Goal: Information Seeking & Learning: Learn about a topic

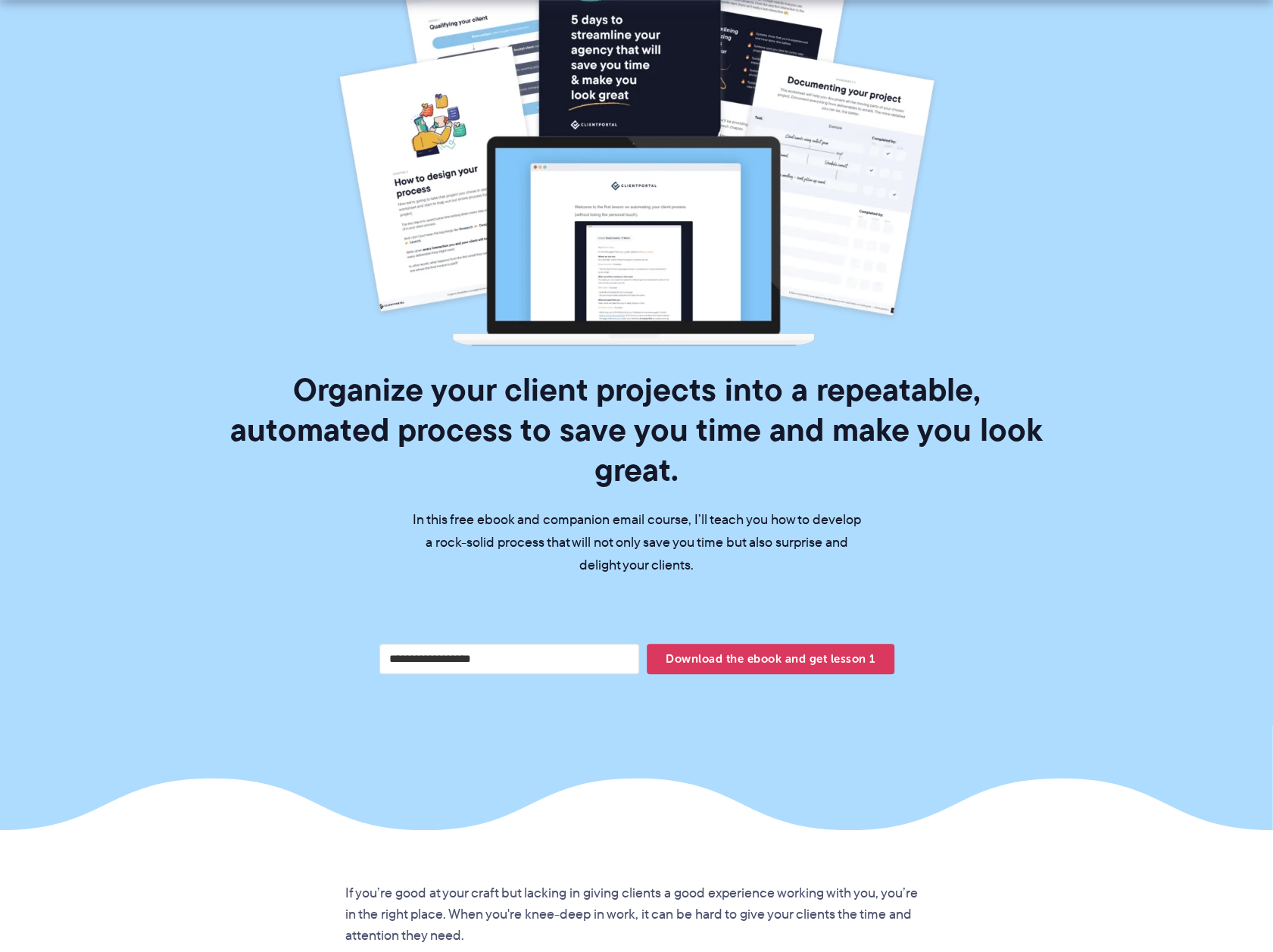
scroll to position [227, 0]
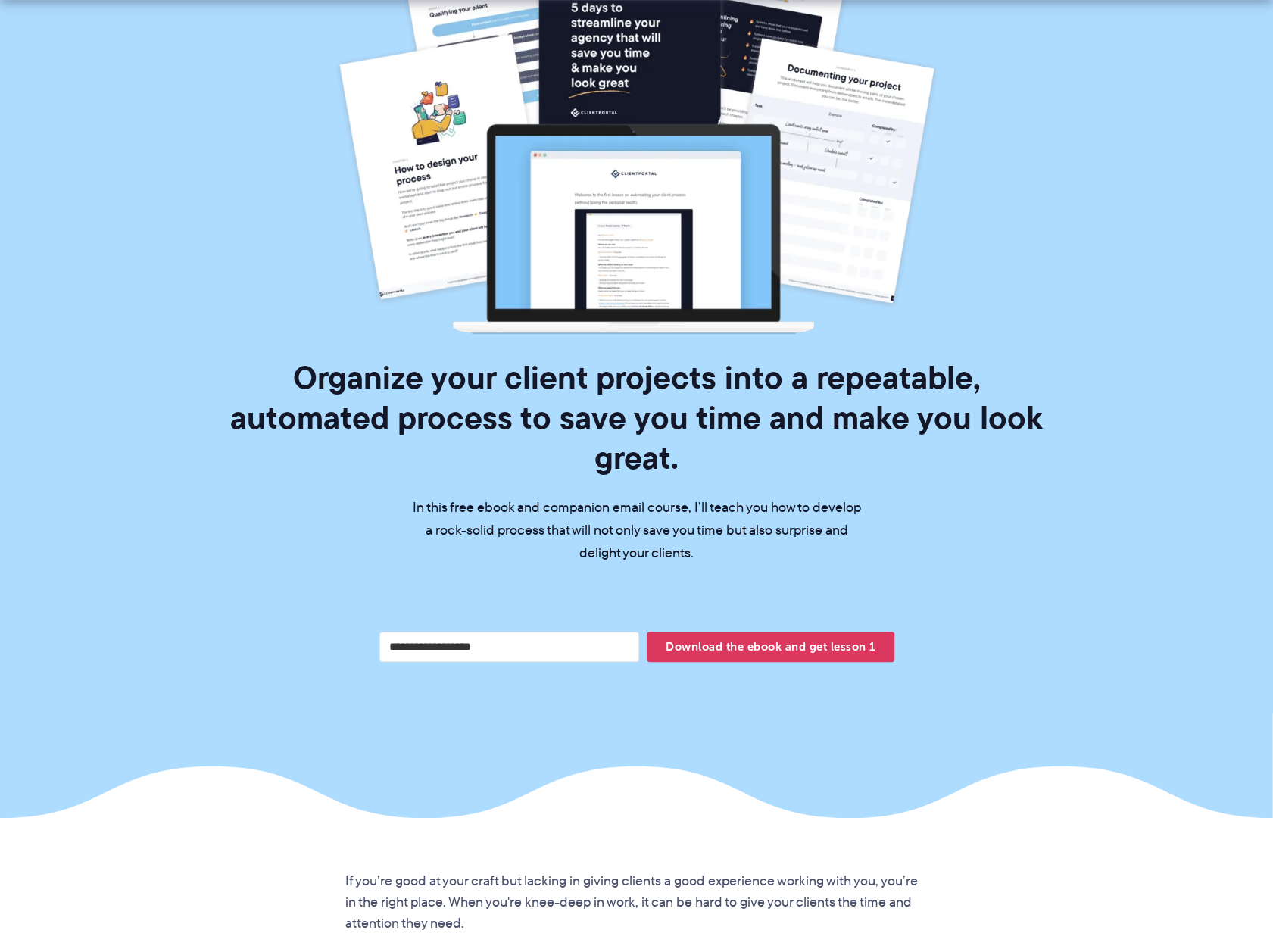
click at [480, 632] on input "Your email address" at bounding box center [509, 646] width 260 height 30
type input "**********"
click at [827, 634] on span "Download the ebook and get lesson 1" at bounding box center [770, 646] width 247 height 25
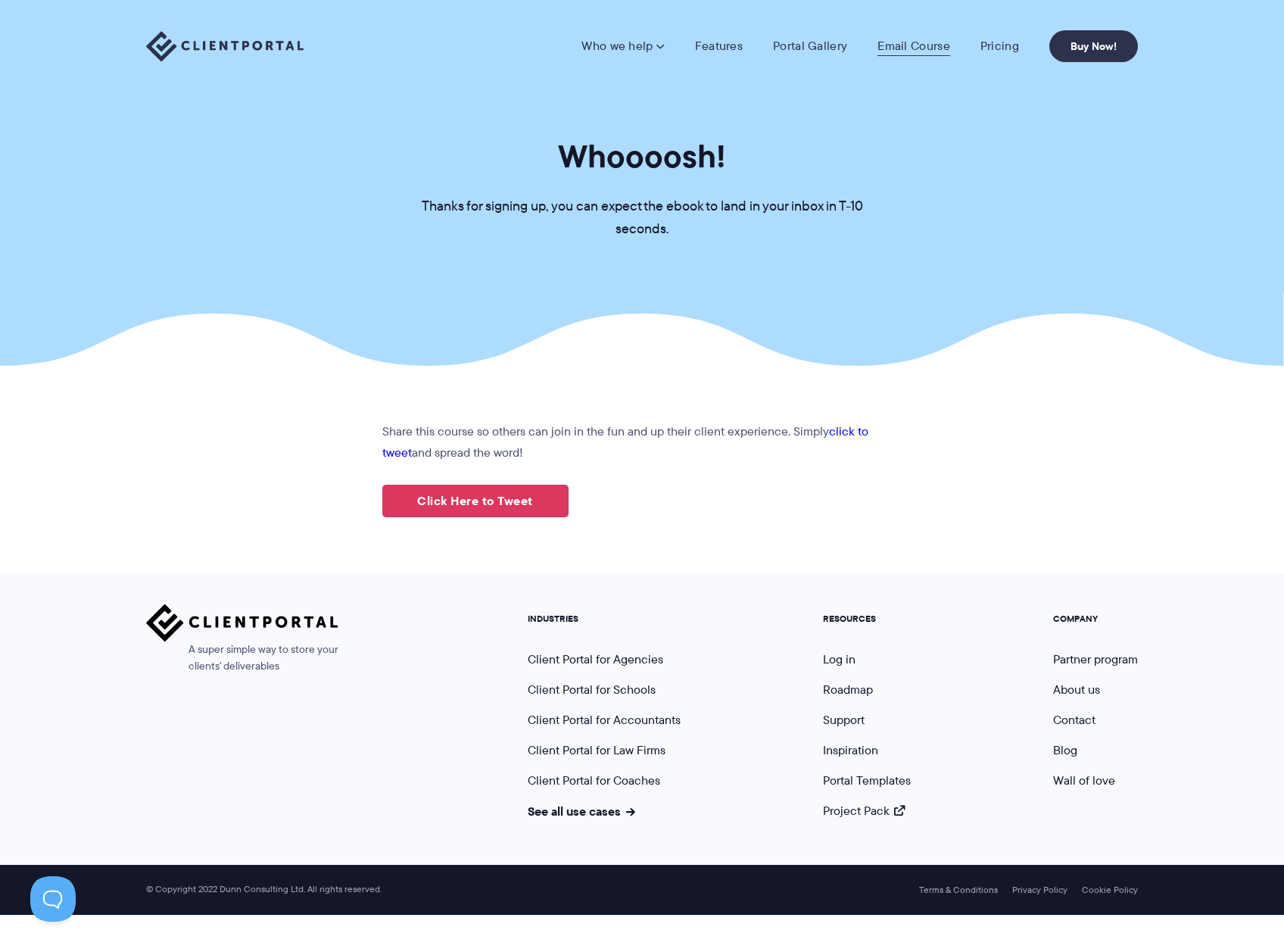
click at [917, 45] on link "Email Course" at bounding box center [914, 45] width 72 height 15
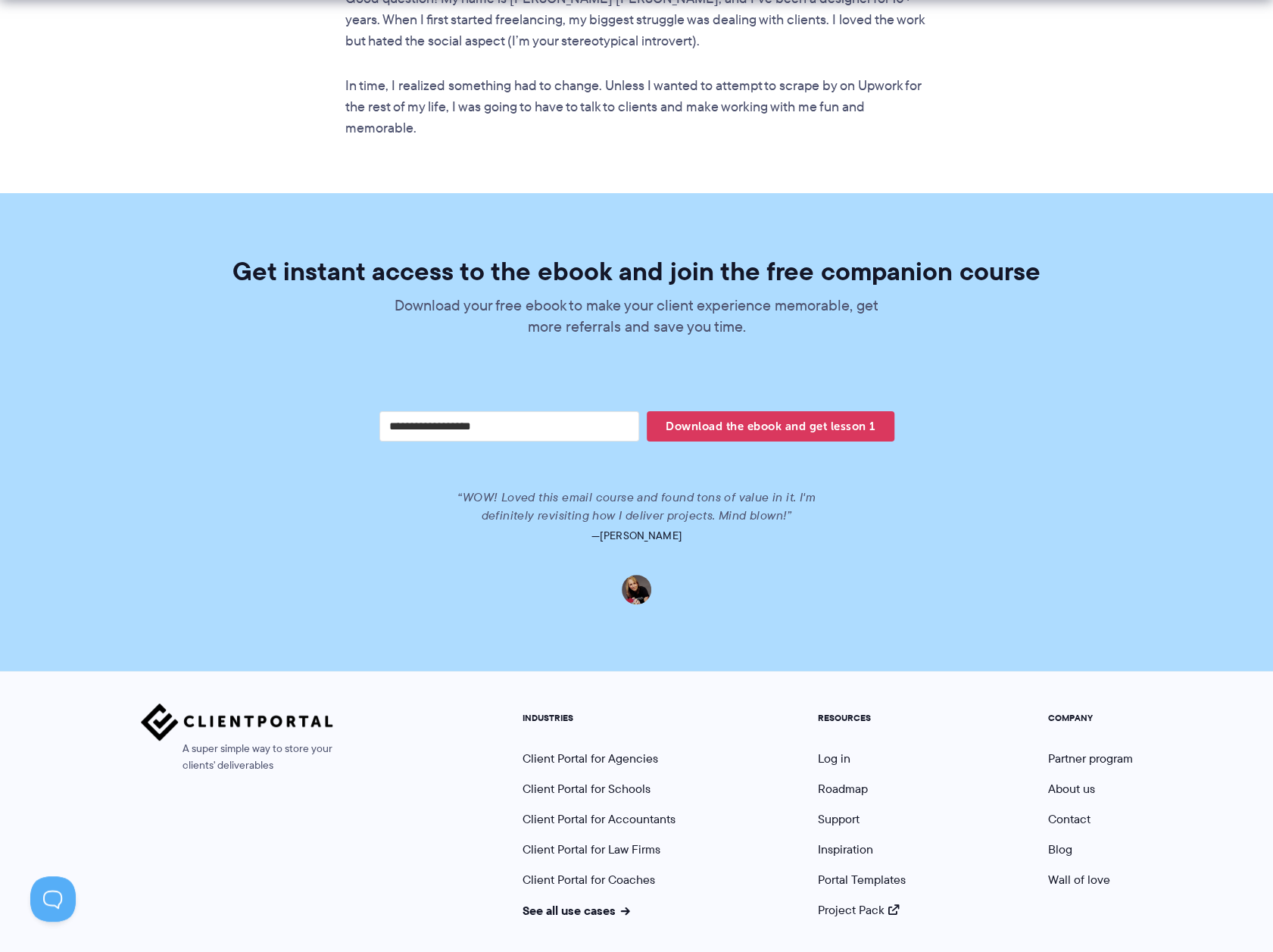
scroll to position [2890, 0]
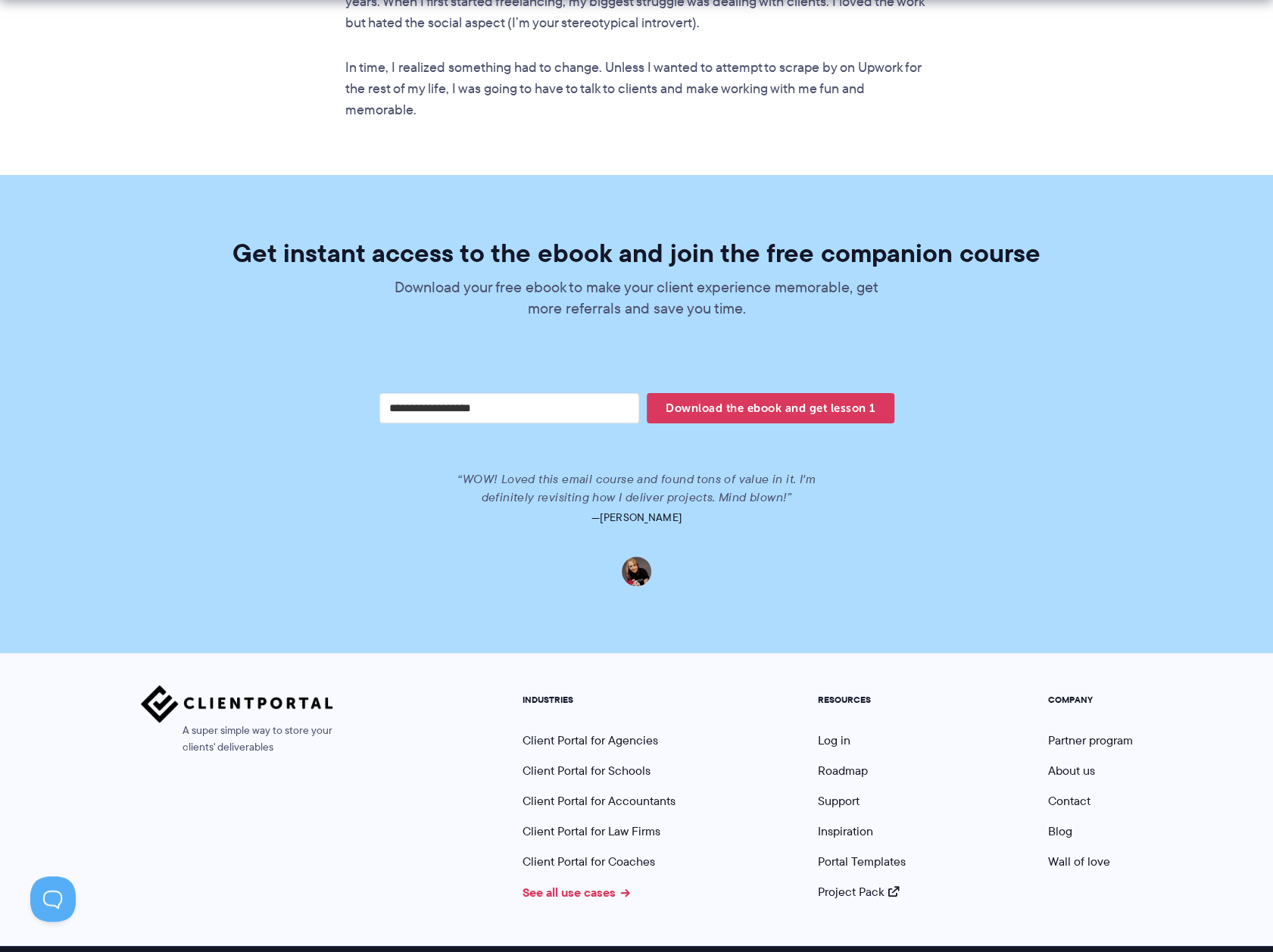
click at [583, 883] on link "See all use cases" at bounding box center [577, 892] width 108 height 19
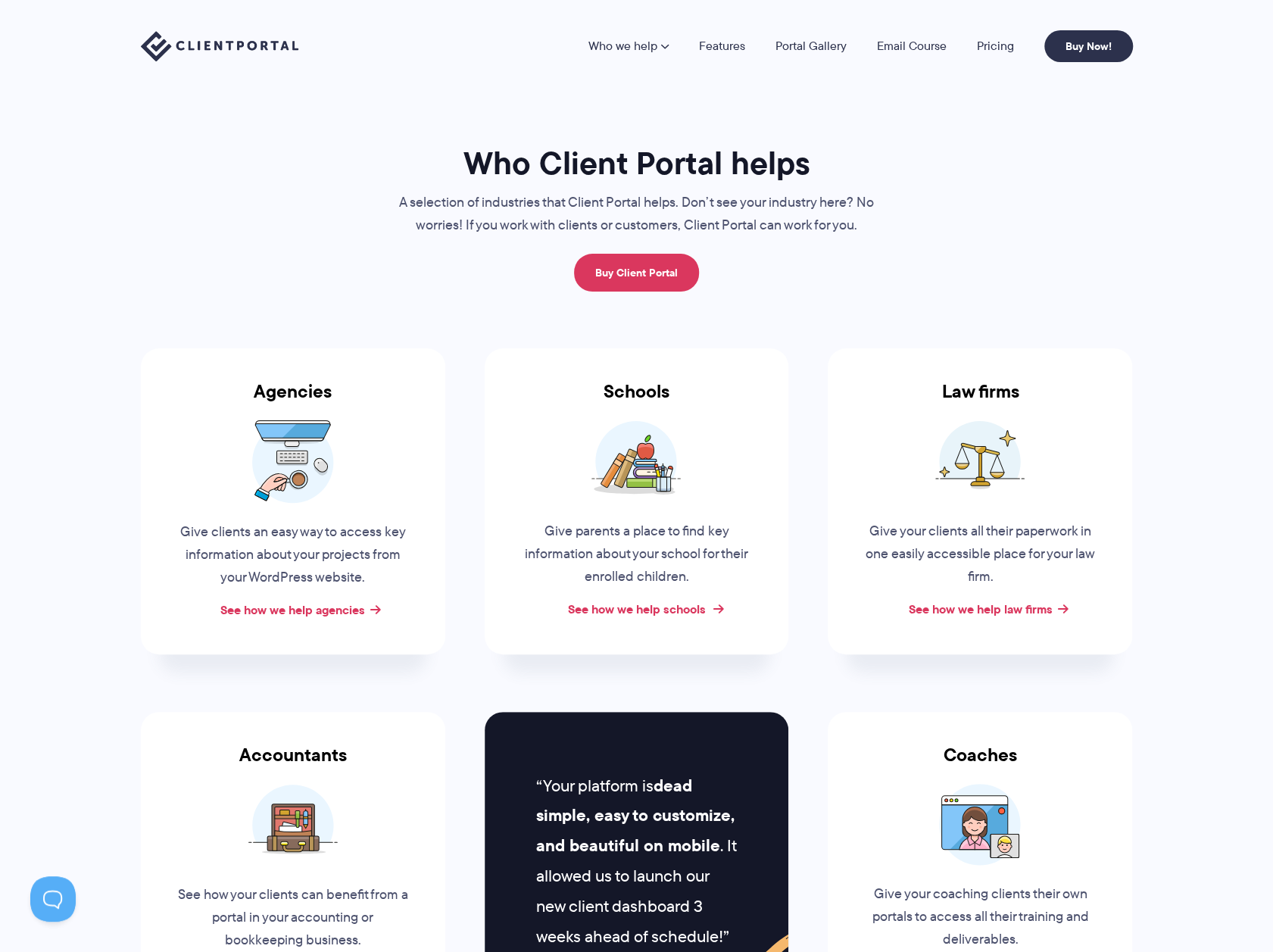
click at [639, 608] on link "See how we help schools" at bounding box center [636, 608] width 138 height 19
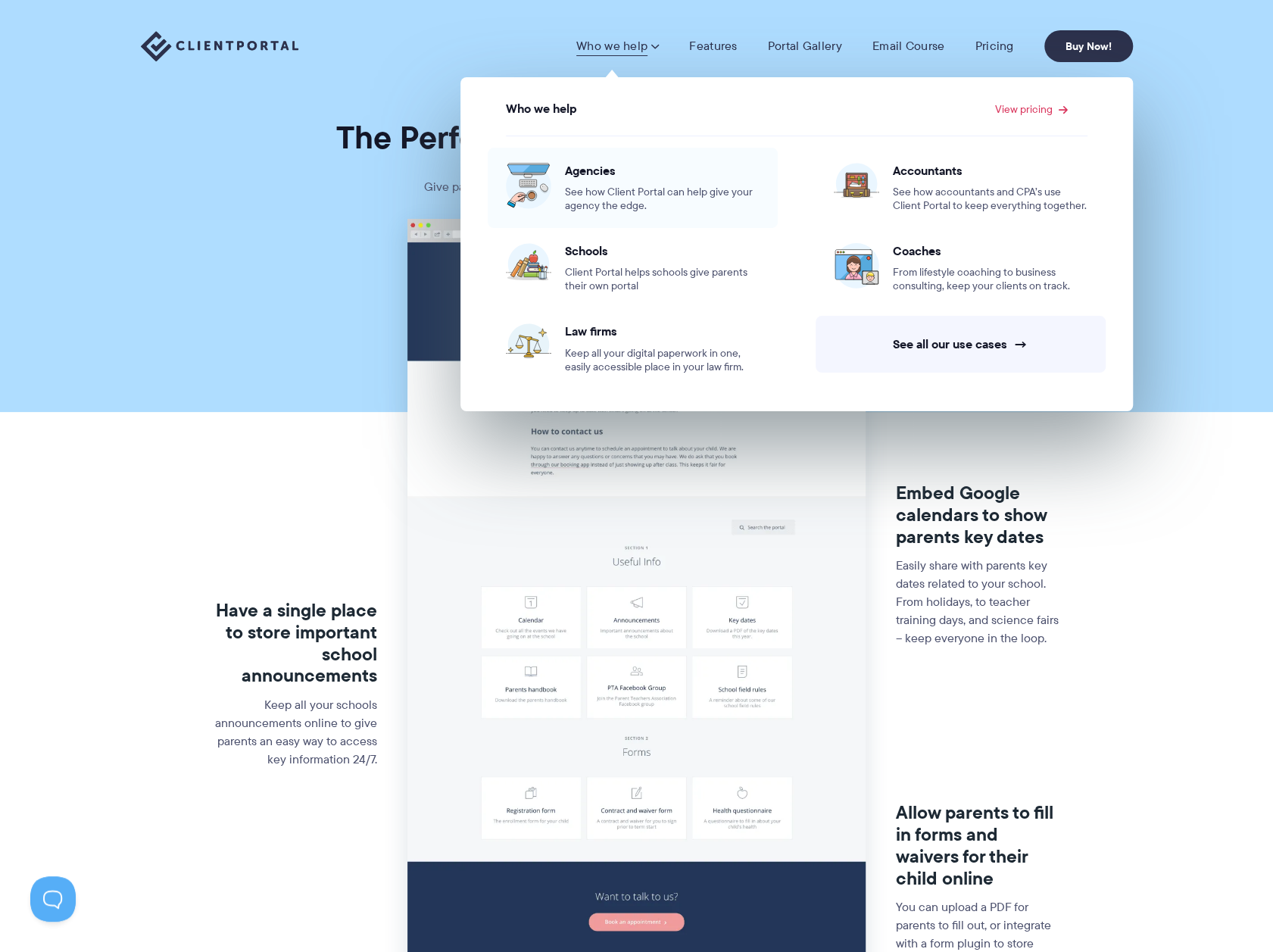
click at [609, 185] on span "See how Client Portal can help give your agency the edge." at bounding box center [662, 199] width 195 height 27
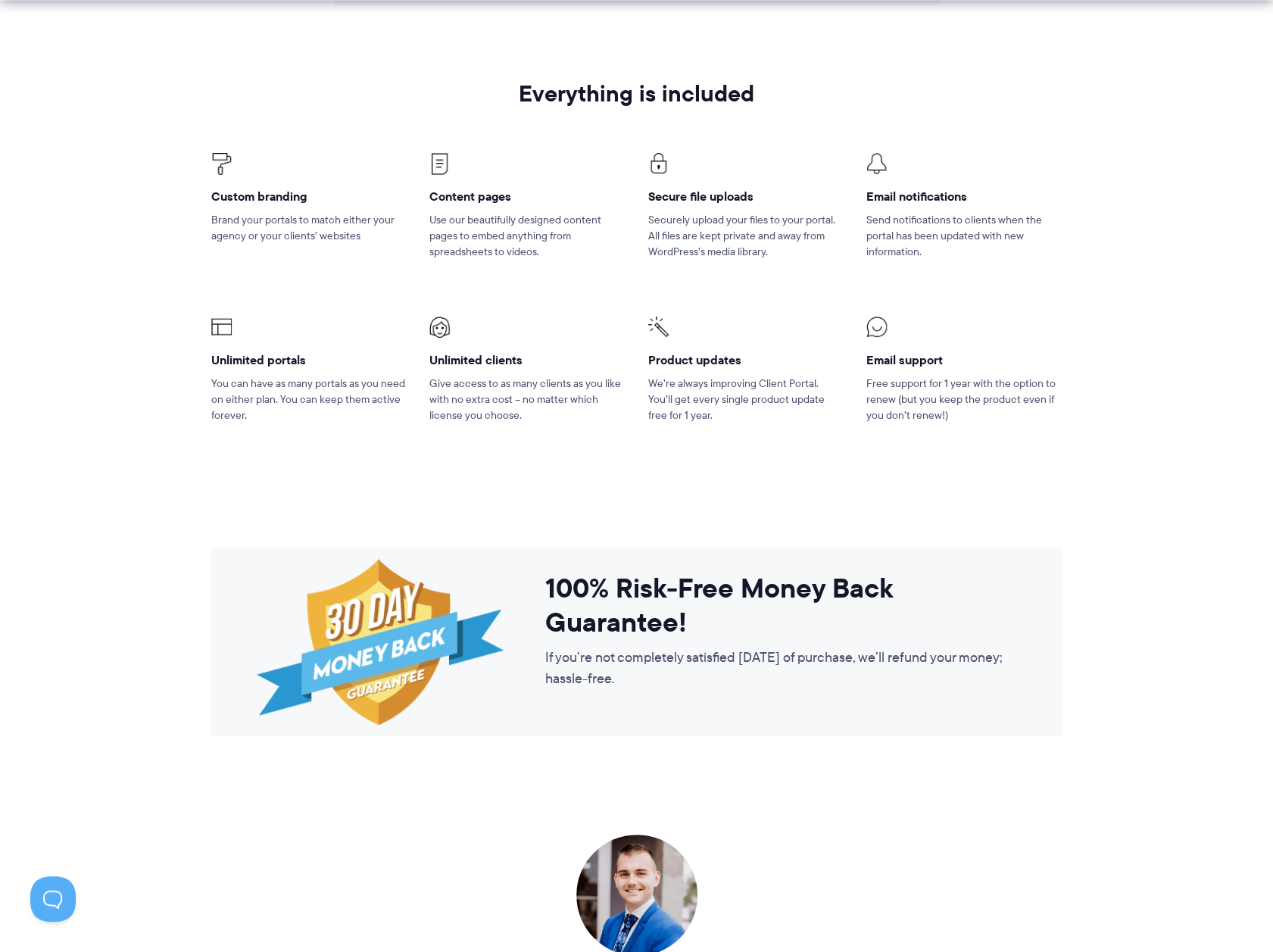
scroll to position [2272, 0]
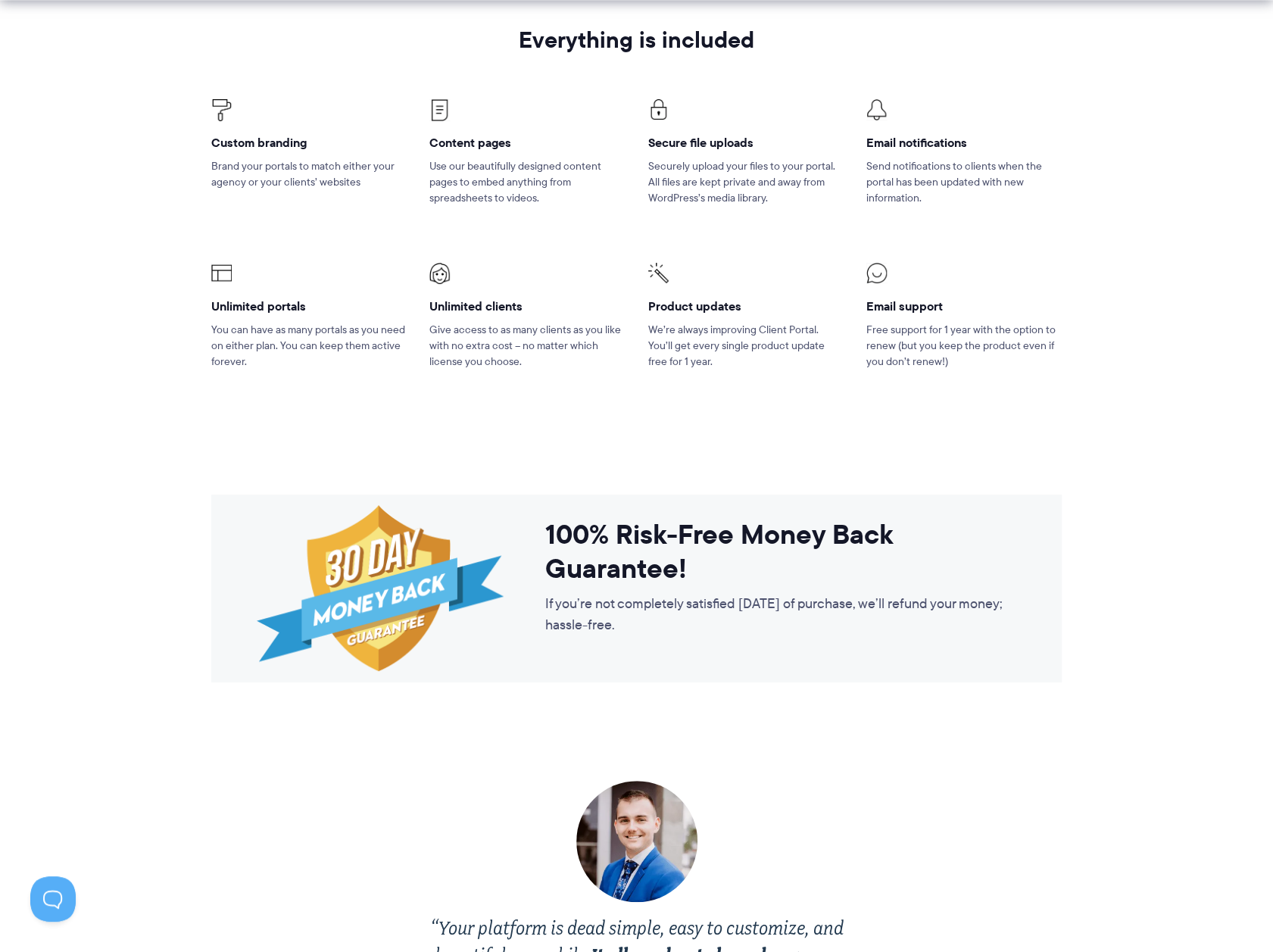
click at [234, 300] on h4 "Unlimited portals" at bounding box center [308, 307] width 195 height 16
click at [235, 300] on h4 "Unlimited portals" at bounding box center [308, 307] width 195 height 16
click at [239, 347] on p "You can have as many portals as you need on either plan. You can keep them acti…" at bounding box center [308, 346] width 195 height 48
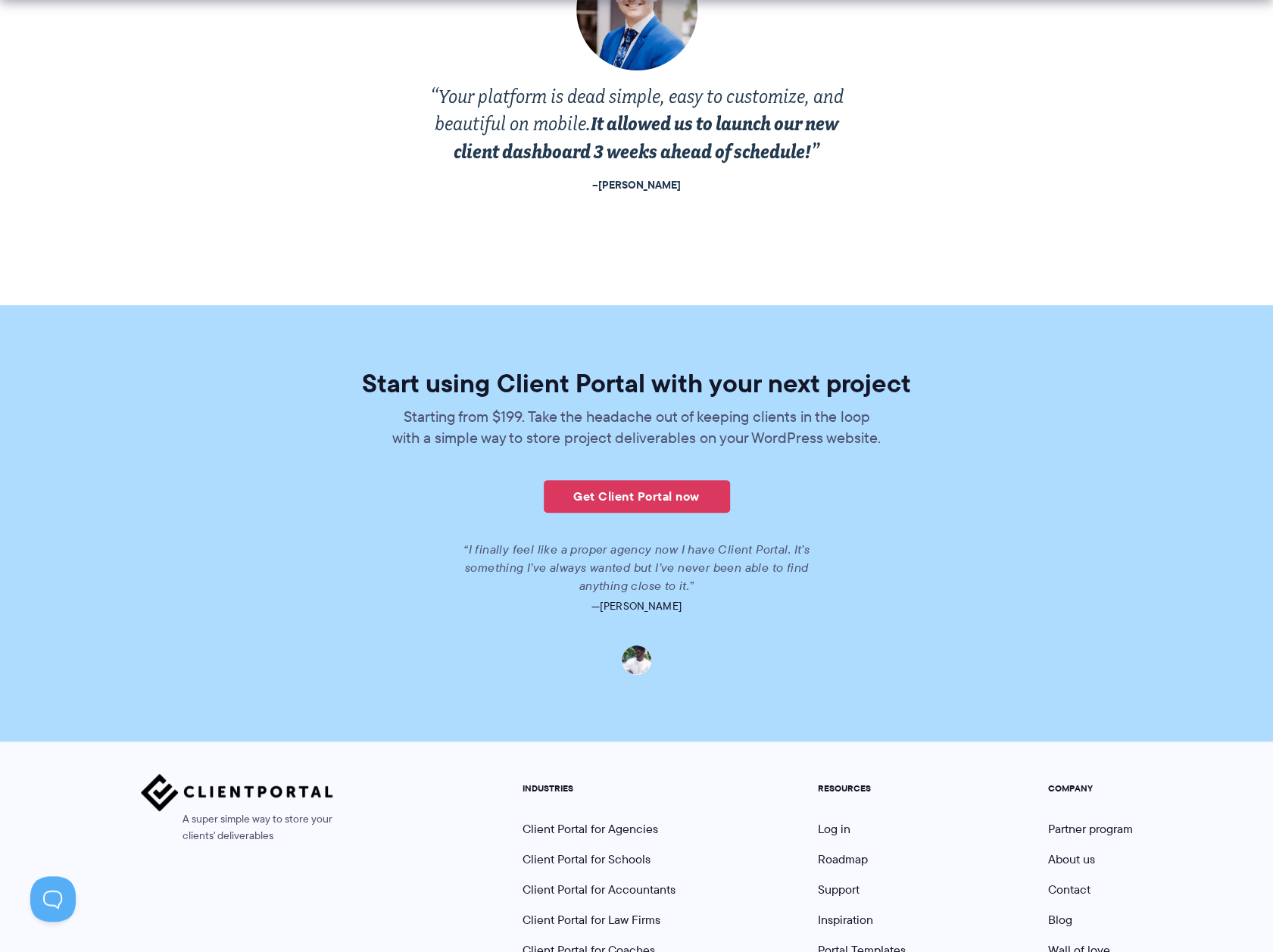
scroll to position [3105, 0]
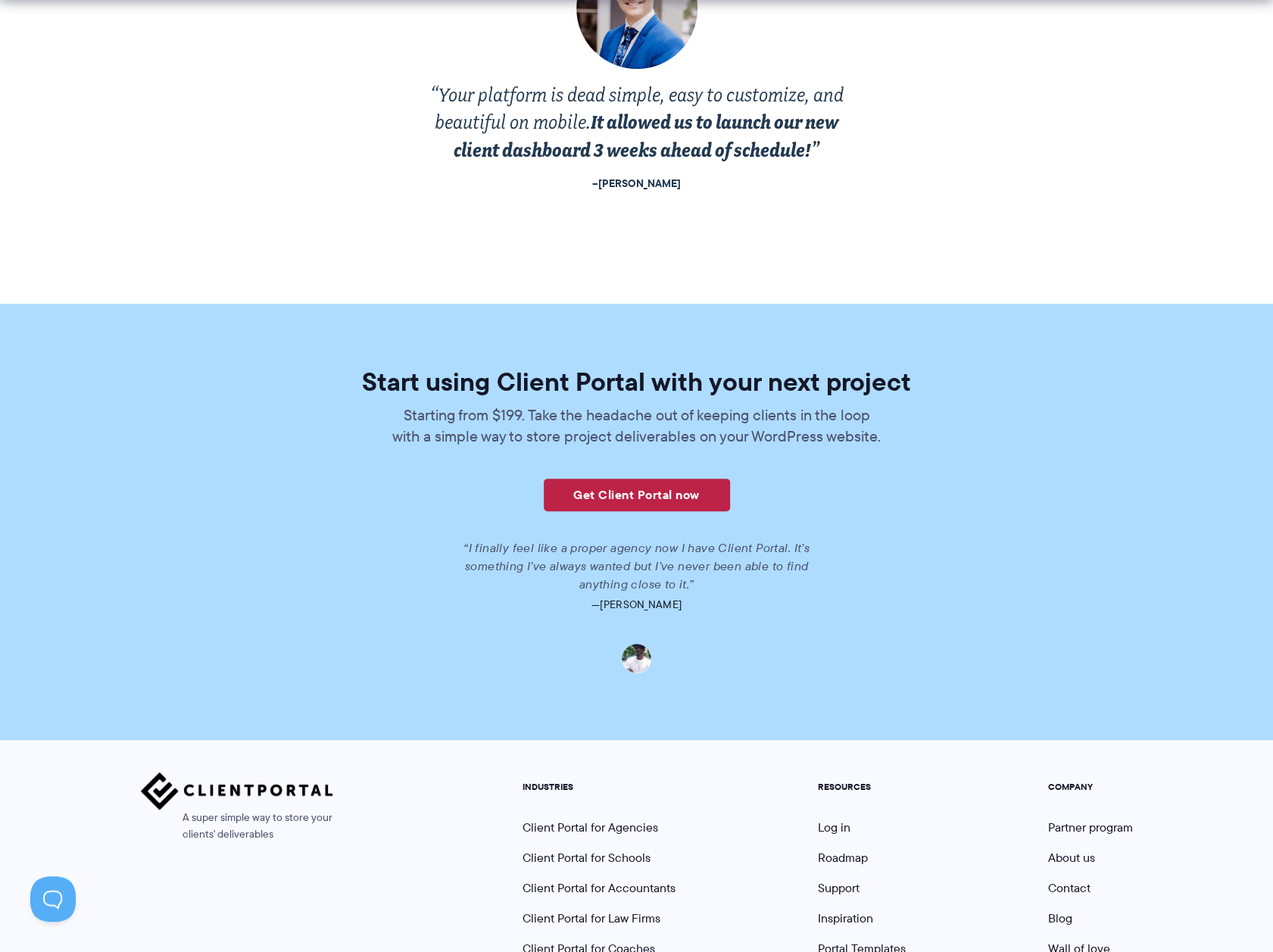
click at [607, 503] on link "Get Client Portal now" at bounding box center [636, 495] width 186 height 32
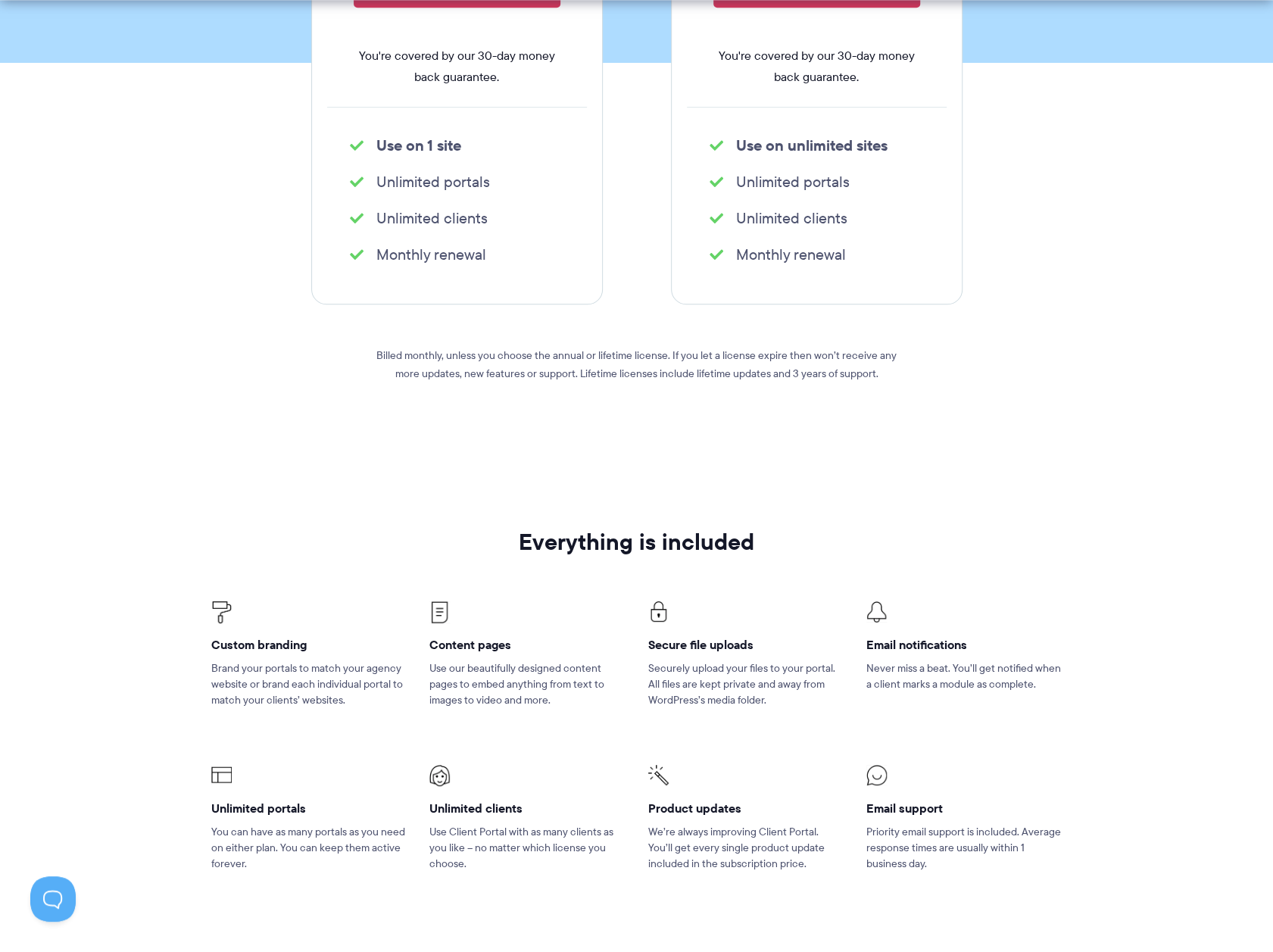
scroll to position [530, 0]
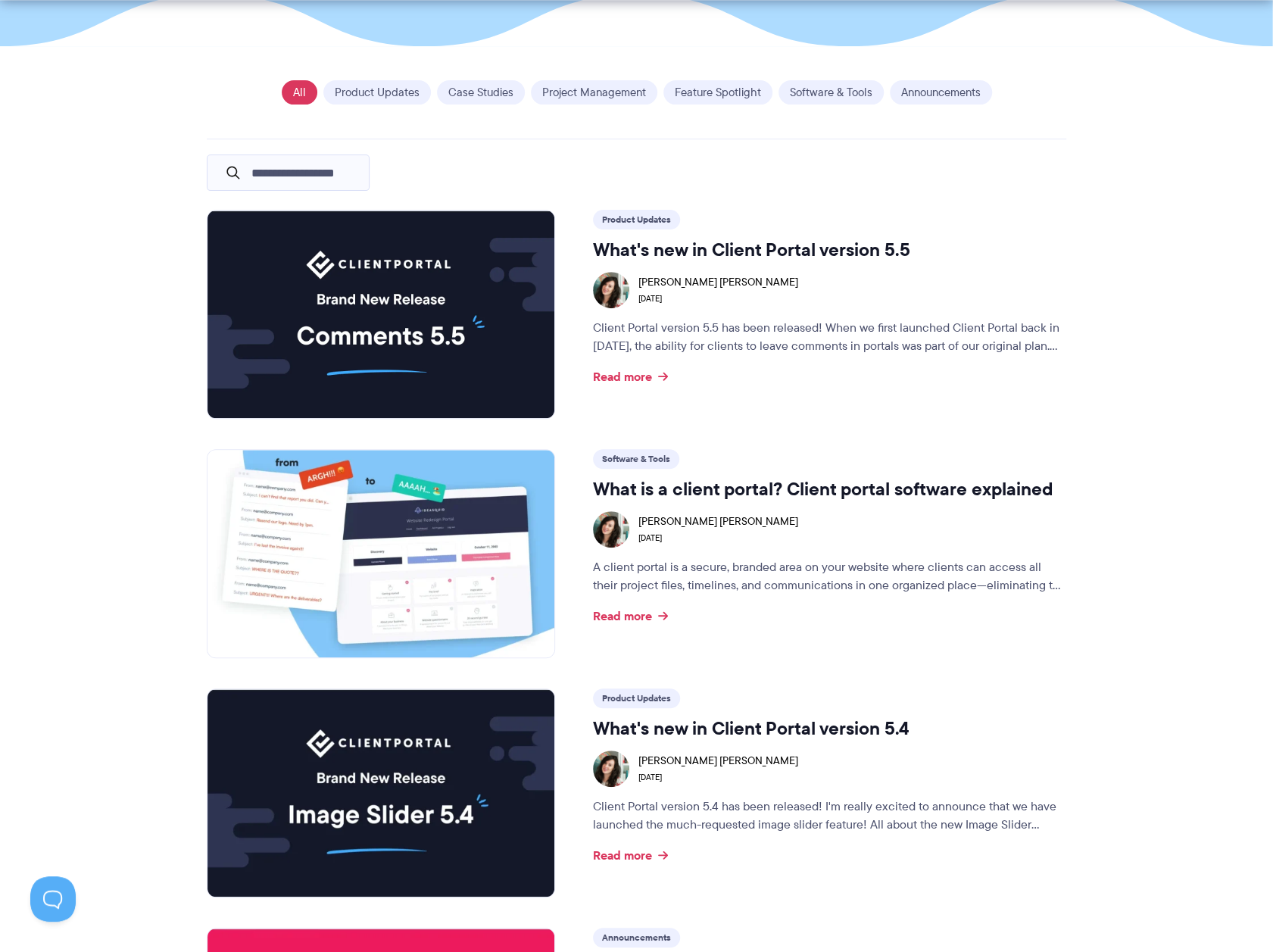
scroll to position [303, 0]
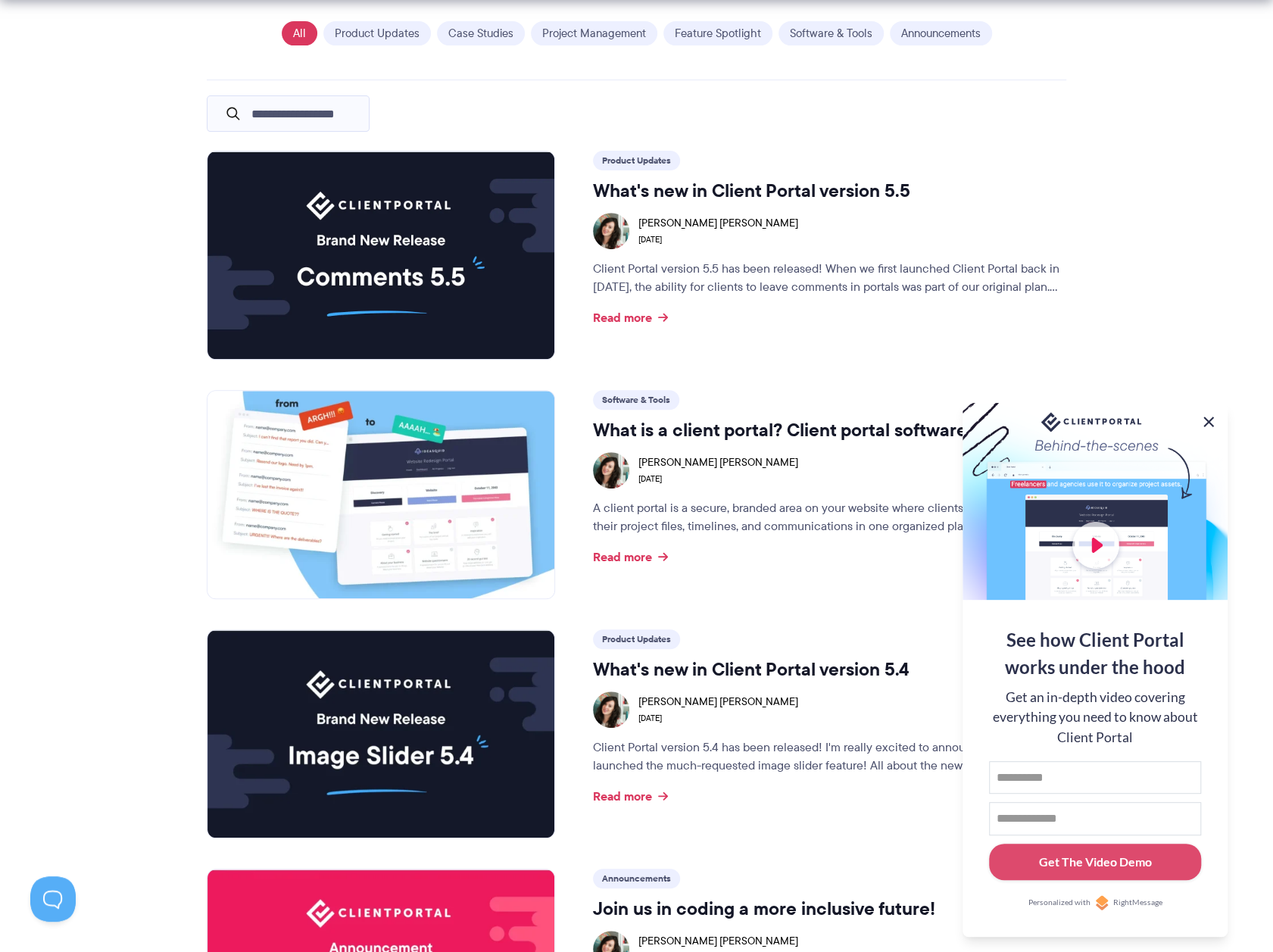
click at [1211, 417] on button at bounding box center [1208, 421] width 19 height 19
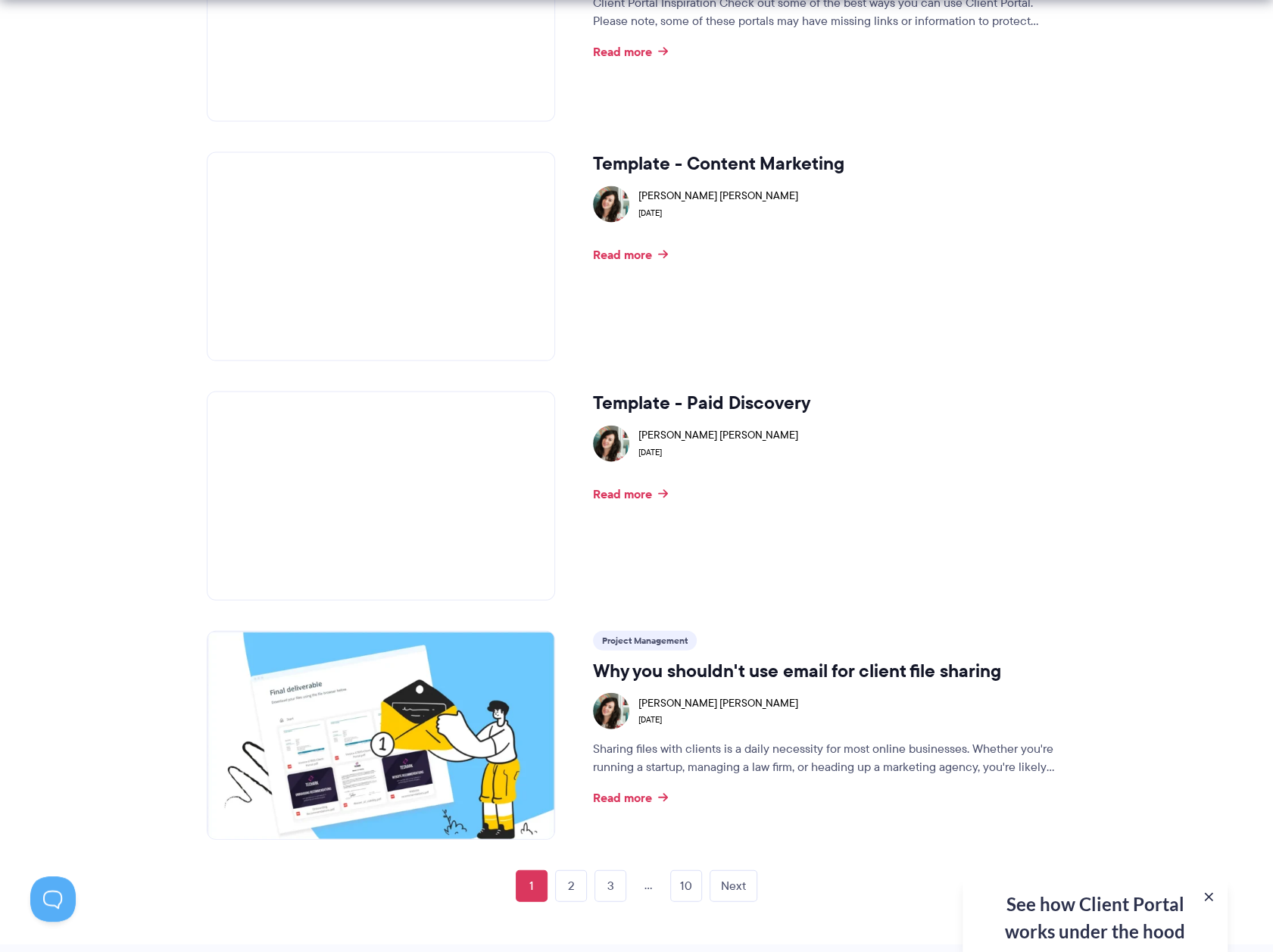
scroll to position [2120, 0]
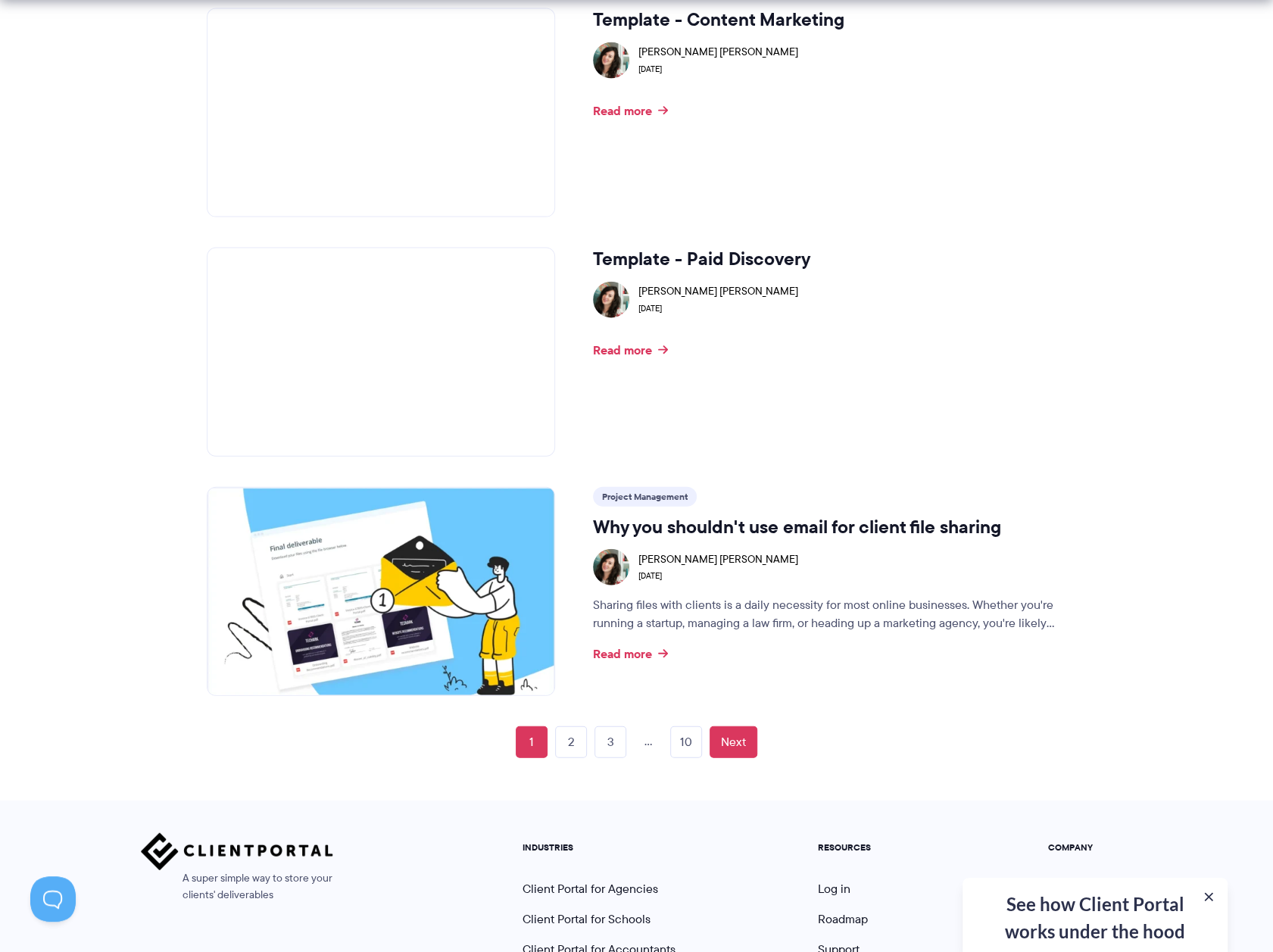
click at [737, 738] on link "Next" at bounding box center [733, 742] width 48 height 31
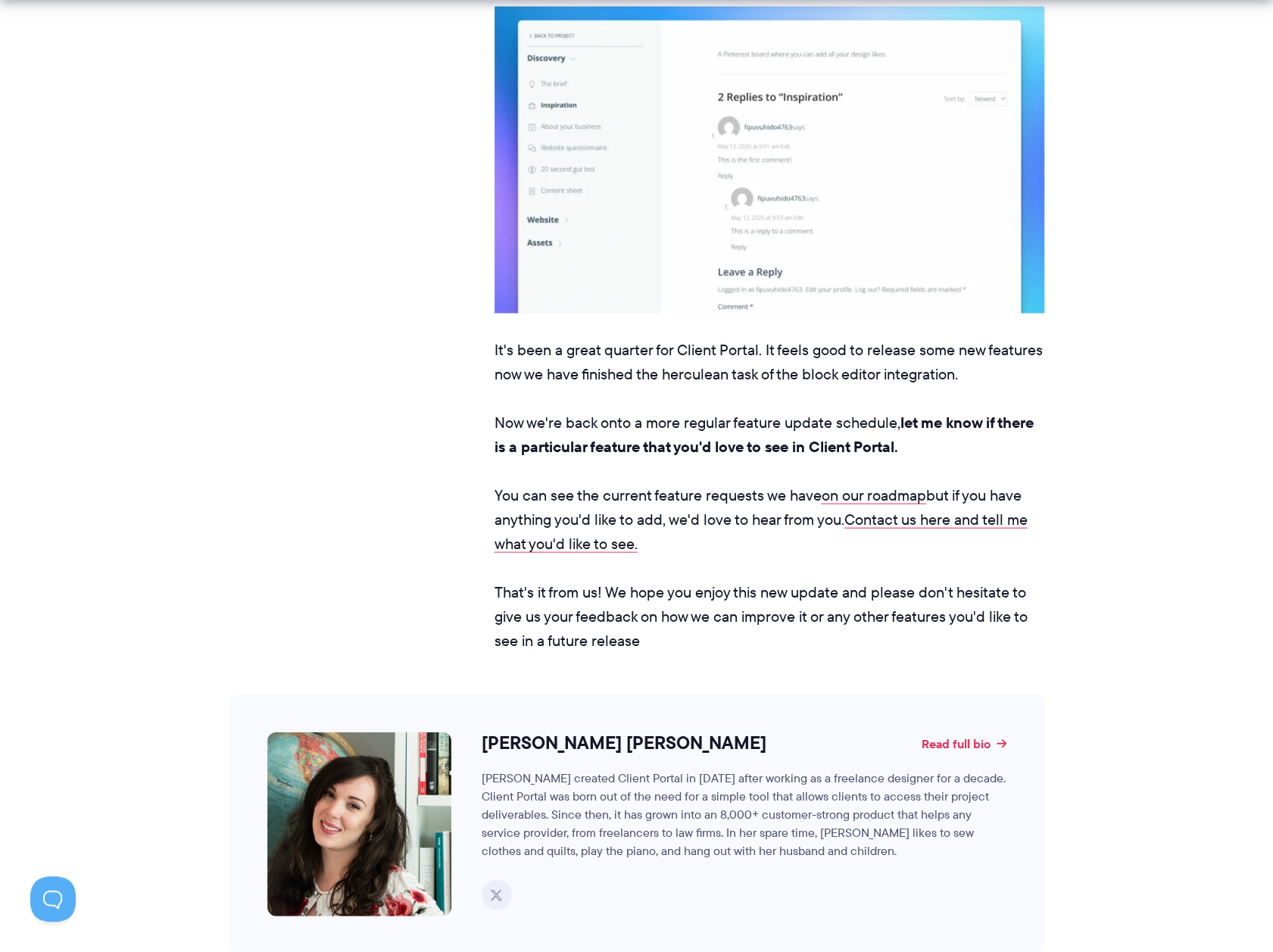
scroll to position [1893, 0]
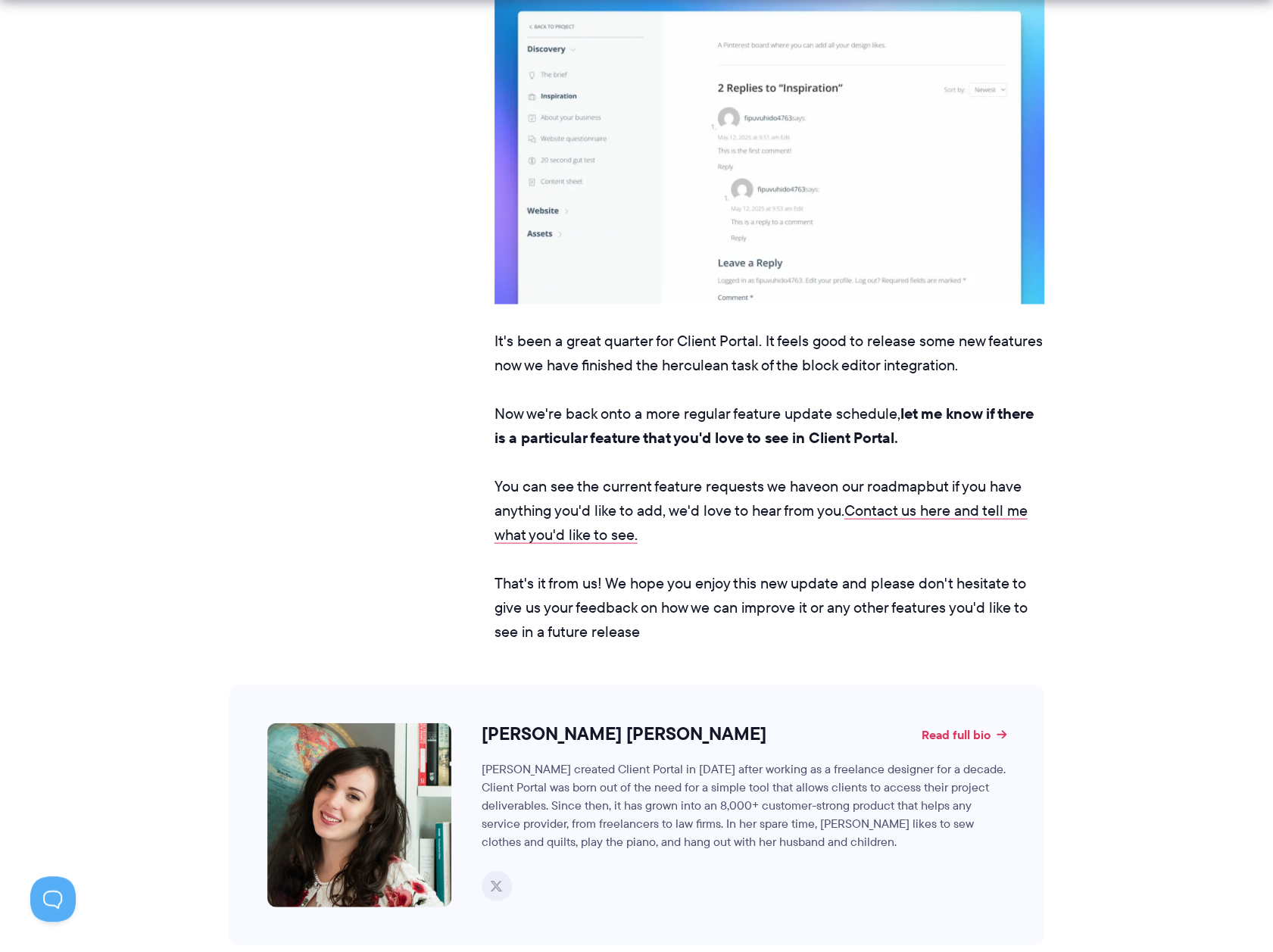
click at [873, 481] on link "on our roadmap" at bounding box center [873, 486] width 105 height 22
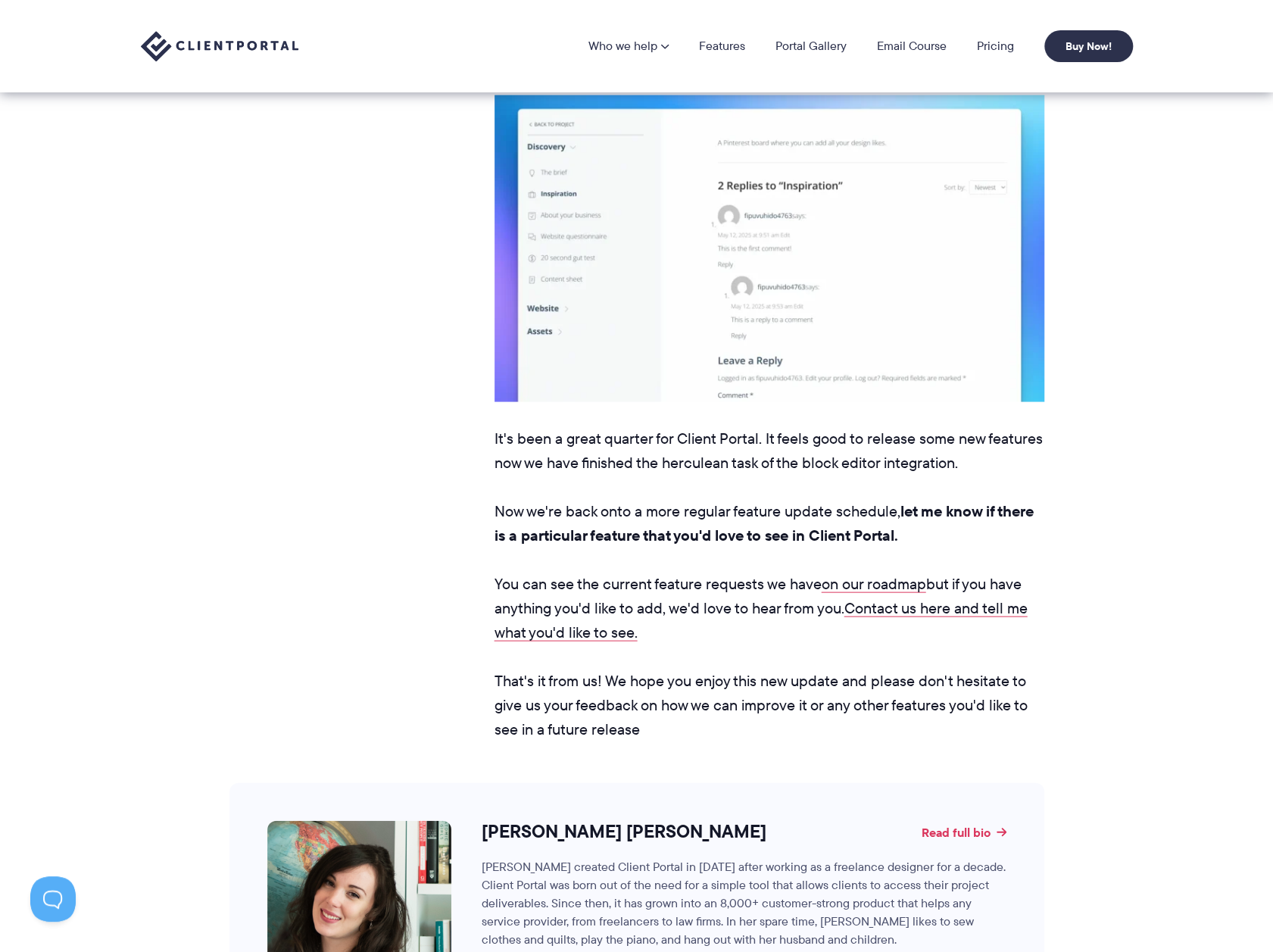
scroll to position [1741, 0]
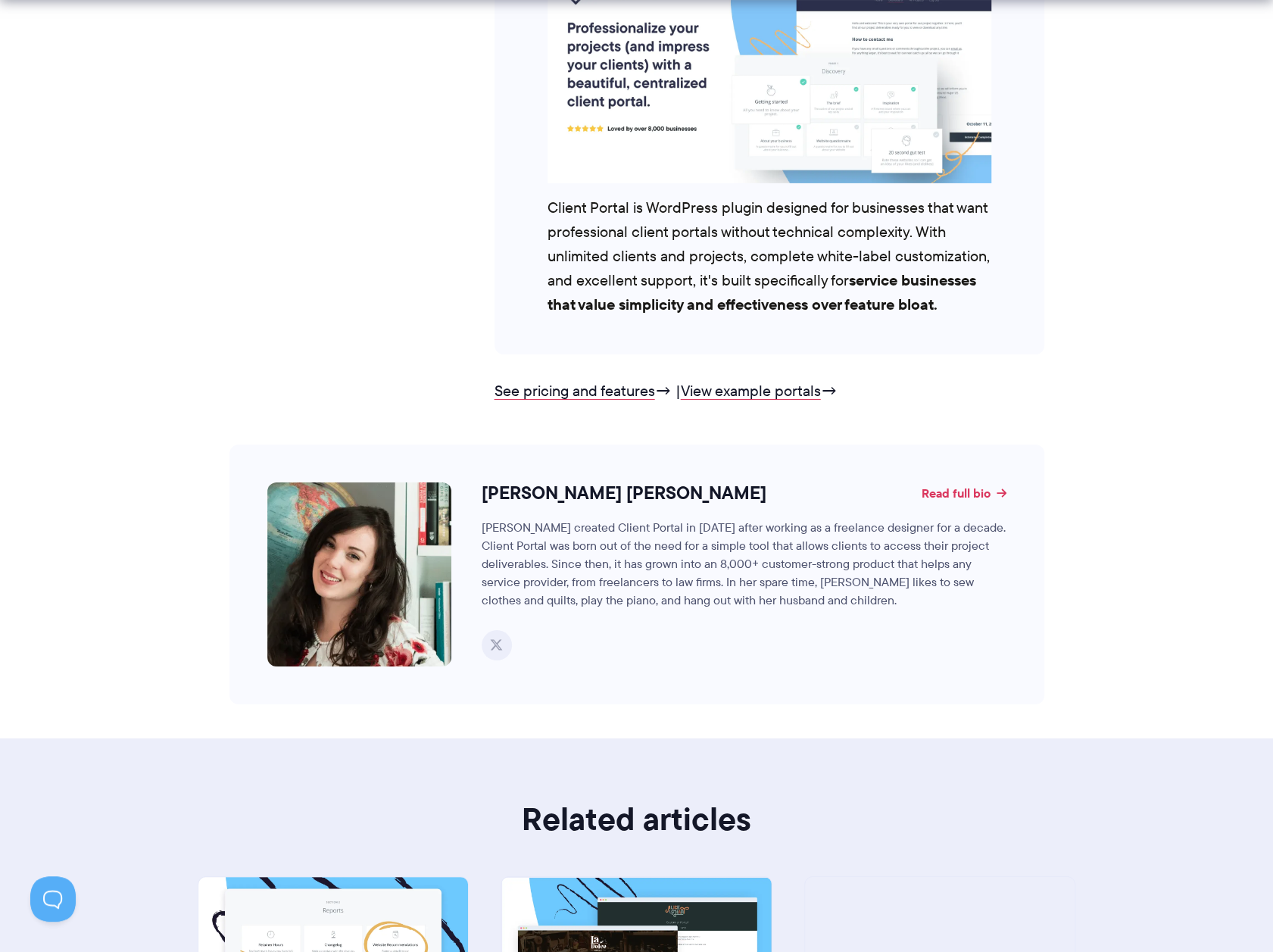
scroll to position [10906, 0]
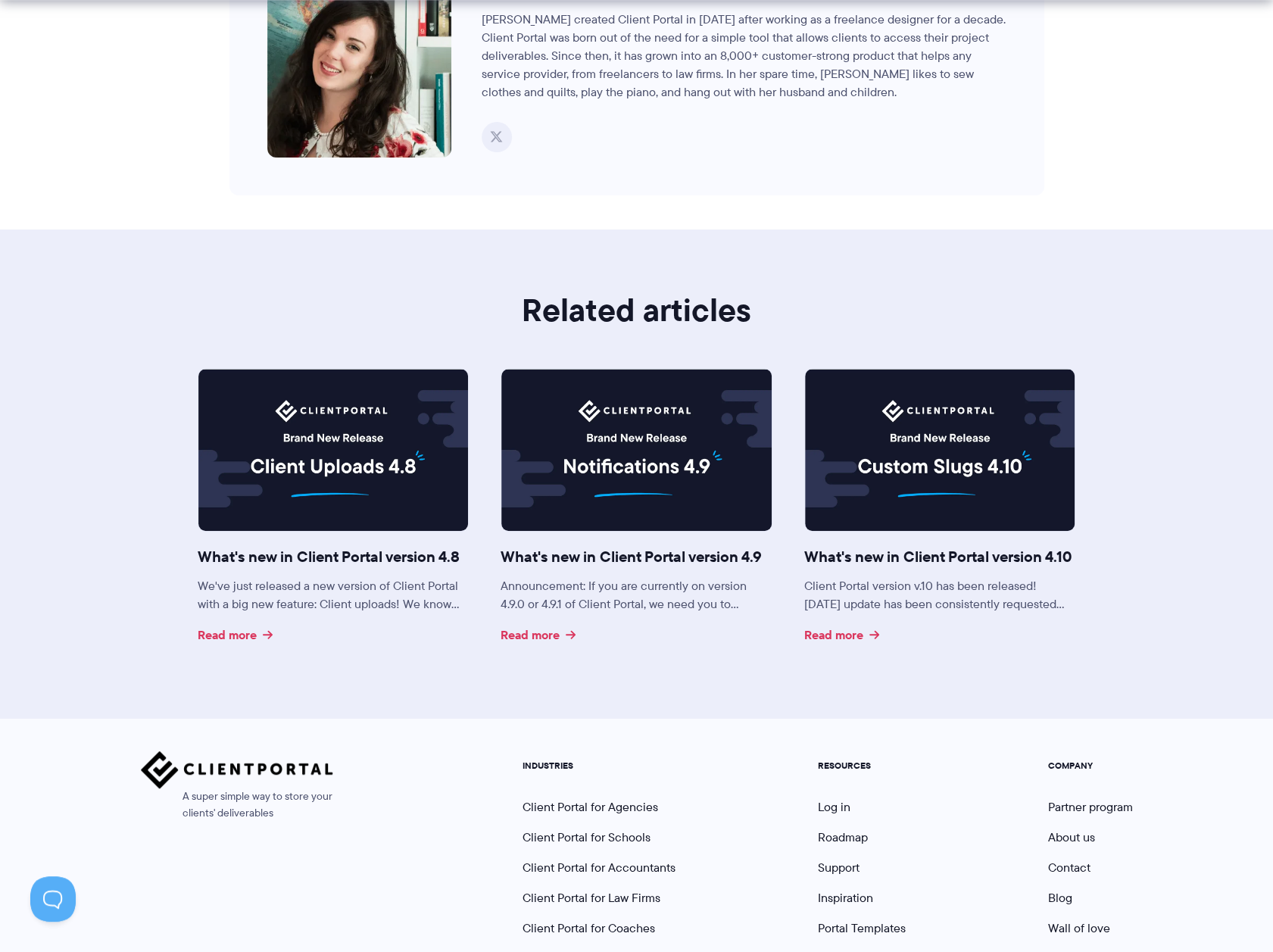
scroll to position [3933, 0]
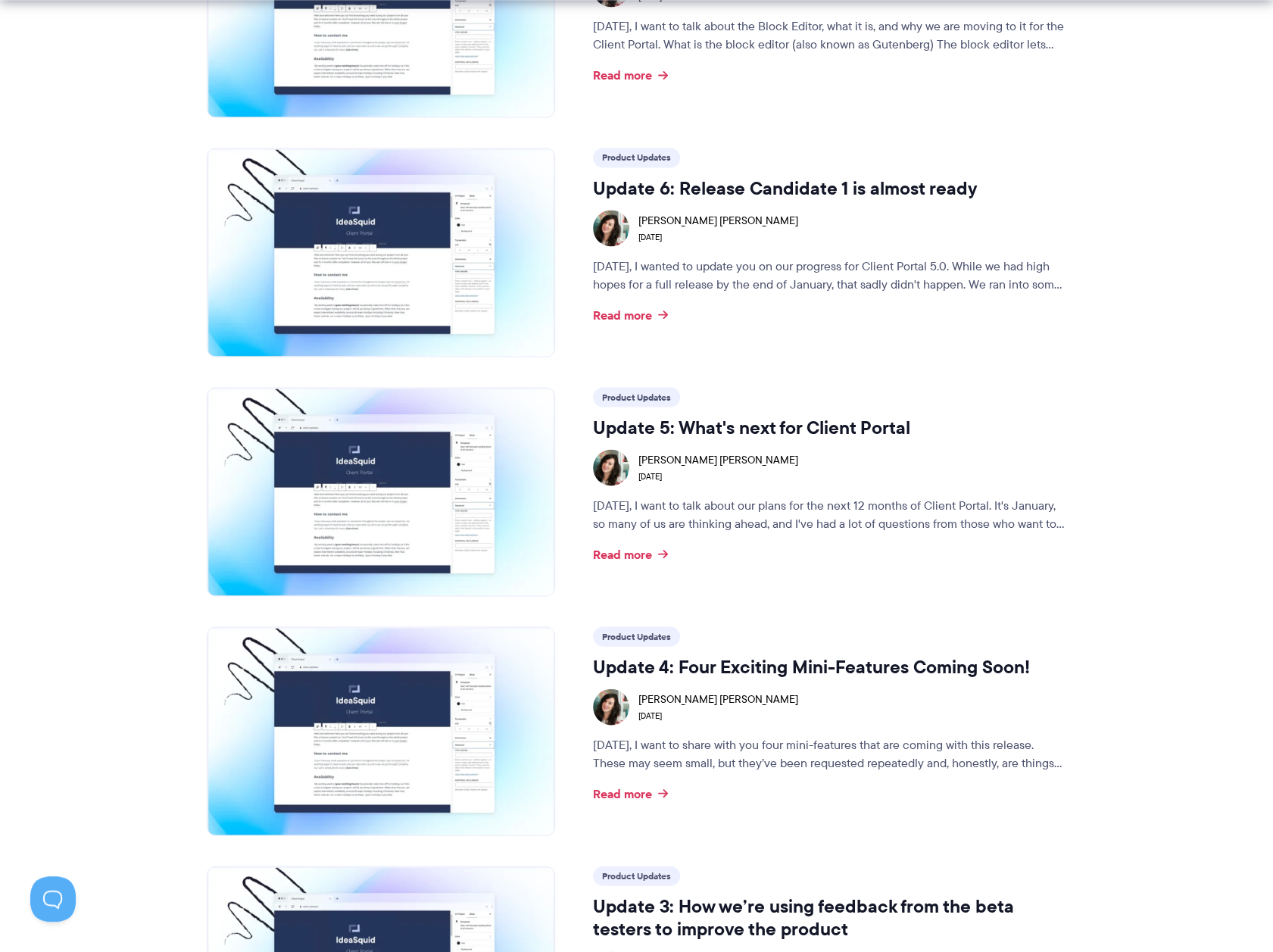
scroll to position [2120, 0]
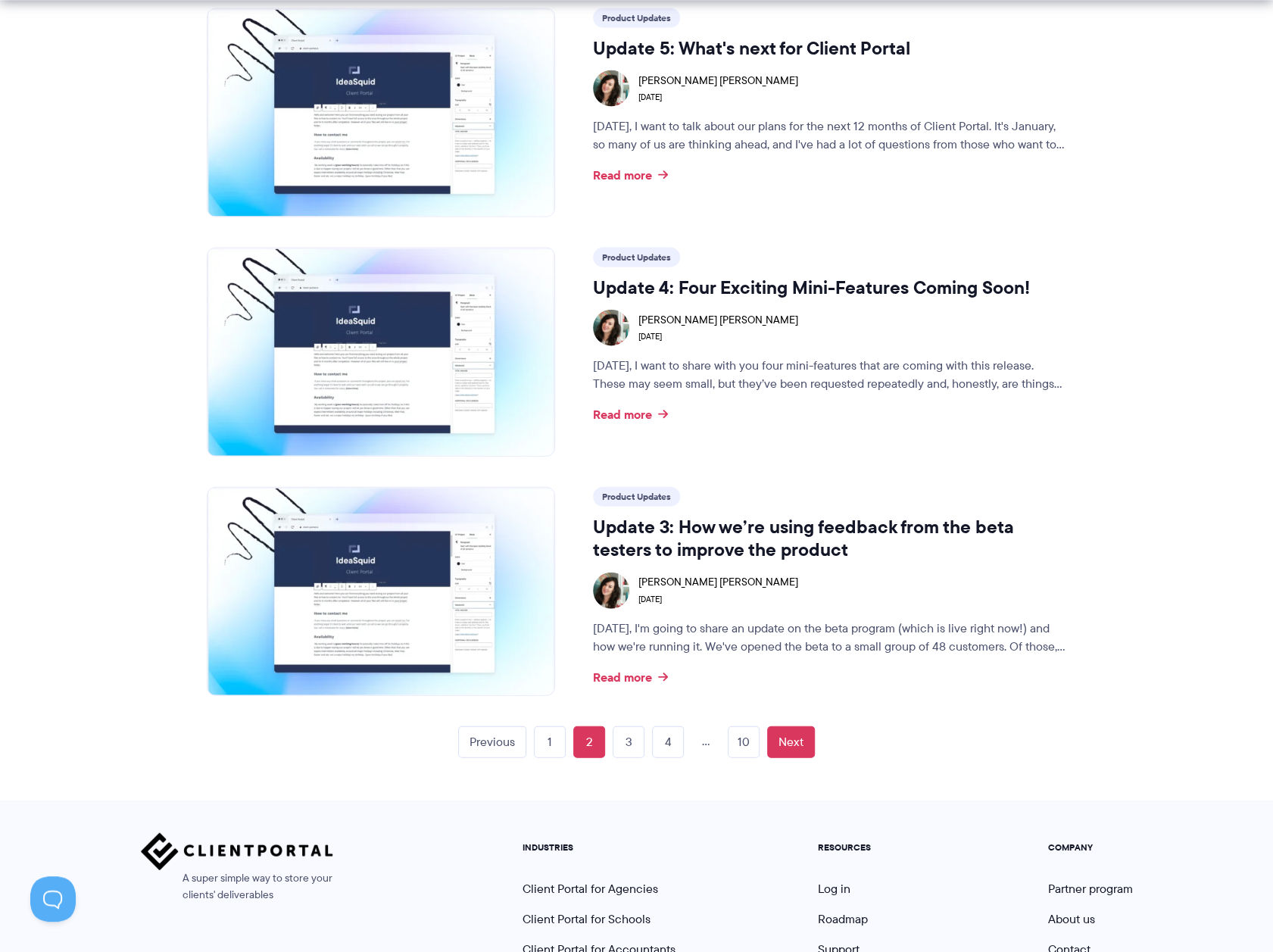
click at [778, 741] on link "Next" at bounding box center [790, 742] width 48 height 31
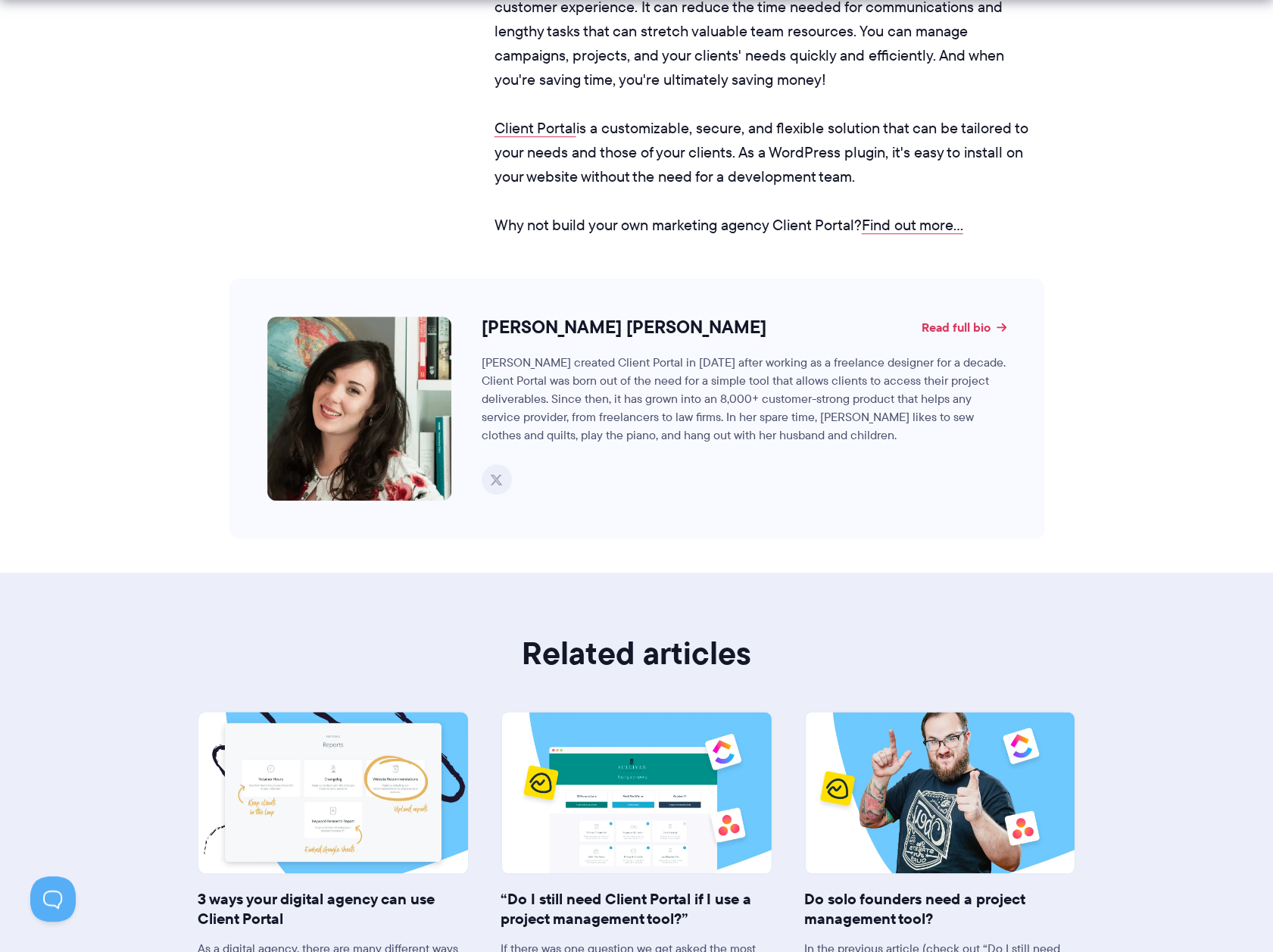
scroll to position [12164, 0]
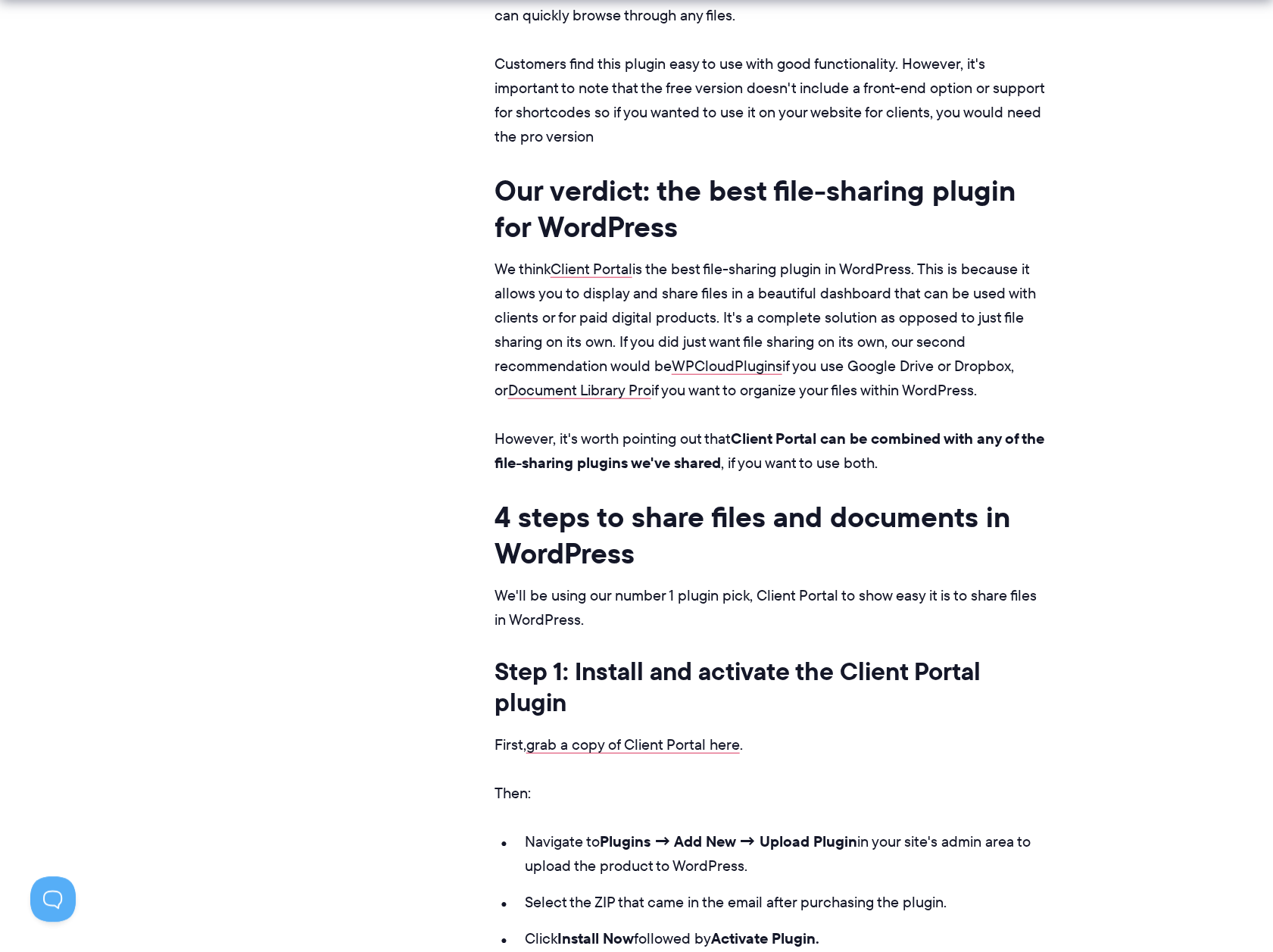
scroll to position [9921, 0]
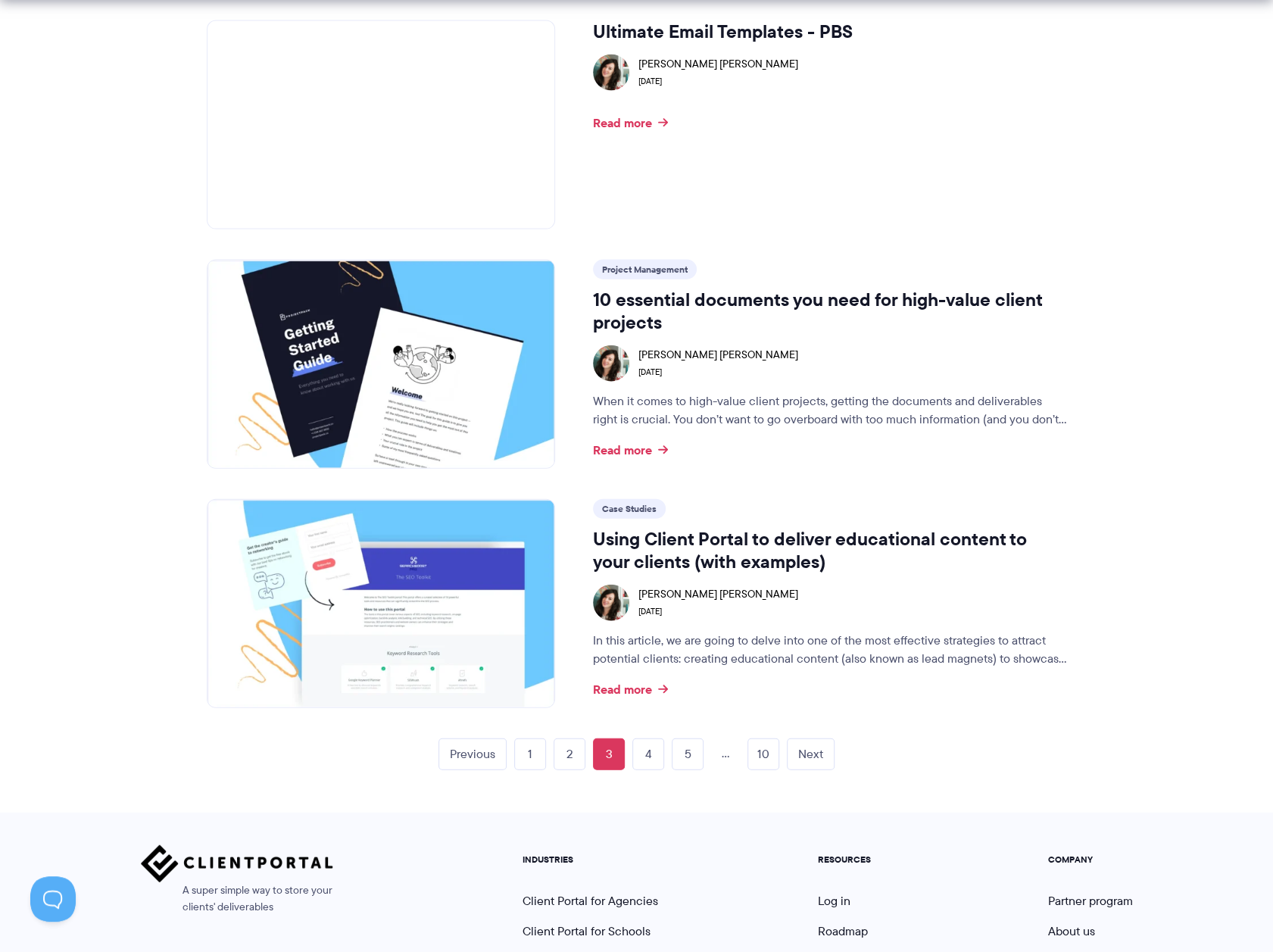
scroll to position [2120, 0]
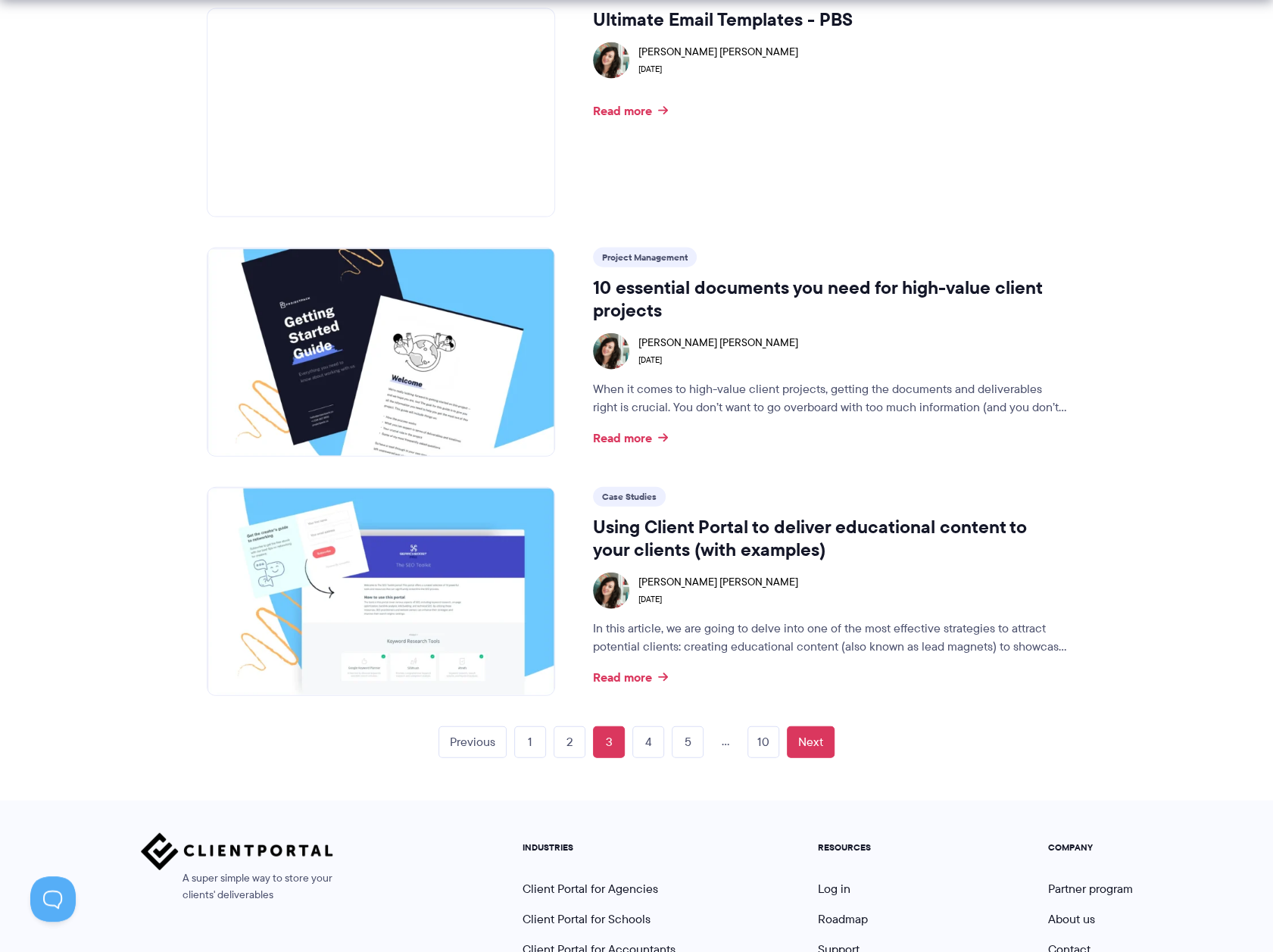
click at [803, 743] on link "Next" at bounding box center [810, 742] width 48 height 31
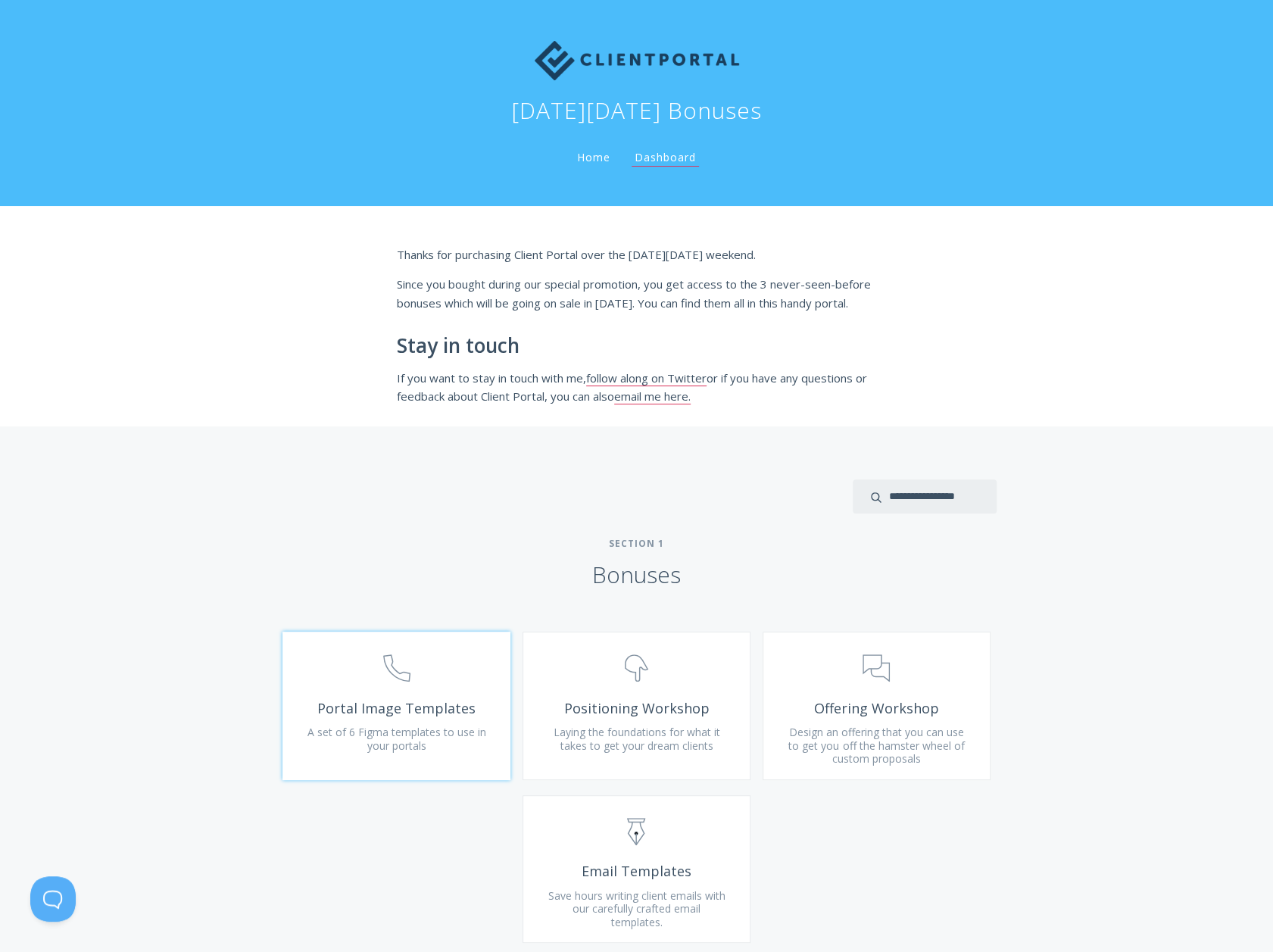
click at [352, 699] on span "Portal Image Templates" at bounding box center [396, 708] width 181 height 18
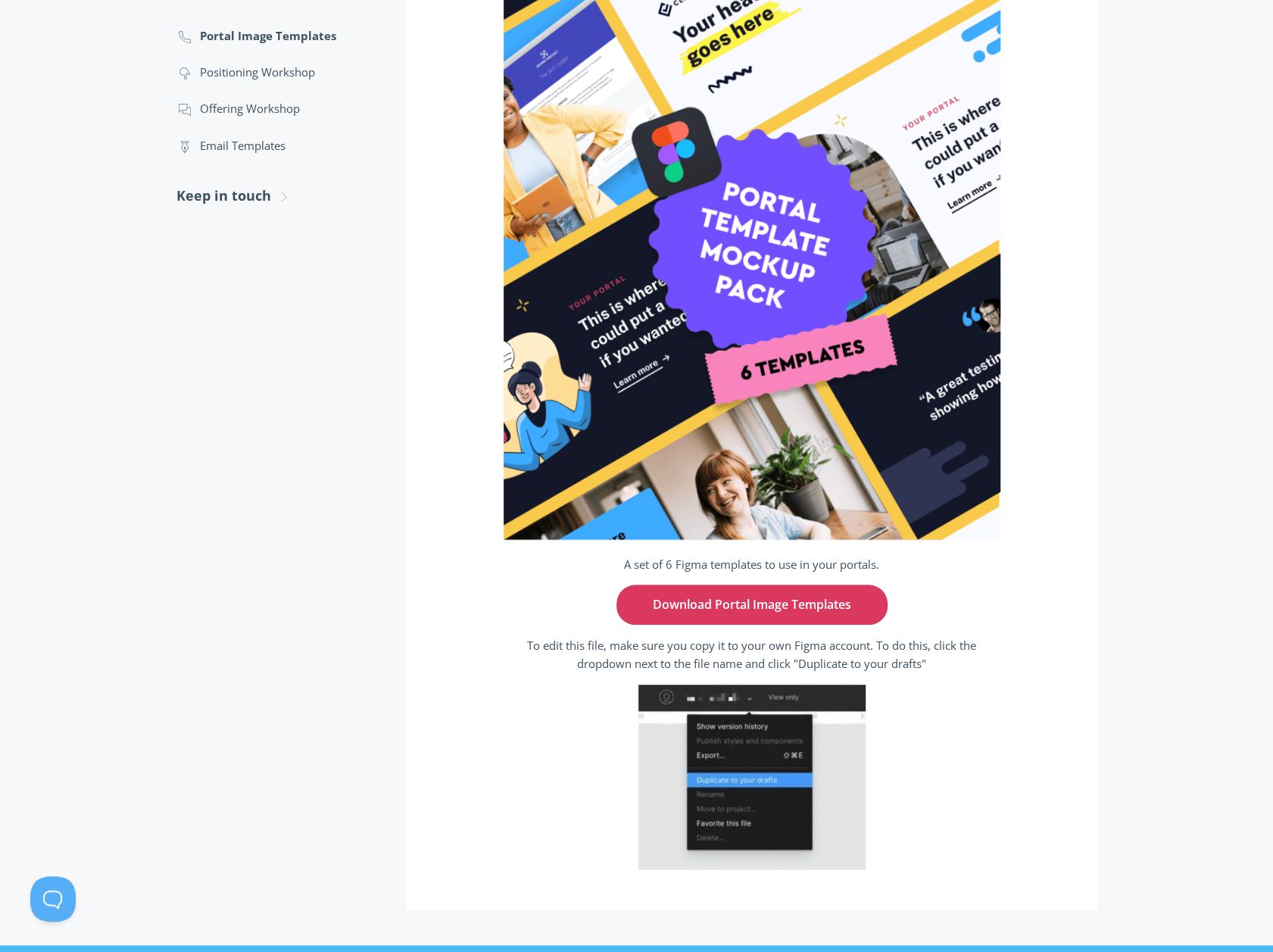
scroll to position [149, 0]
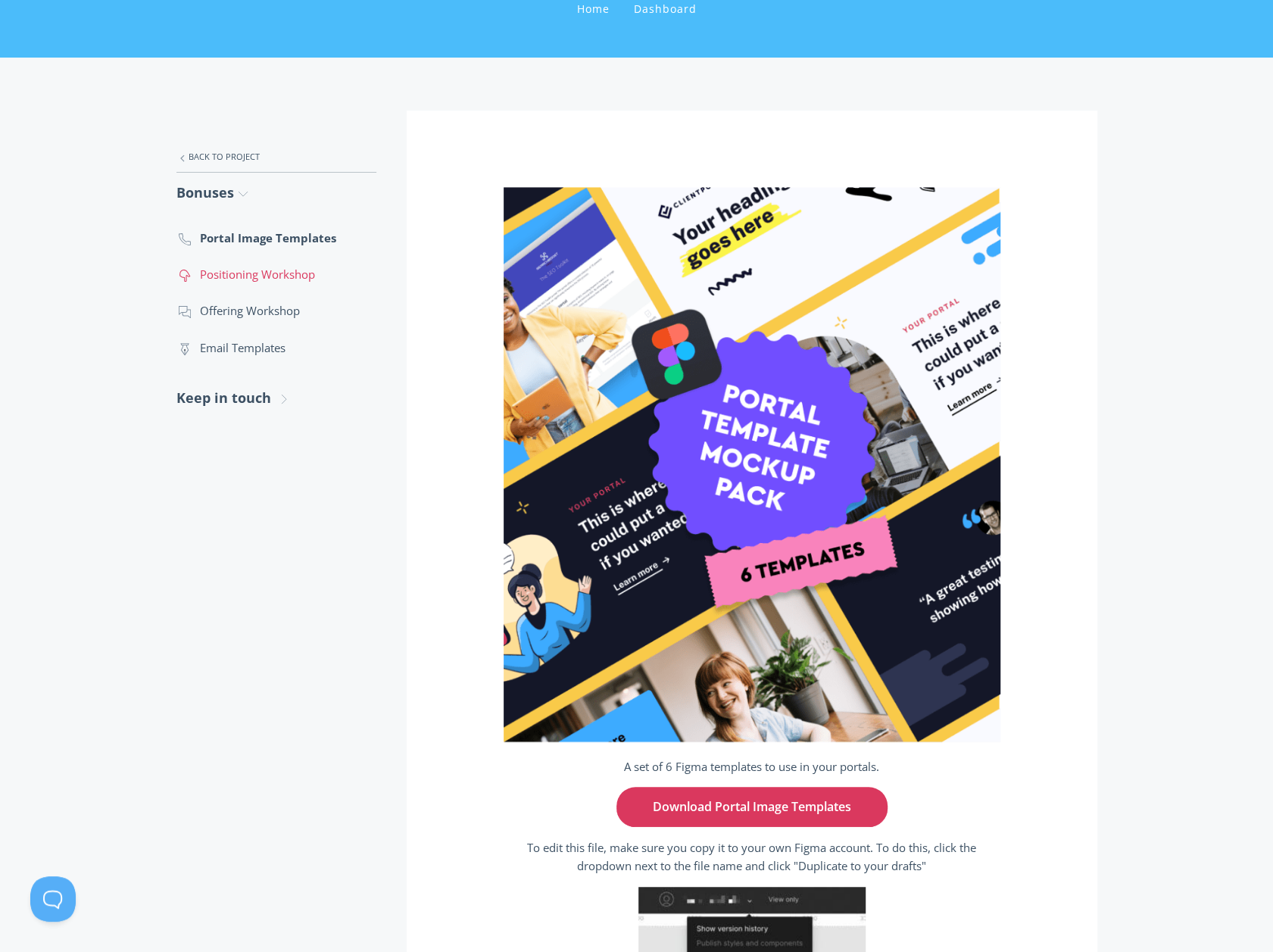
click at [283, 273] on link ".st0{fill:none;stroke:#000000;stroke-width:2;stroke-miterlimit:10;} 04. Gesture…" at bounding box center [276, 273] width 200 height 36
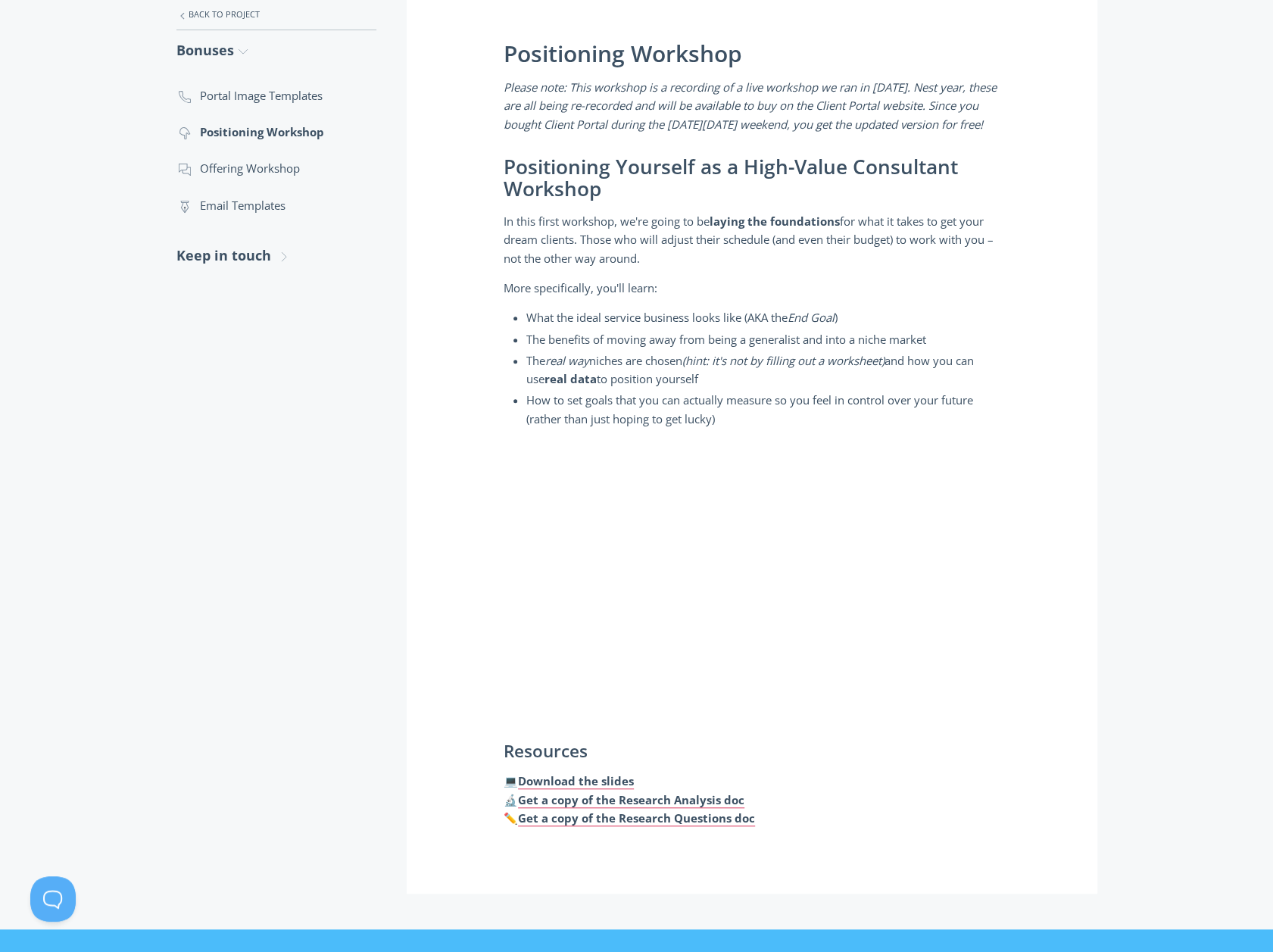
scroll to position [303, 0]
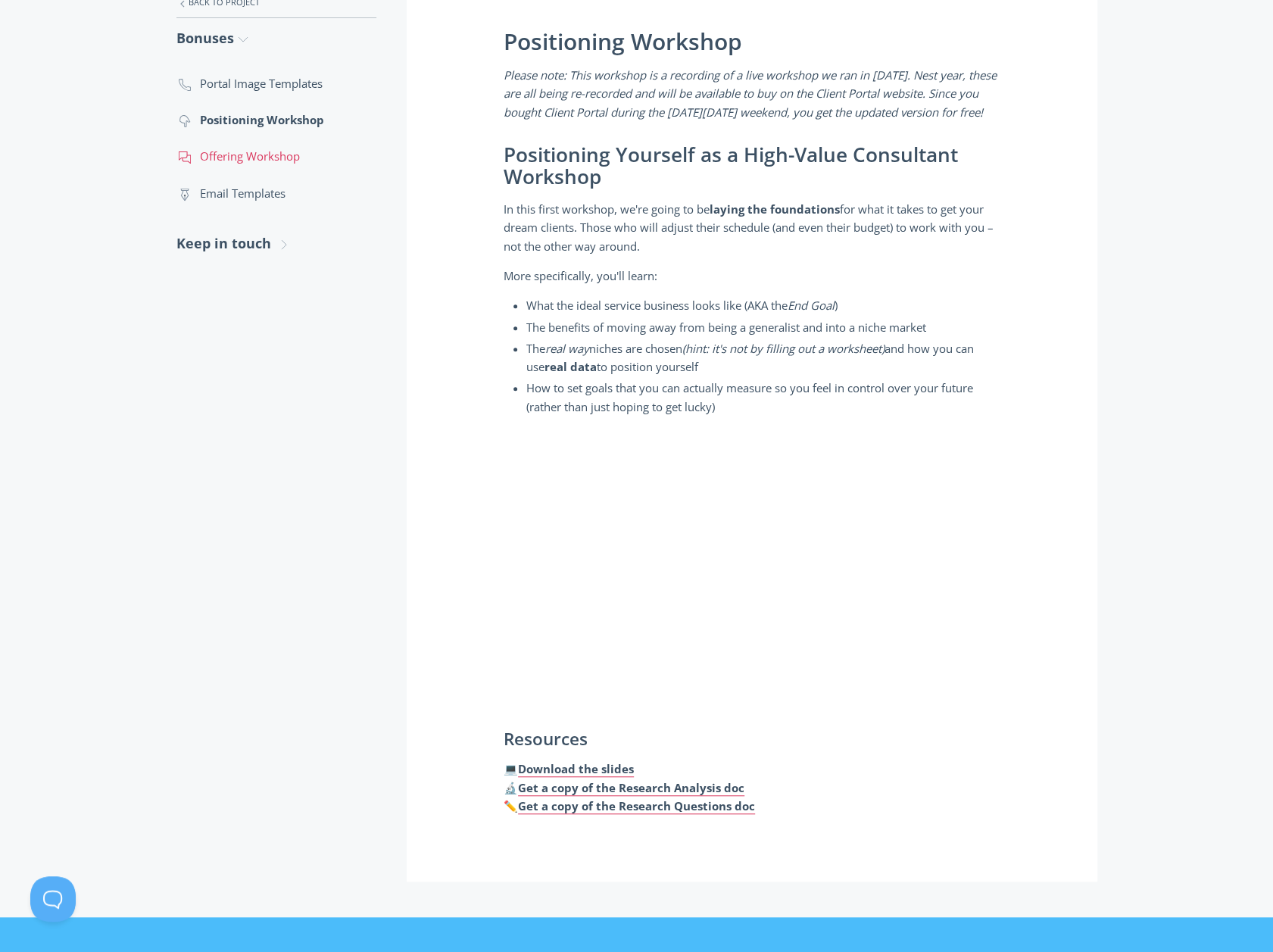
click at [250, 158] on link ".st0{fill:none;stroke:#000000;stroke-width:2;stroke-miterlimit:10;} 3. Communic…" at bounding box center [276, 156] width 200 height 36
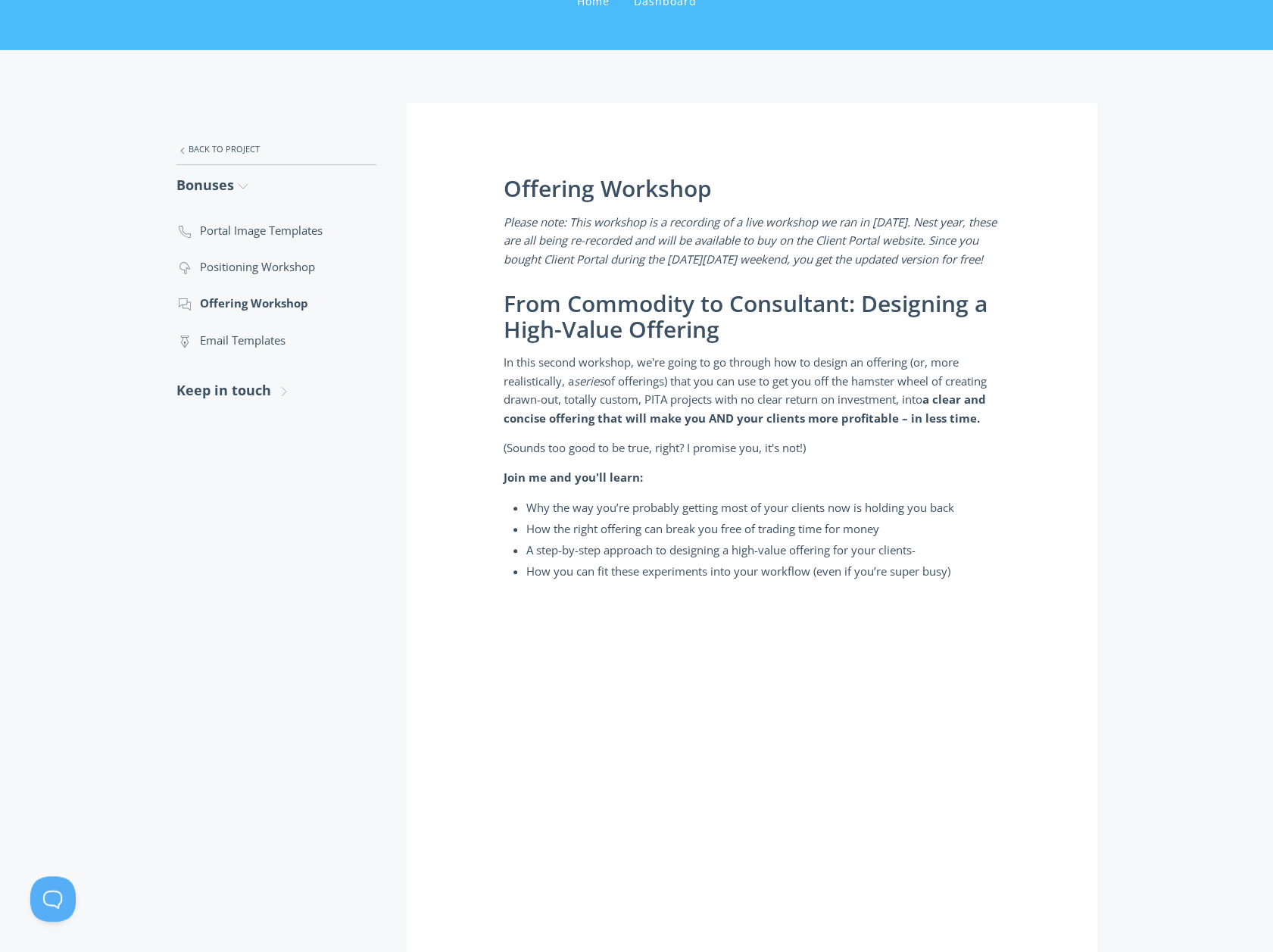
scroll to position [152, 0]
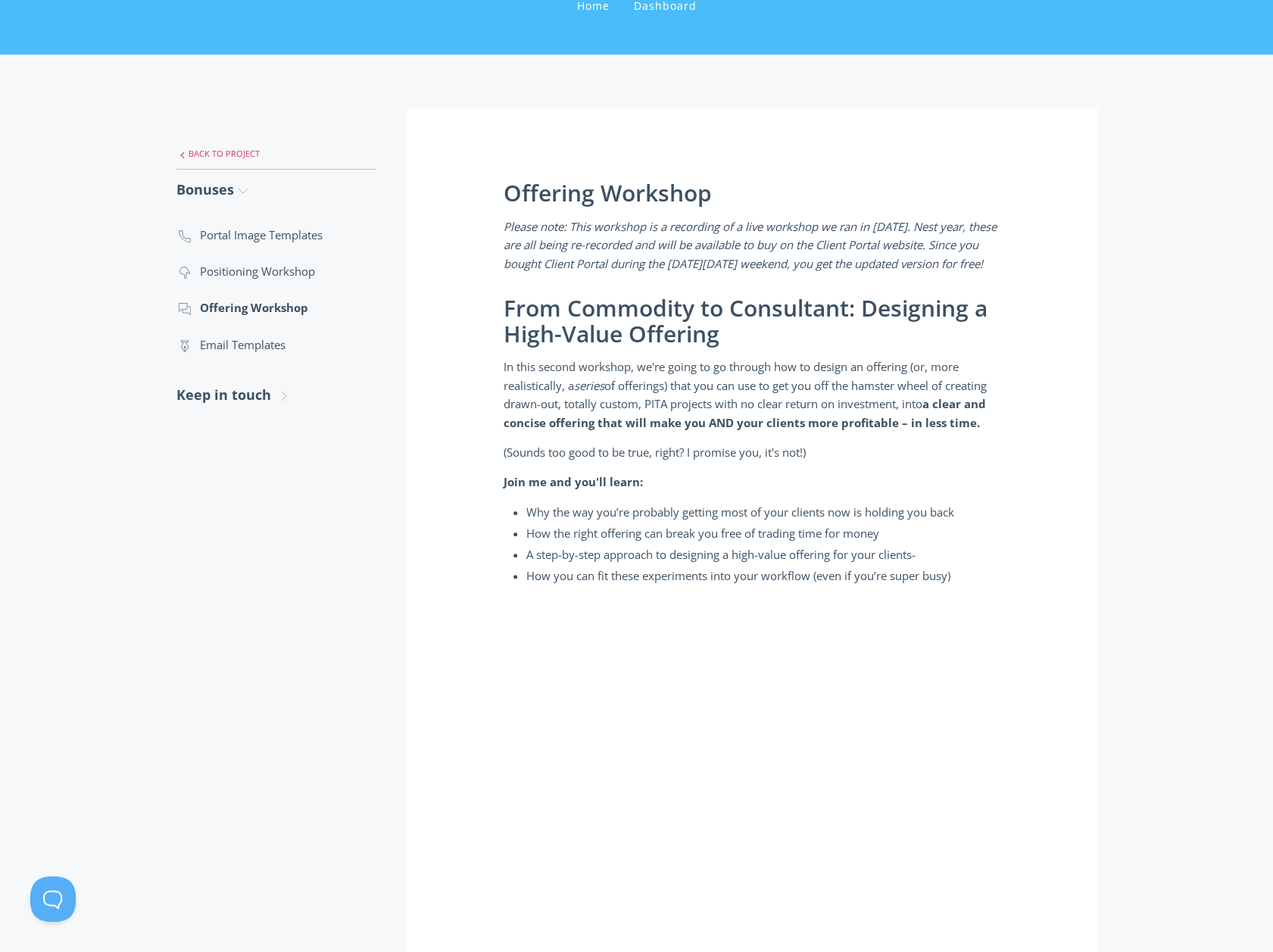
click at [246, 152] on link ".st0{fill:none;stroke:#000000;stroke-width:2;stroke-miterlimit:10;} Untitled-27…" at bounding box center [276, 154] width 200 height 31
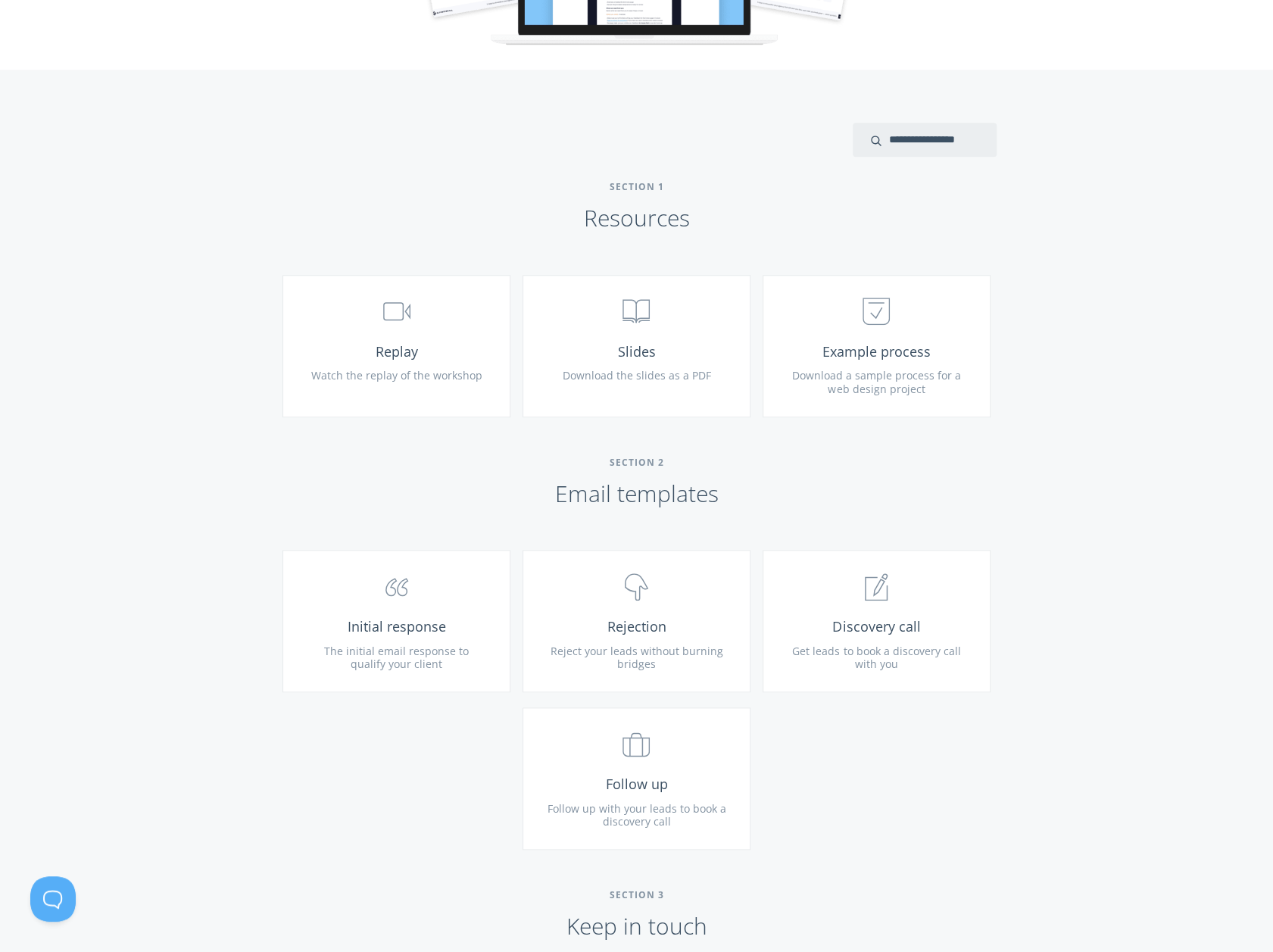
scroll to position [833, 0]
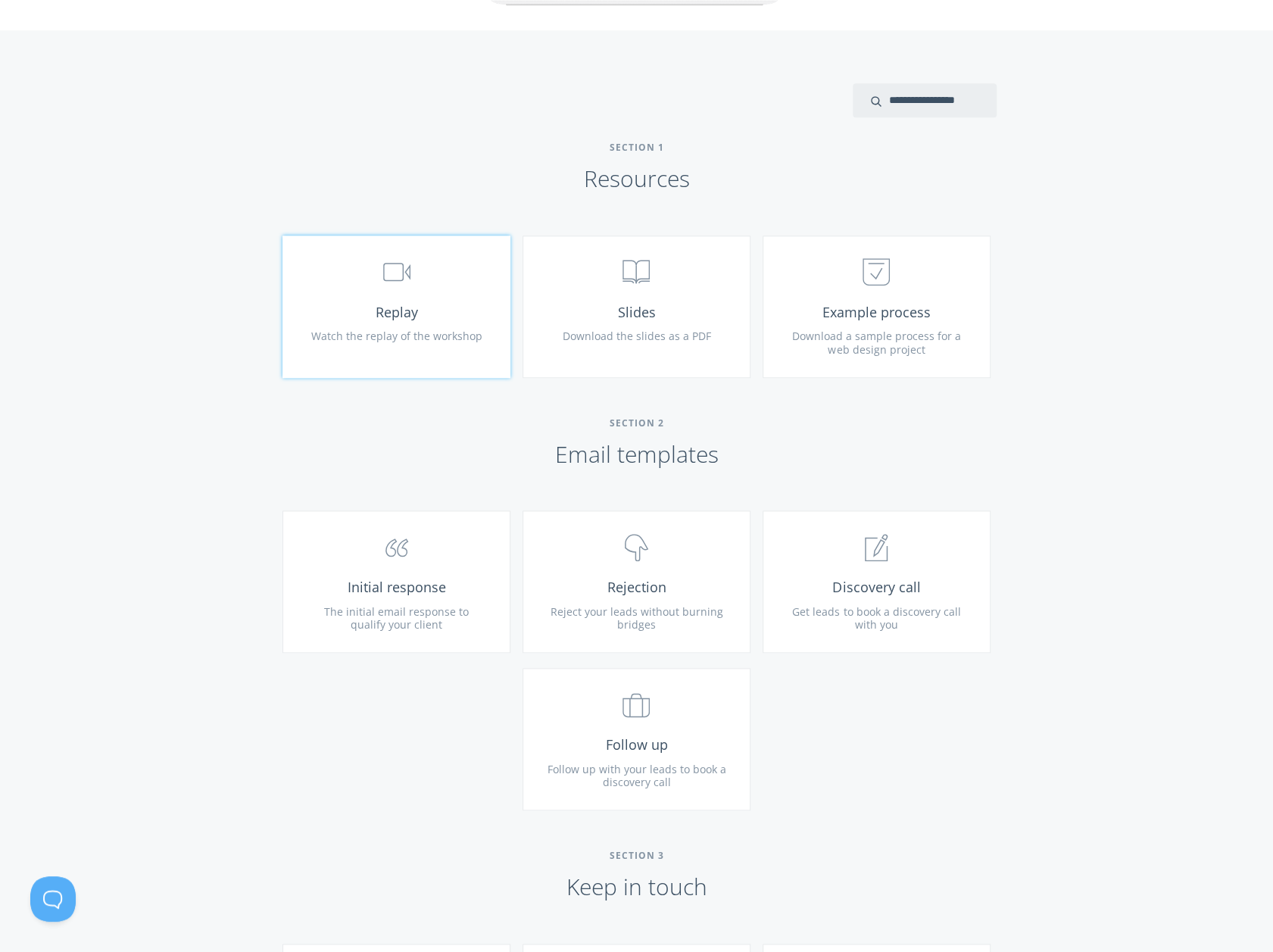
click at [419, 317] on span "Replay" at bounding box center [396, 312] width 181 height 18
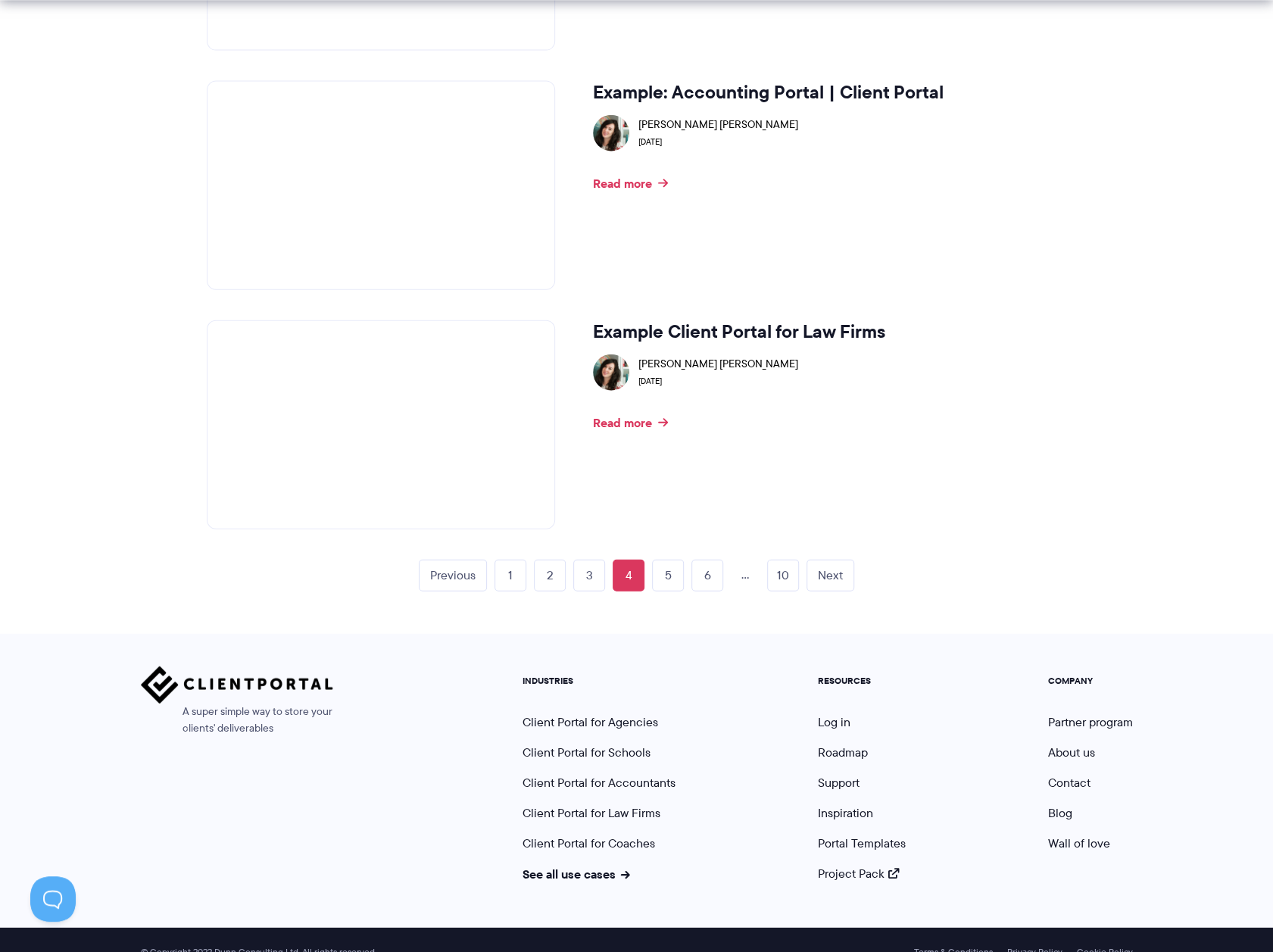
scroll to position [2309, 0]
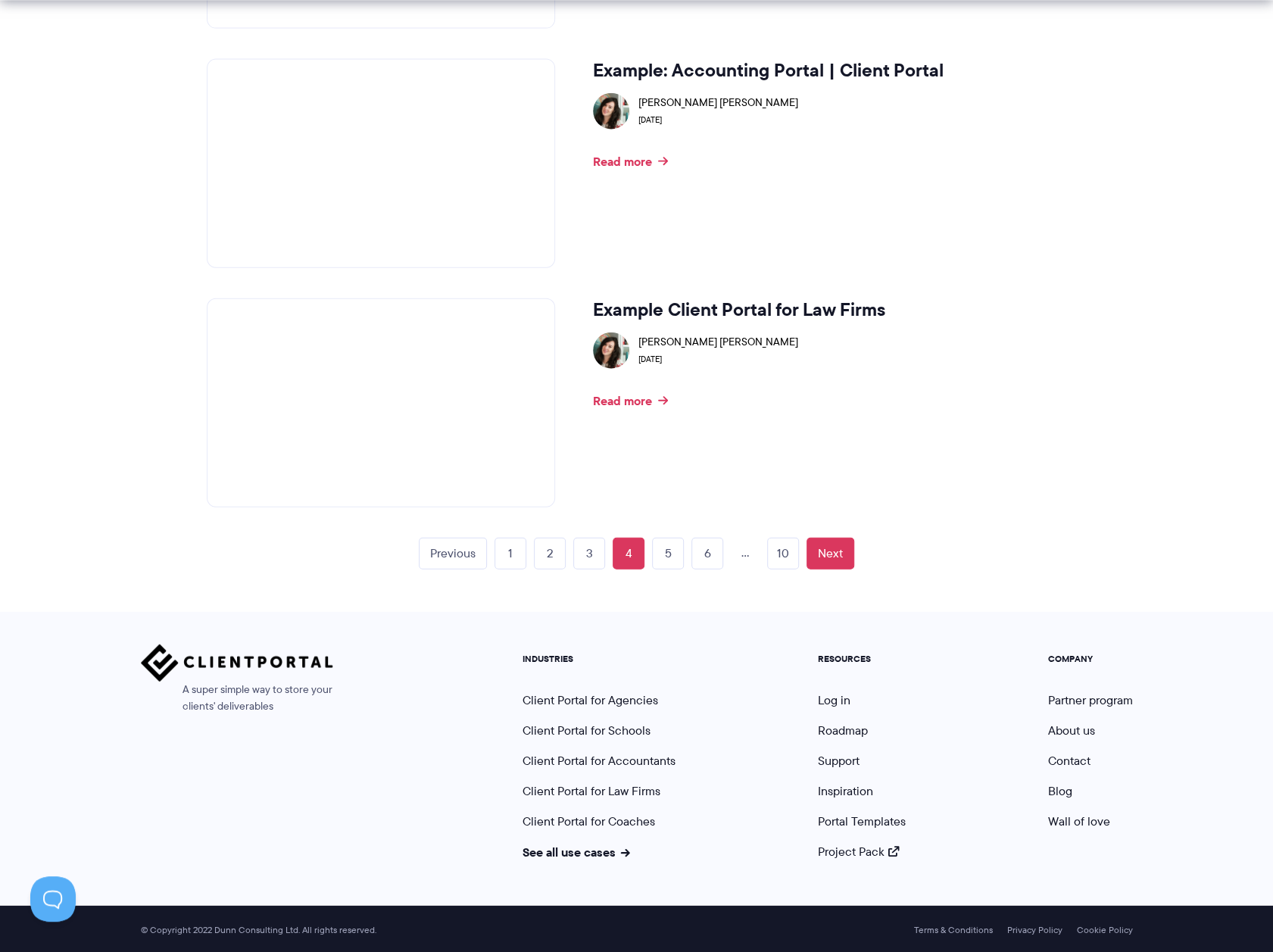
click at [812, 544] on link "Next" at bounding box center [829, 553] width 48 height 31
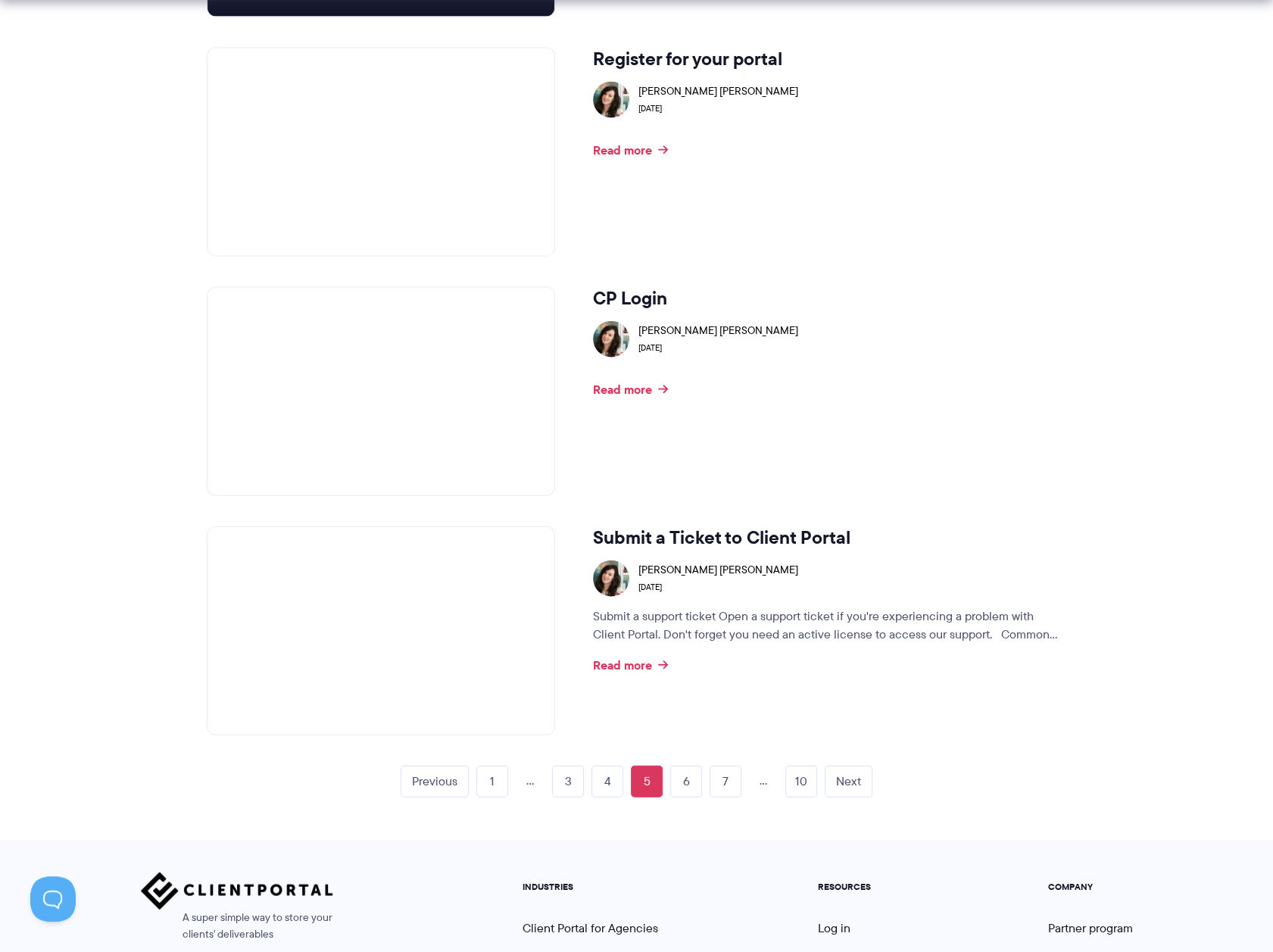
scroll to position [2120, 0]
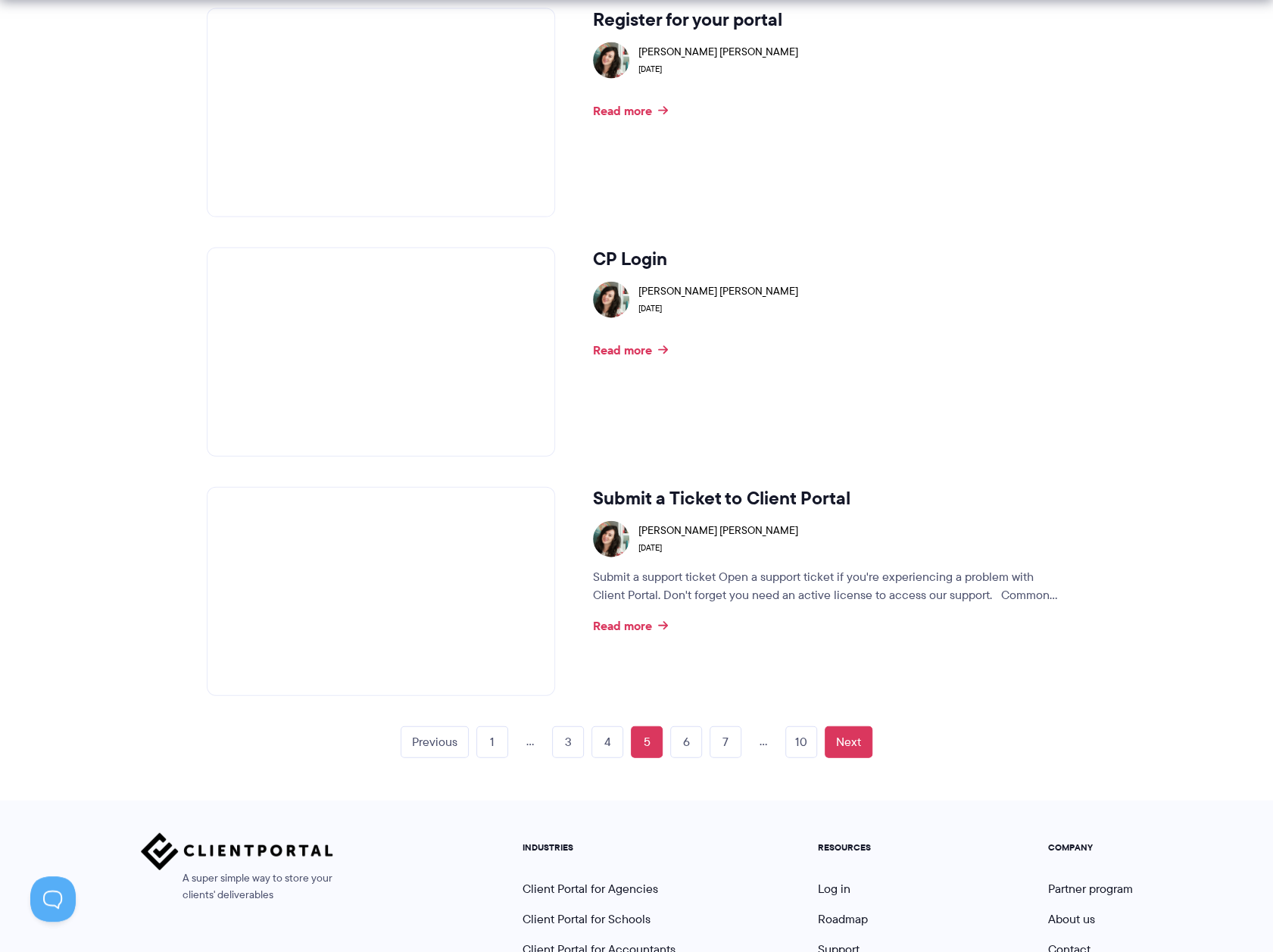
click at [846, 746] on link "Next" at bounding box center [848, 742] width 48 height 31
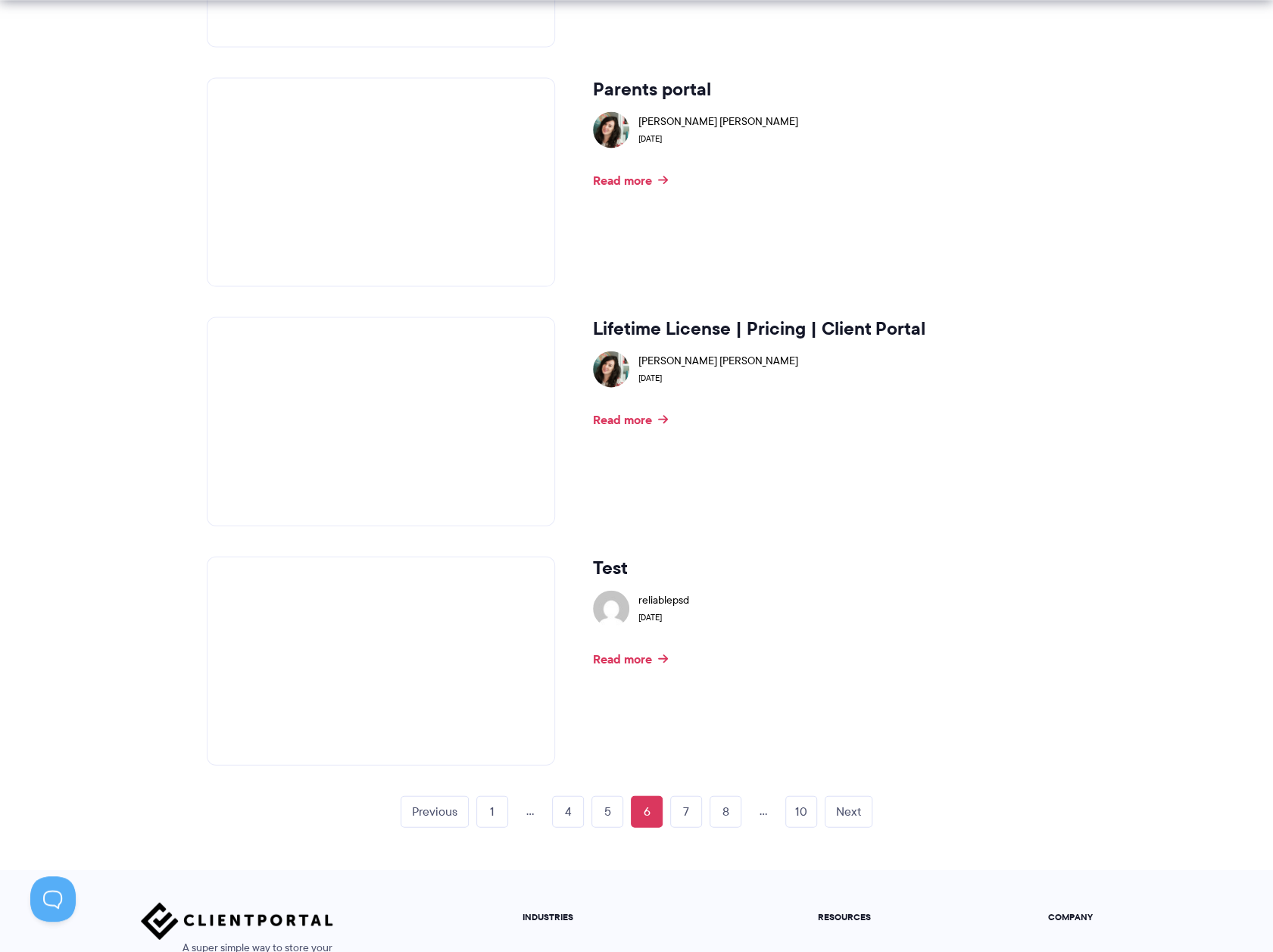
scroll to position [2196, 0]
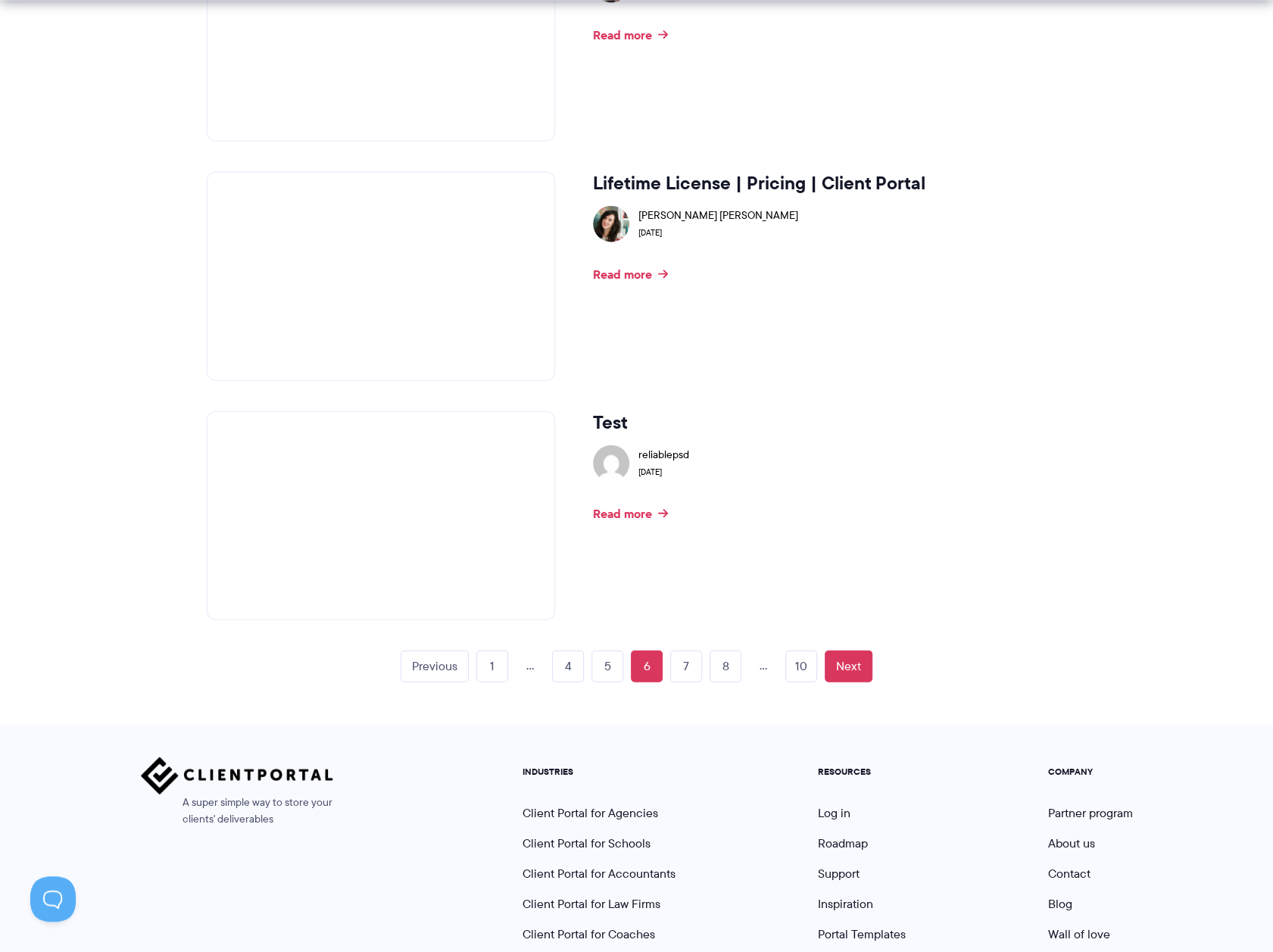
click at [848, 669] on link "Next" at bounding box center [848, 666] width 48 height 31
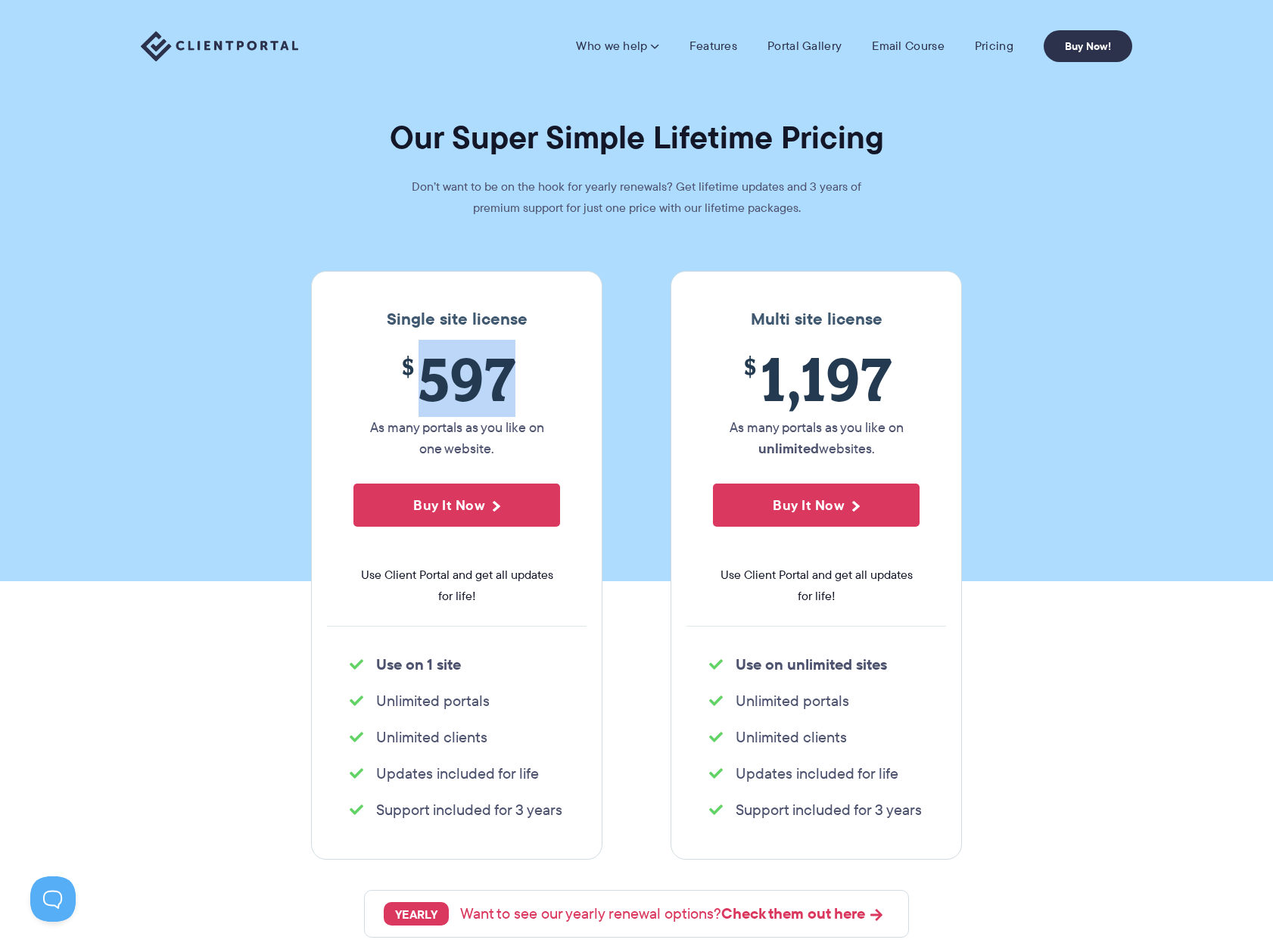
drag, startPoint x: 428, startPoint y: 375, endPoint x: 514, endPoint y: 379, distance: 86.1
click at [514, 379] on span "$ 597" at bounding box center [456, 379] width 206 height 68
click at [490, 438] on p "As many portals as you like on one website." at bounding box center [456, 437] width 206 height 42
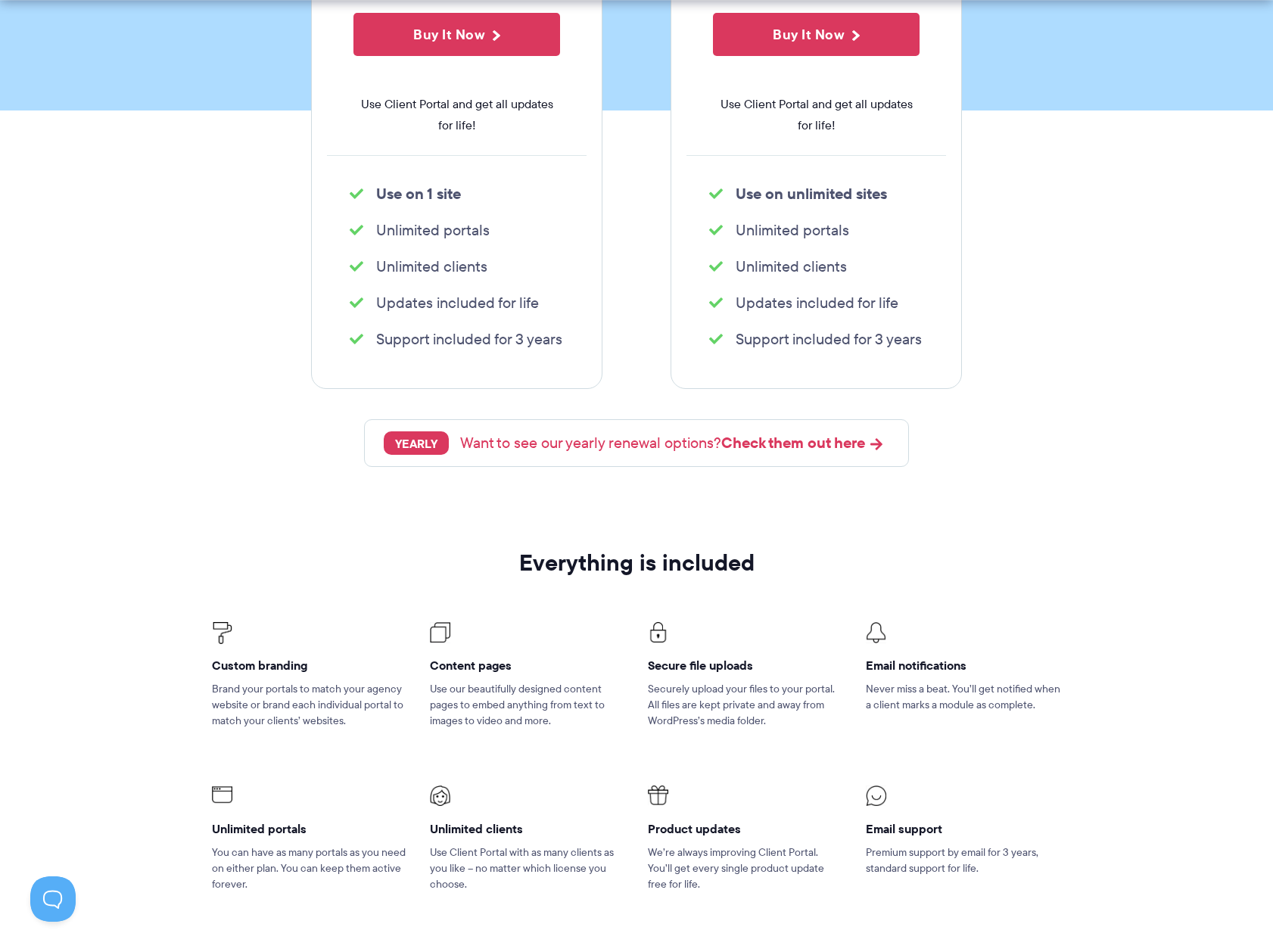
scroll to position [529, 0]
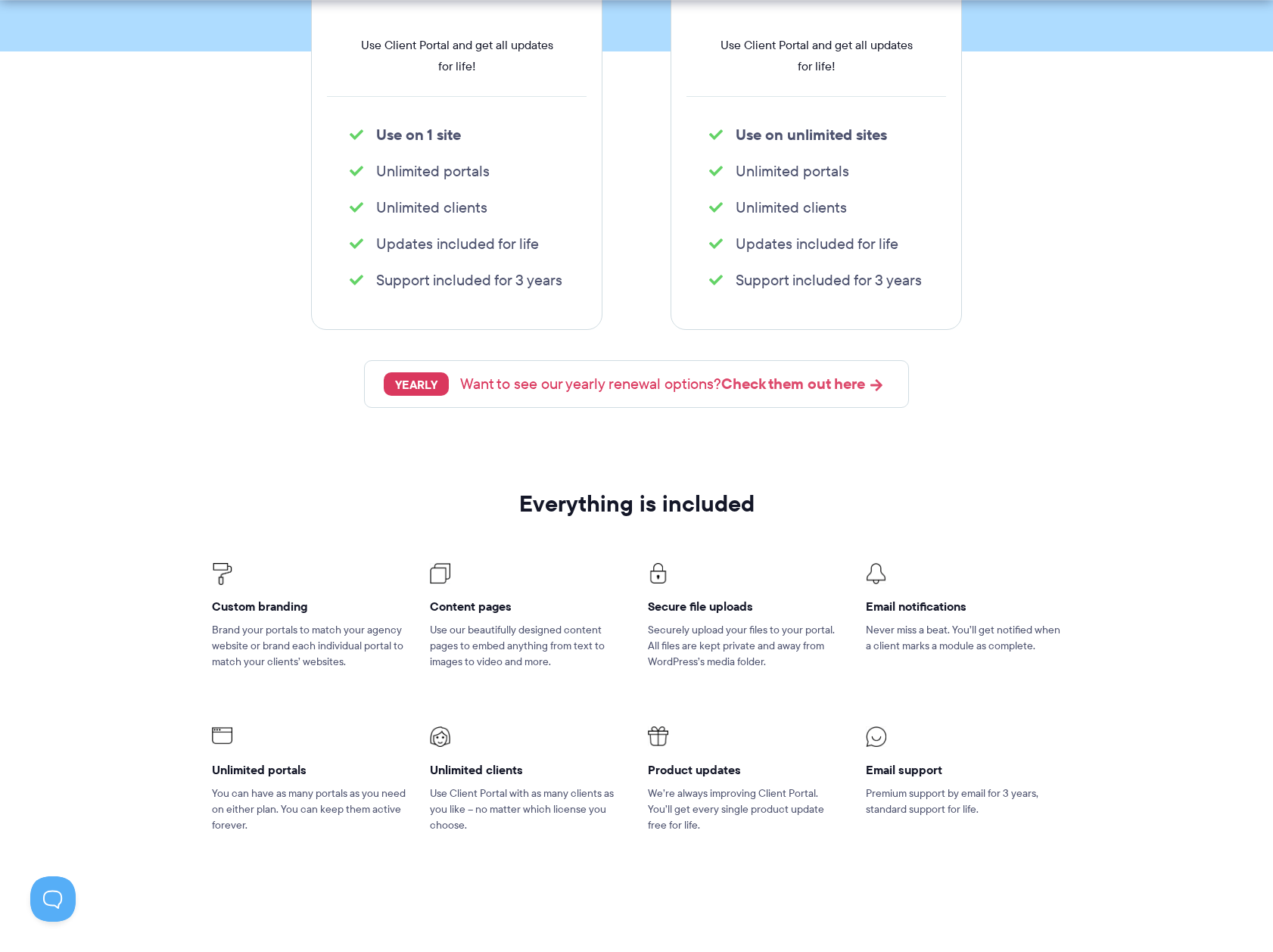
click at [840, 385] on link "Check them out here" at bounding box center [802, 384] width 162 height 19
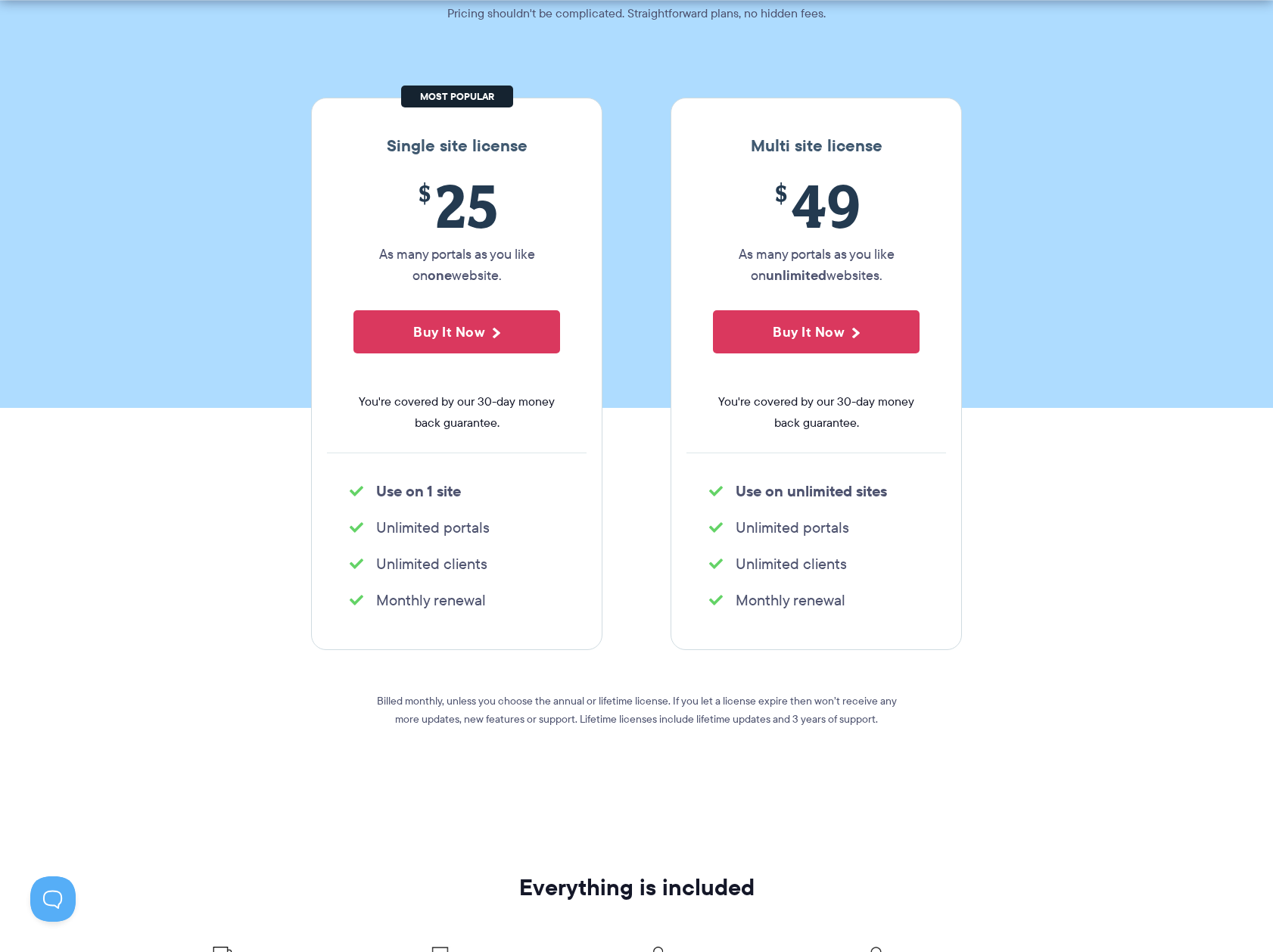
scroll to position [227, 0]
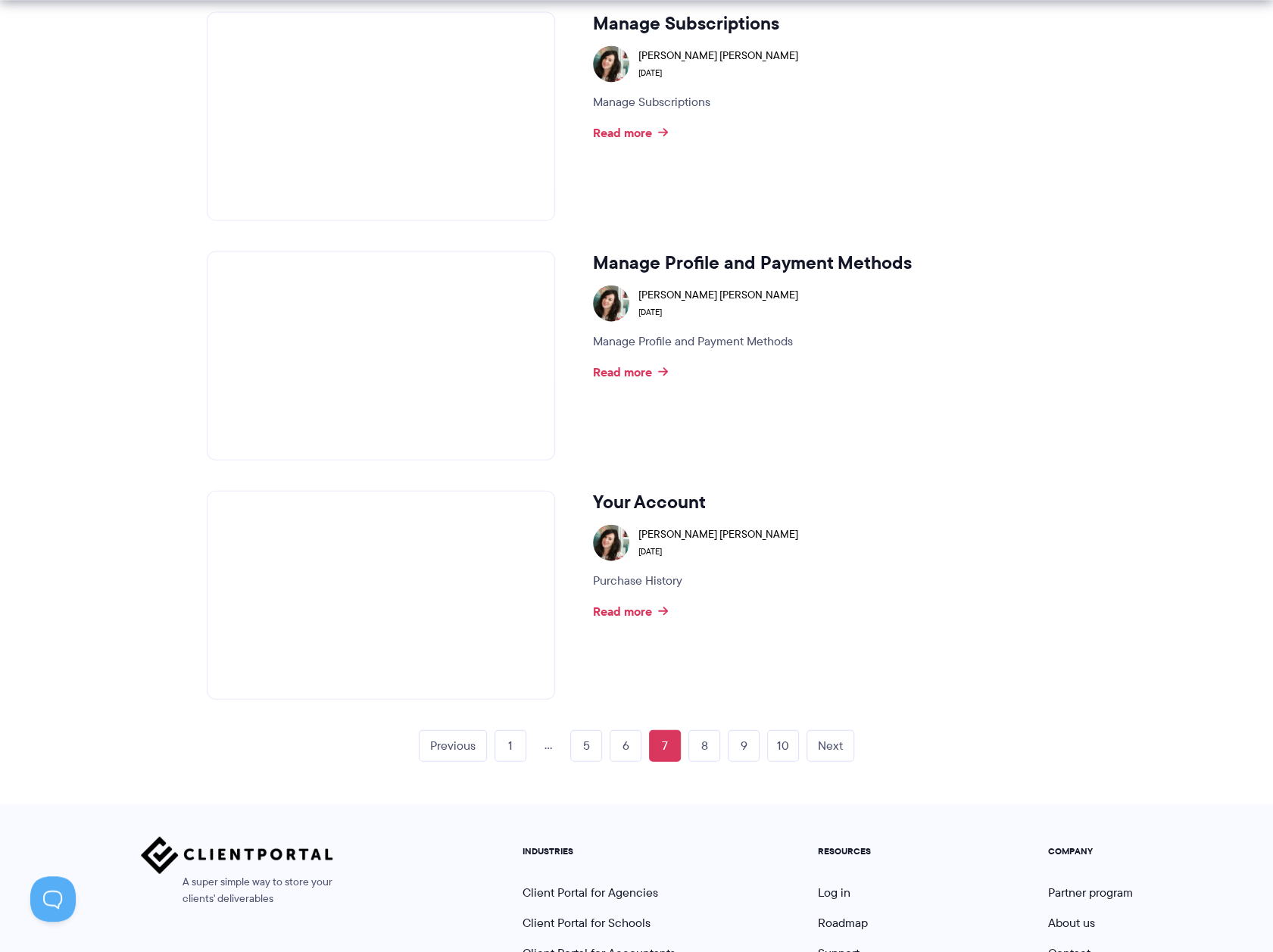
scroll to position [2120, 0]
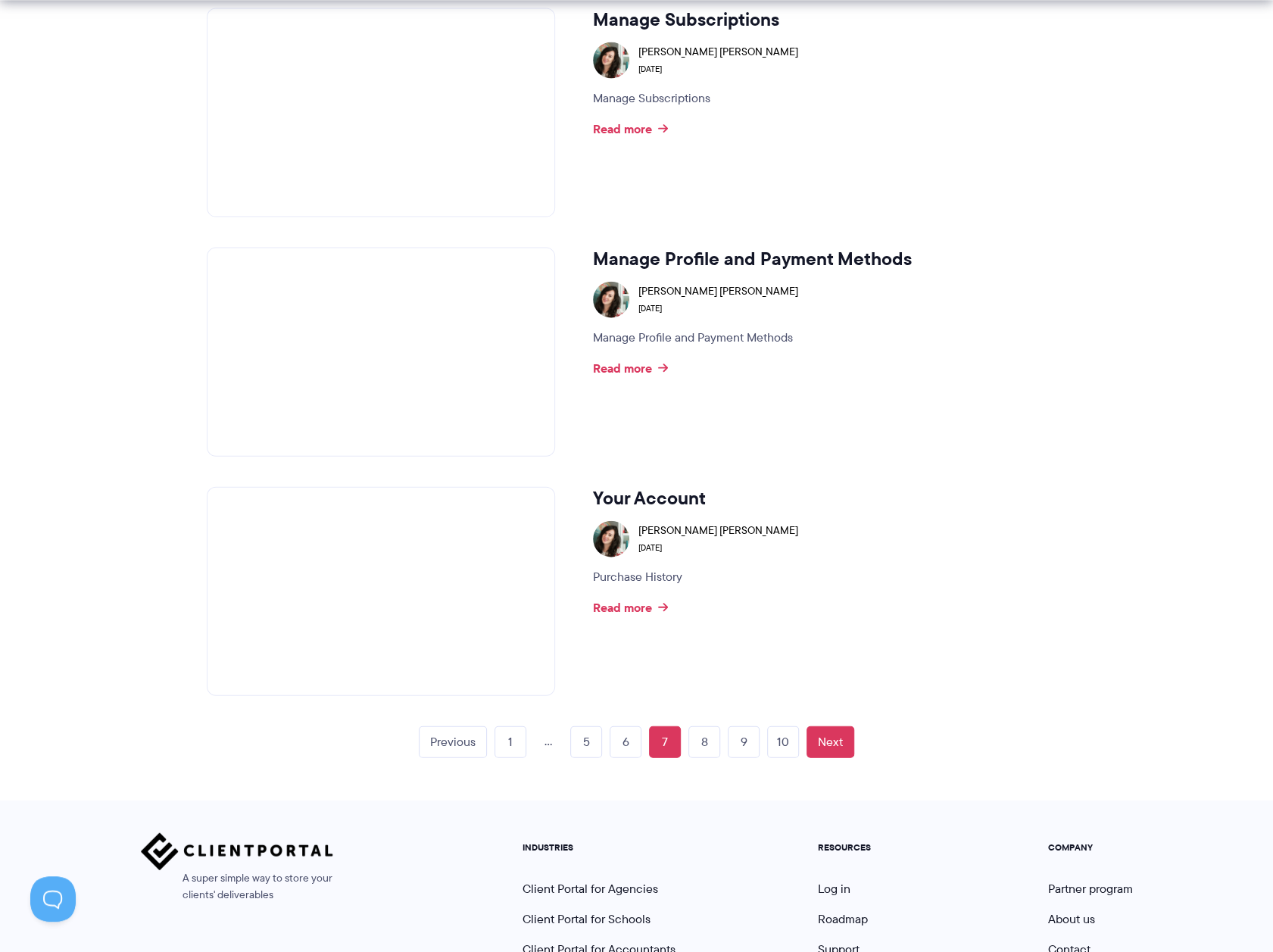
click at [829, 737] on link "Next" at bounding box center [829, 742] width 48 height 31
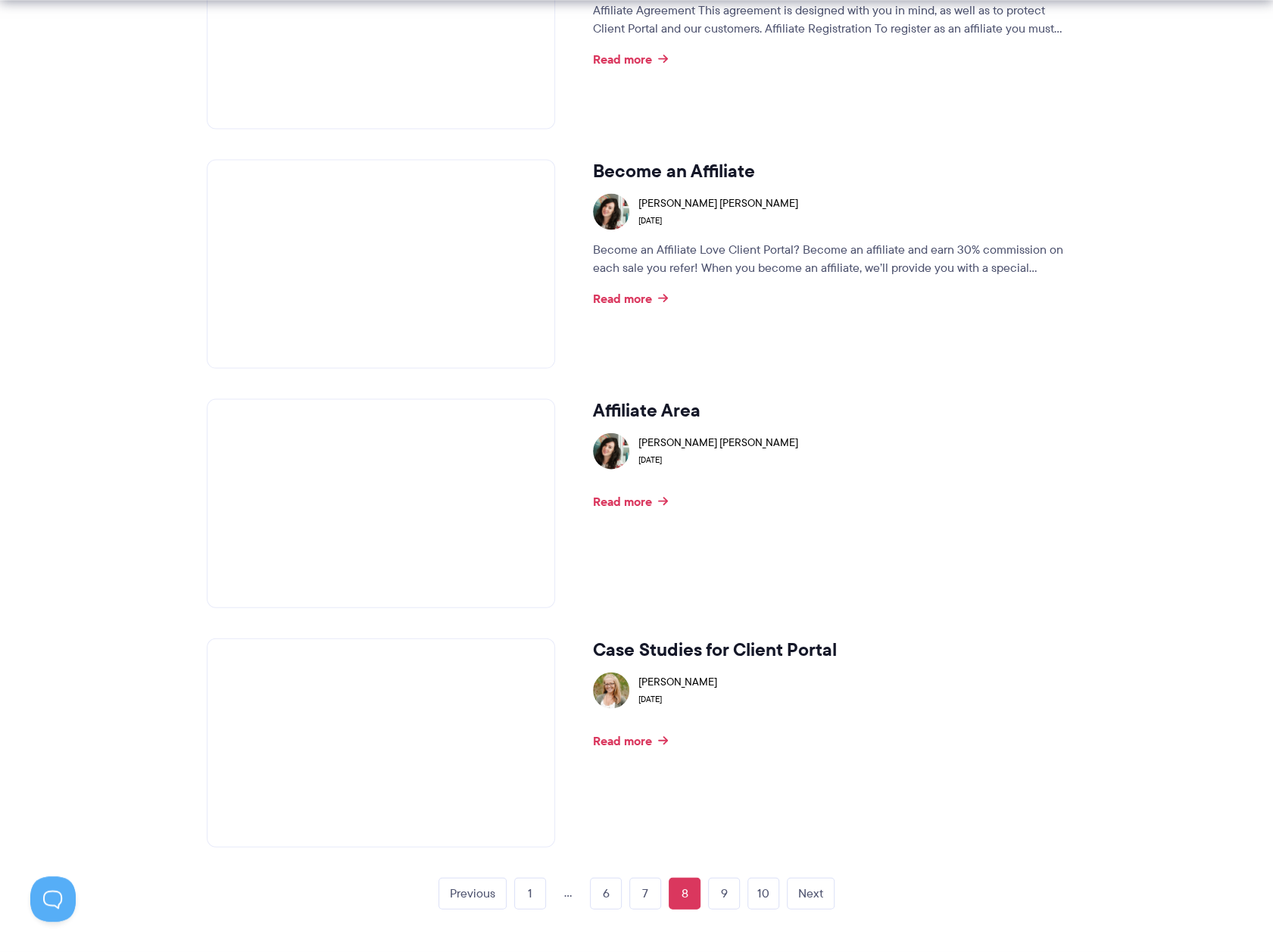
scroll to position [2045, 0]
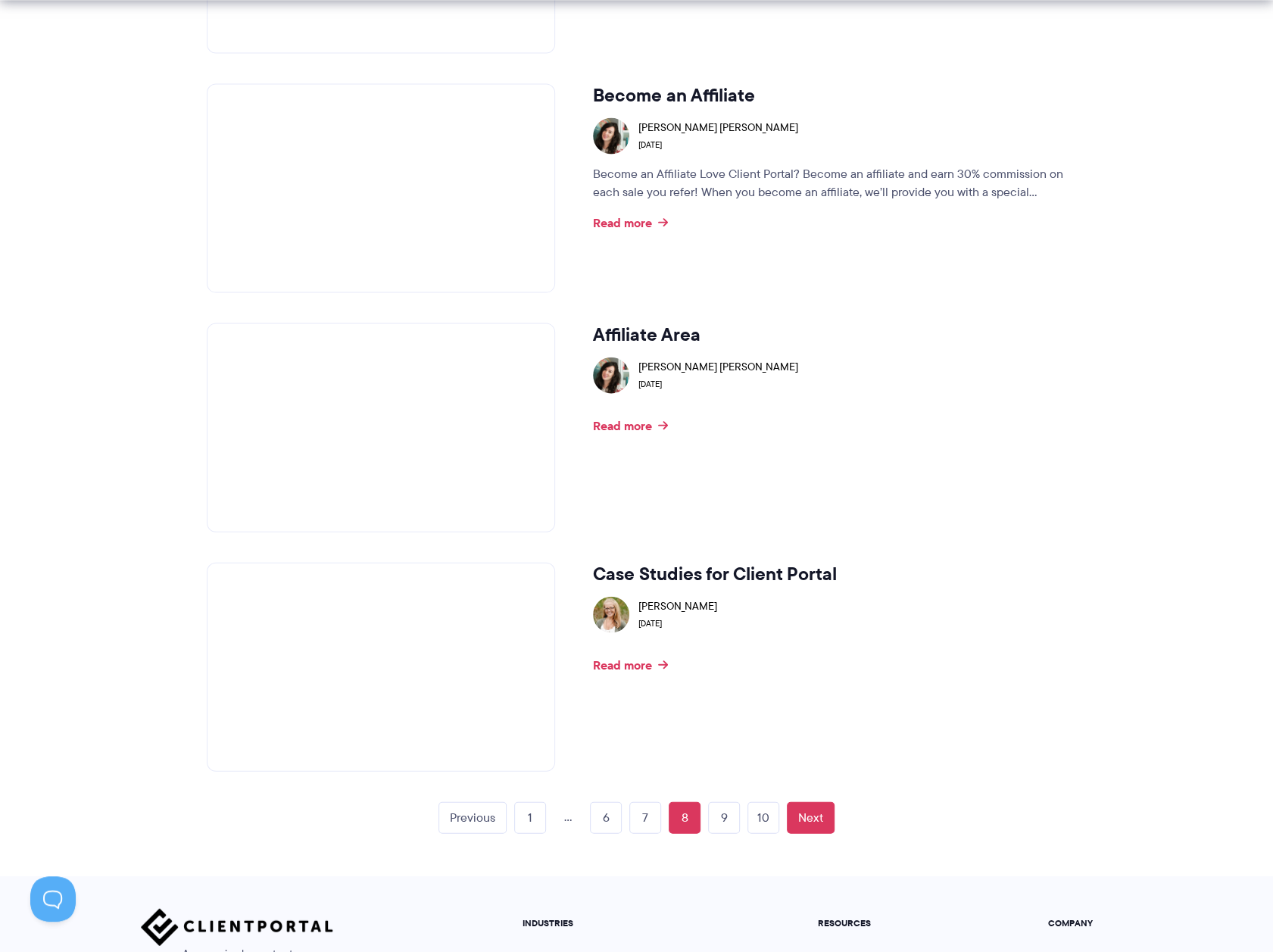
click at [813, 819] on link "Next" at bounding box center [810, 818] width 48 height 31
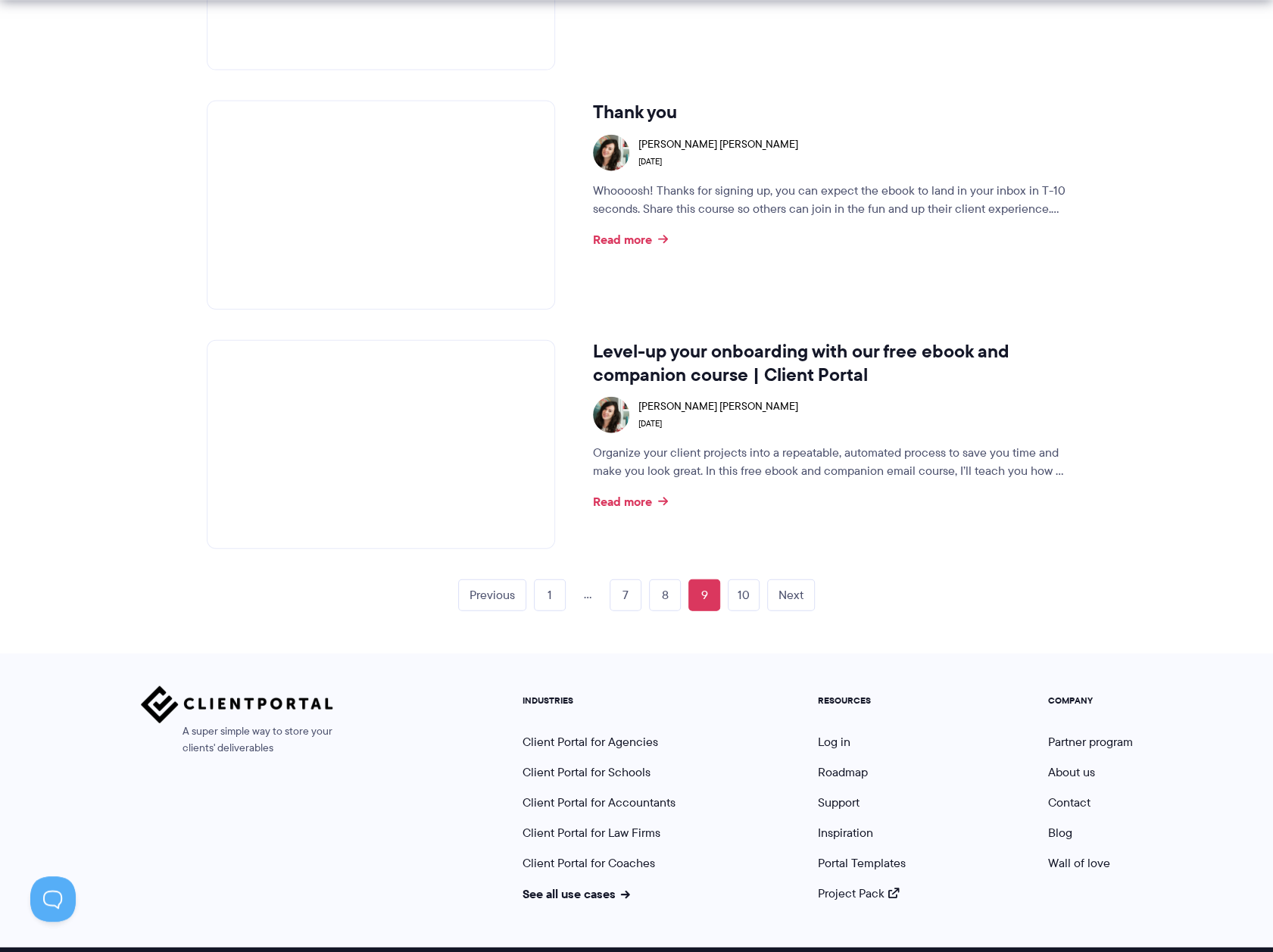
scroll to position [2309, 0]
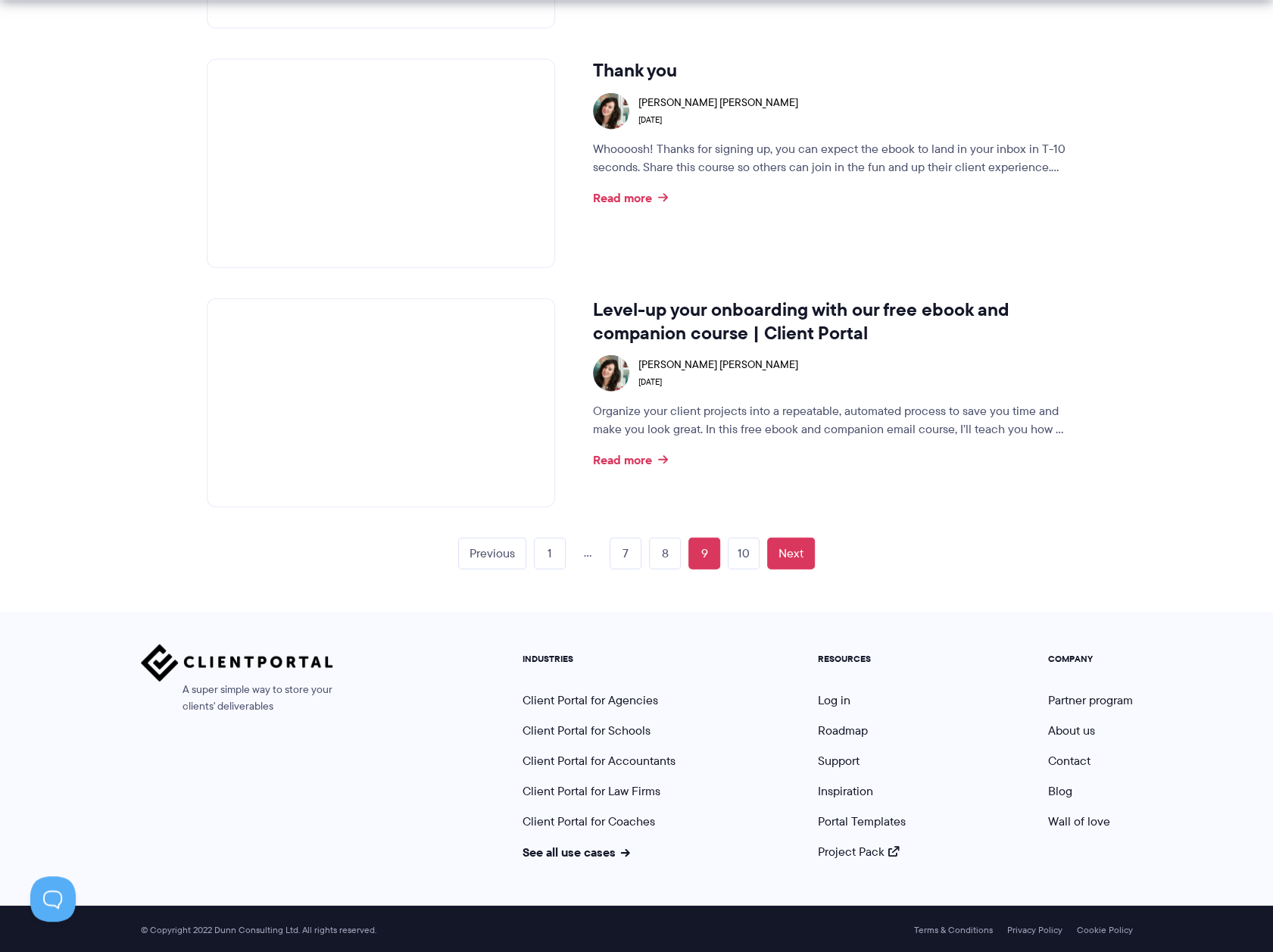
click at [796, 560] on link "Next" at bounding box center [790, 553] width 48 height 31
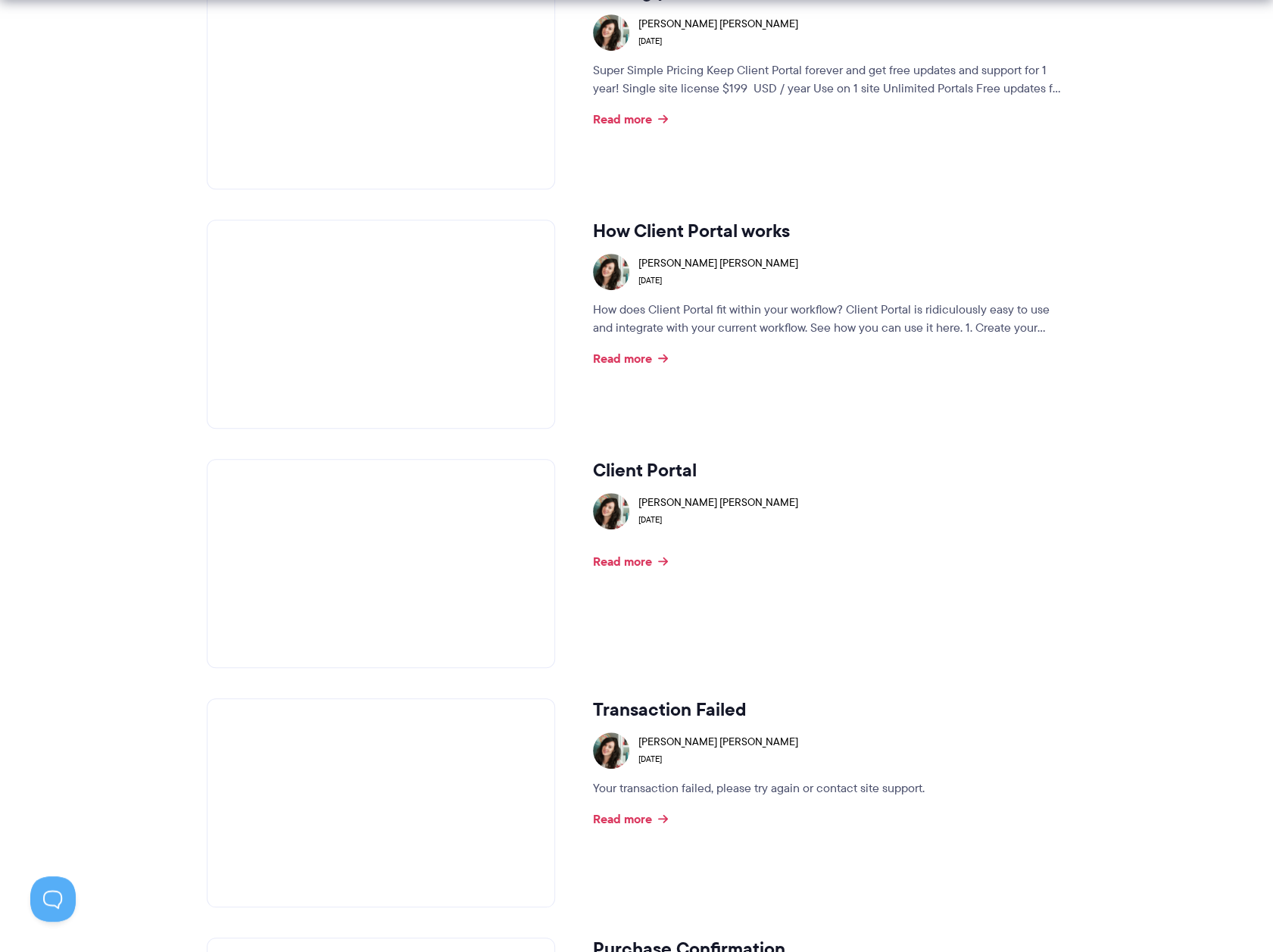
scroll to position [530, 0]
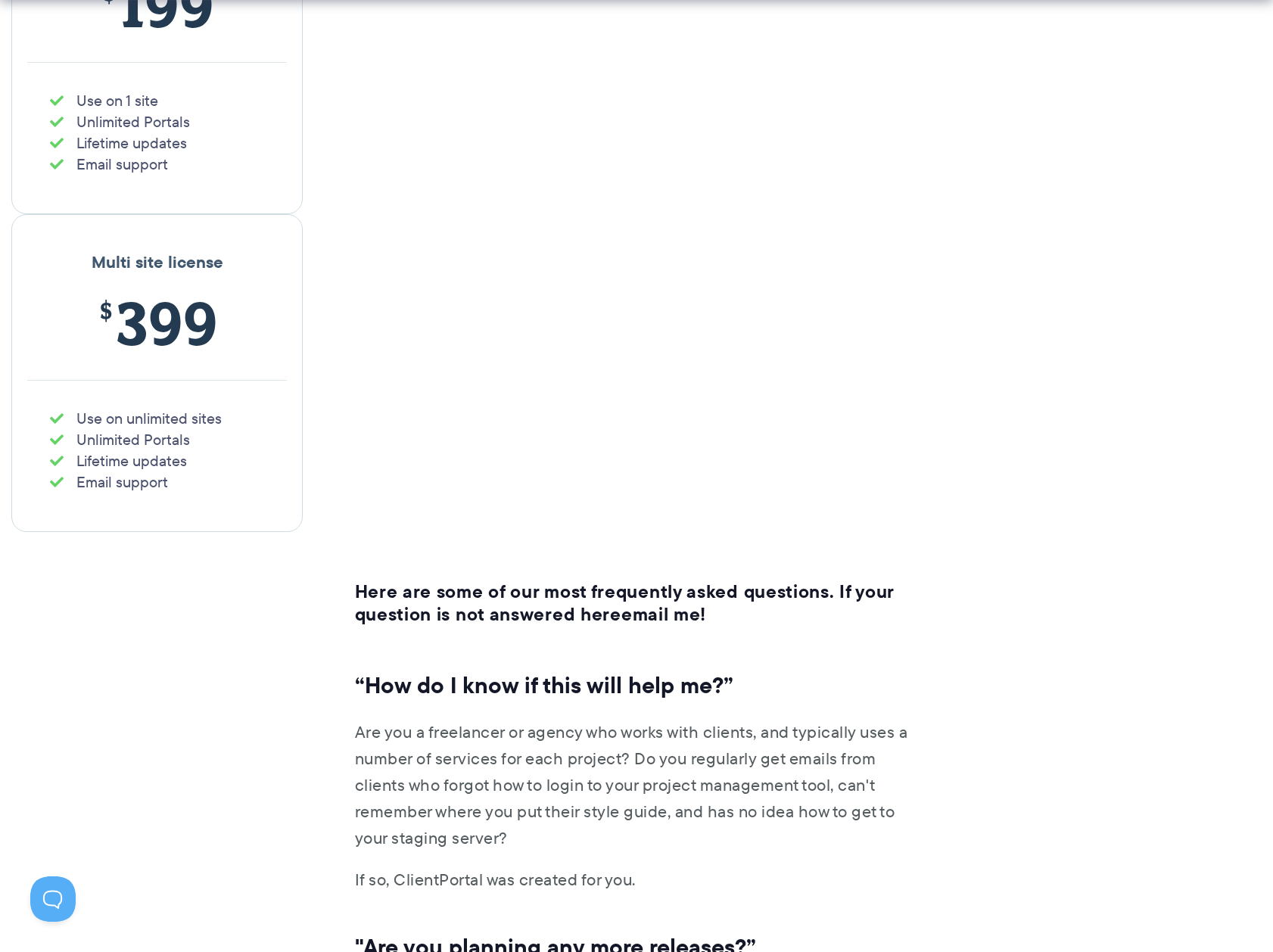
scroll to position [529, 0]
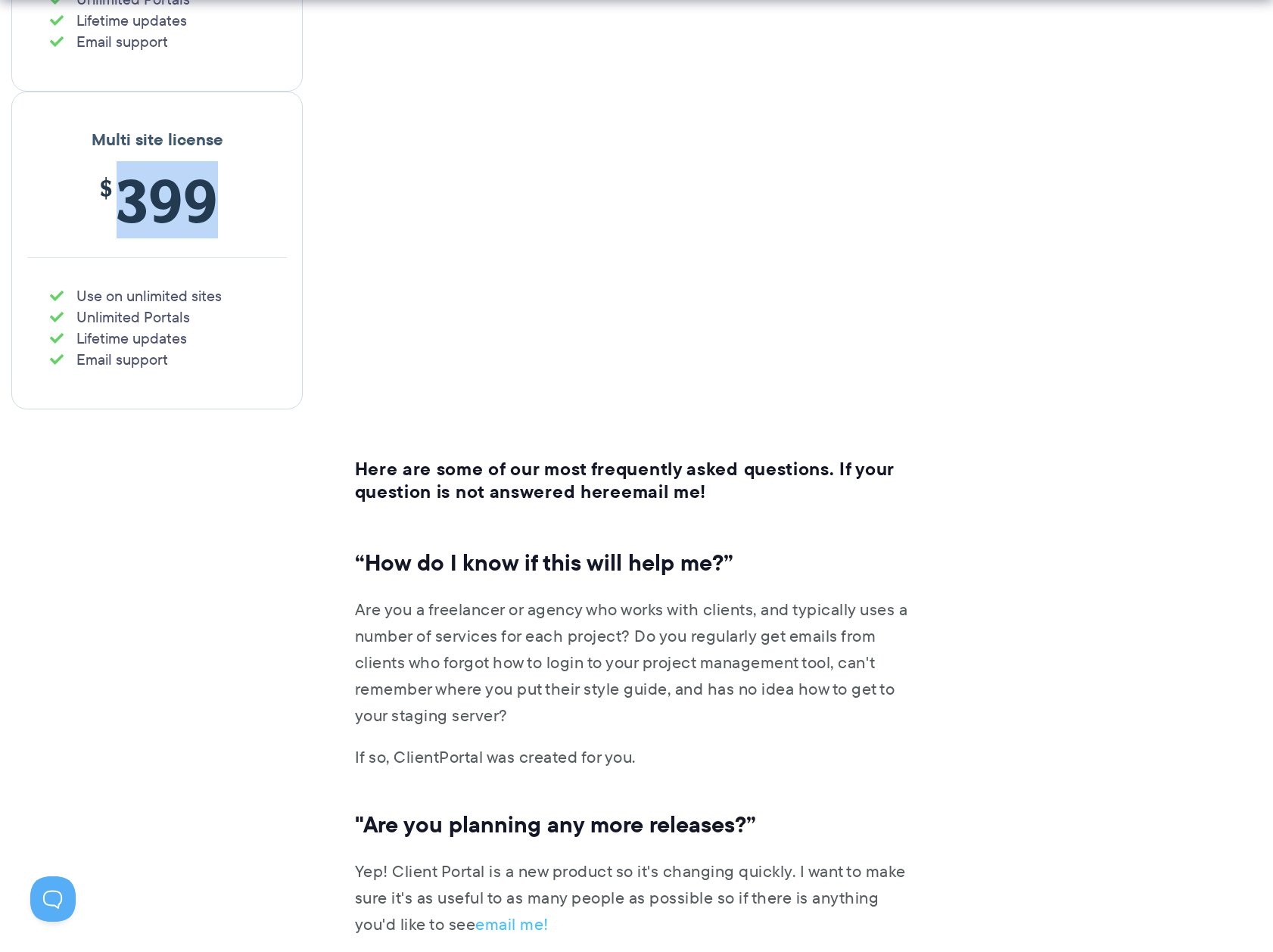
drag, startPoint x: 116, startPoint y: 192, endPoint x: 286, endPoint y: 204, distance: 170.4
click at [286, 204] on p "$ 399" at bounding box center [157, 211] width 259 height 92
click at [141, 376] on div "Multi site license $ 399 Use on unlimited sites Unlimited Portals Lifetime upda…" at bounding box center [158, 250] width 292 height 317
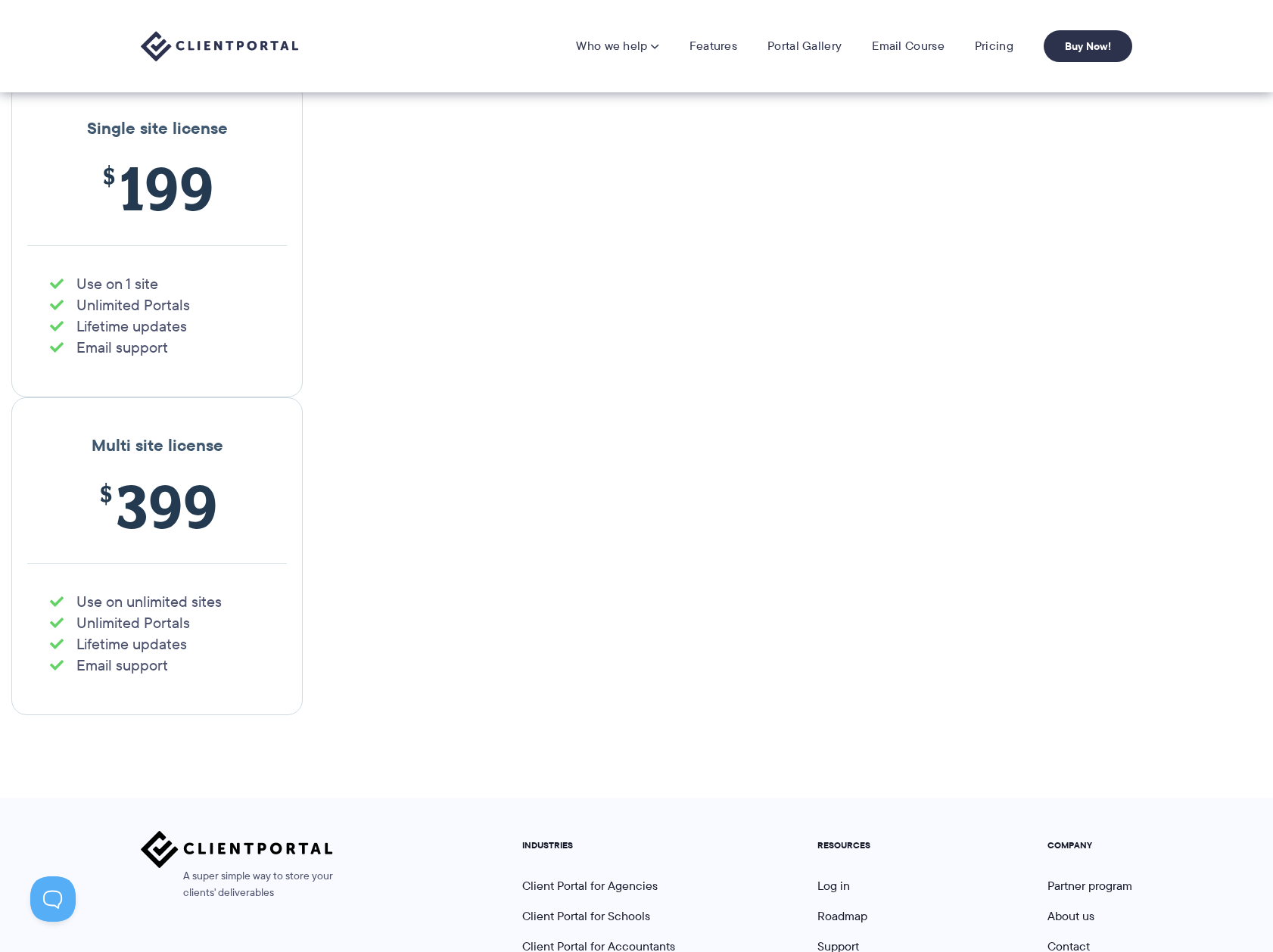
scroll to position [2711, 0]
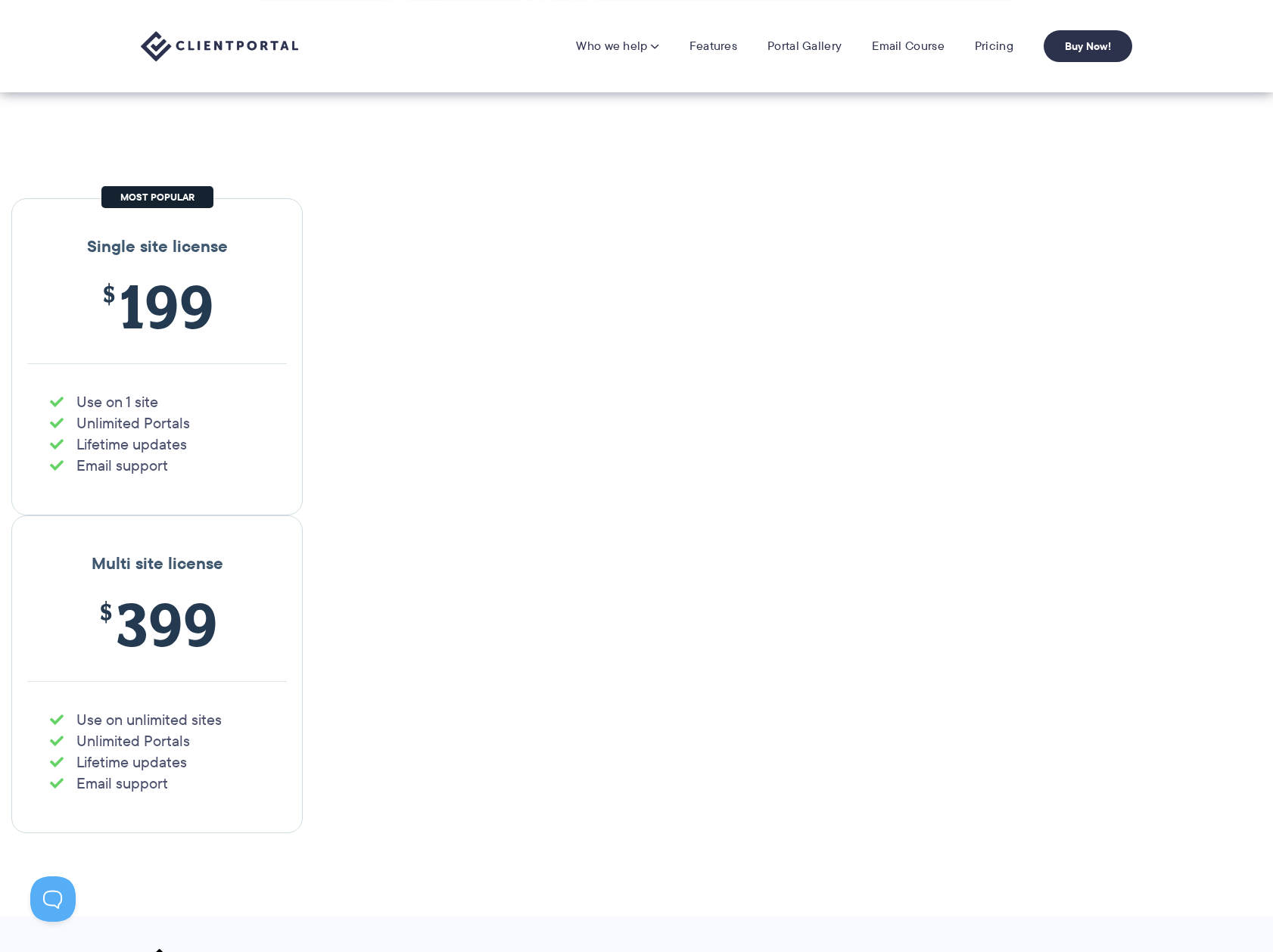
click at [416, 823] on section "Single site license $ 199 Use on 1 site Unlimited Portals Lifetime updates Emai…" at bounding box center [636, 525] width 1273 height 783
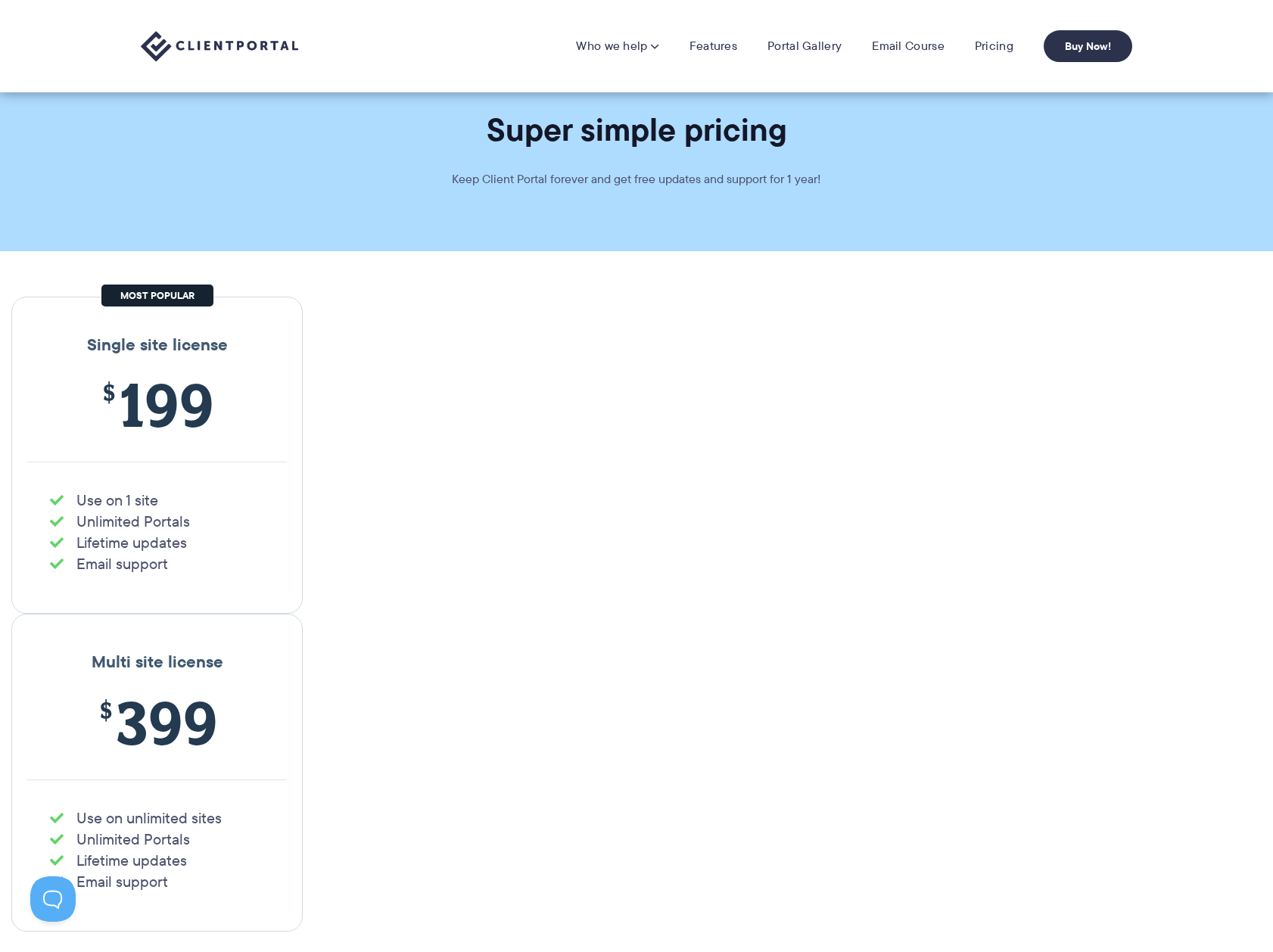
scroll to position [0, 0]
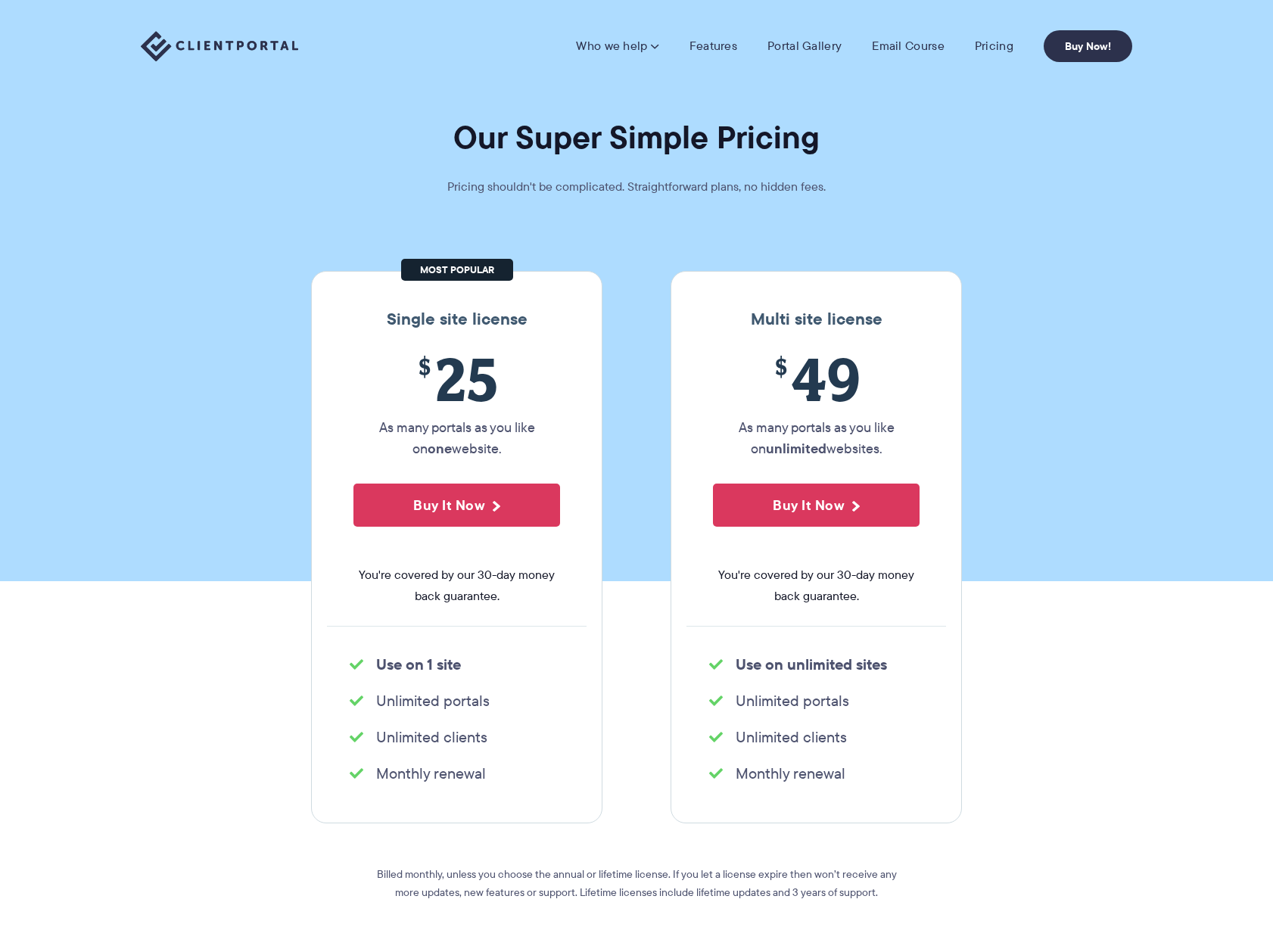
click at [1022, 339] on section "Our Super Simple Pricing Pricing shouldn't be complicated. Straightforward plan…" at bounding box center [636, 291] width 1273 height 581
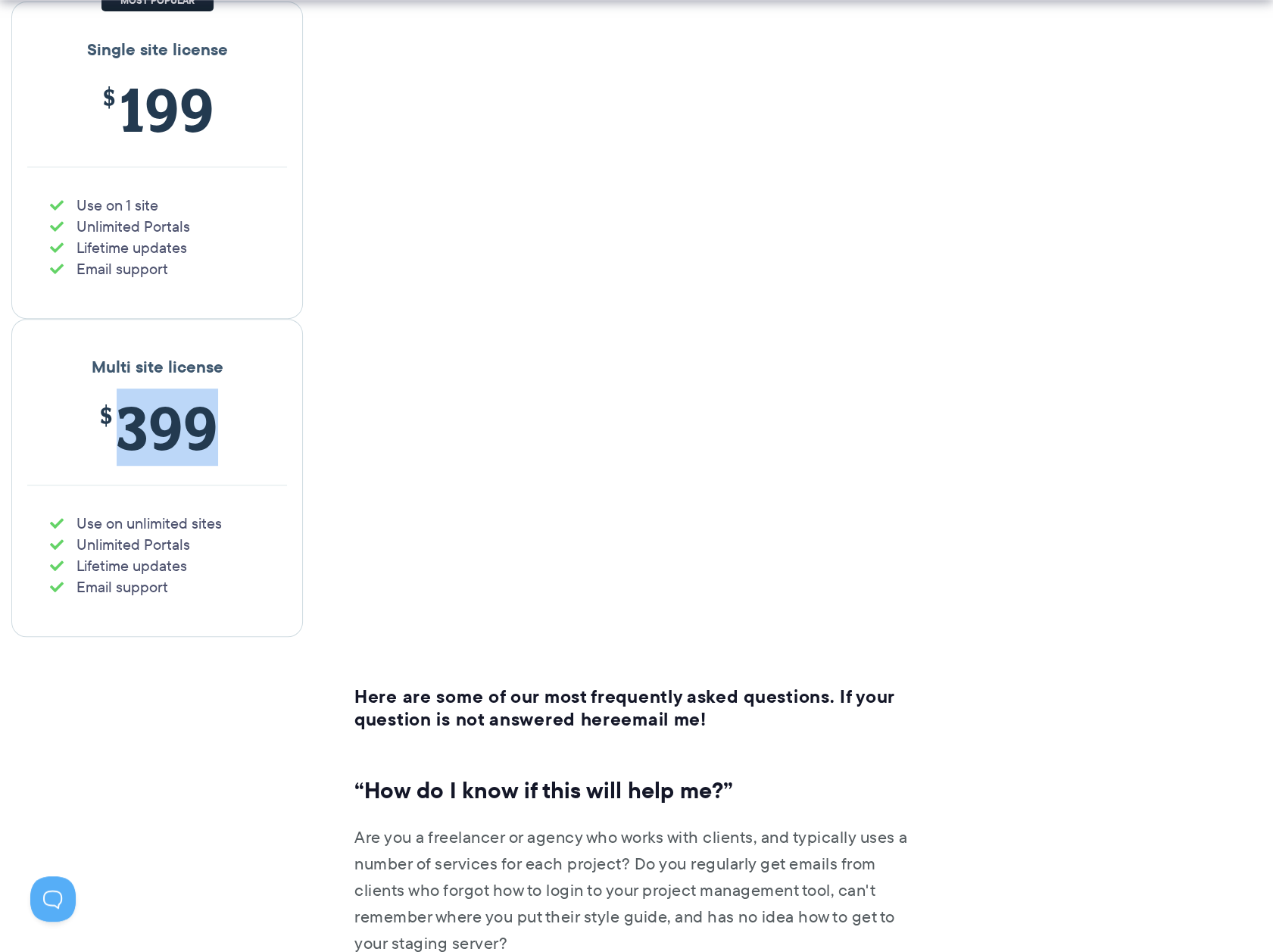
drag, startPoint x: 109, startPoint y: 419, endPoint x: 305, endPoint y: 446, distance: 197.9
click at [279, 430] on p "$ 399" at bounding box center [157, 439] width 259 height 92
click at [473, 522] on section "Single site license $ 199 Use on 1 site Unlimited Portals Lifetime updates Emai…" at bounding box center [636, 296] width 1273 height 681
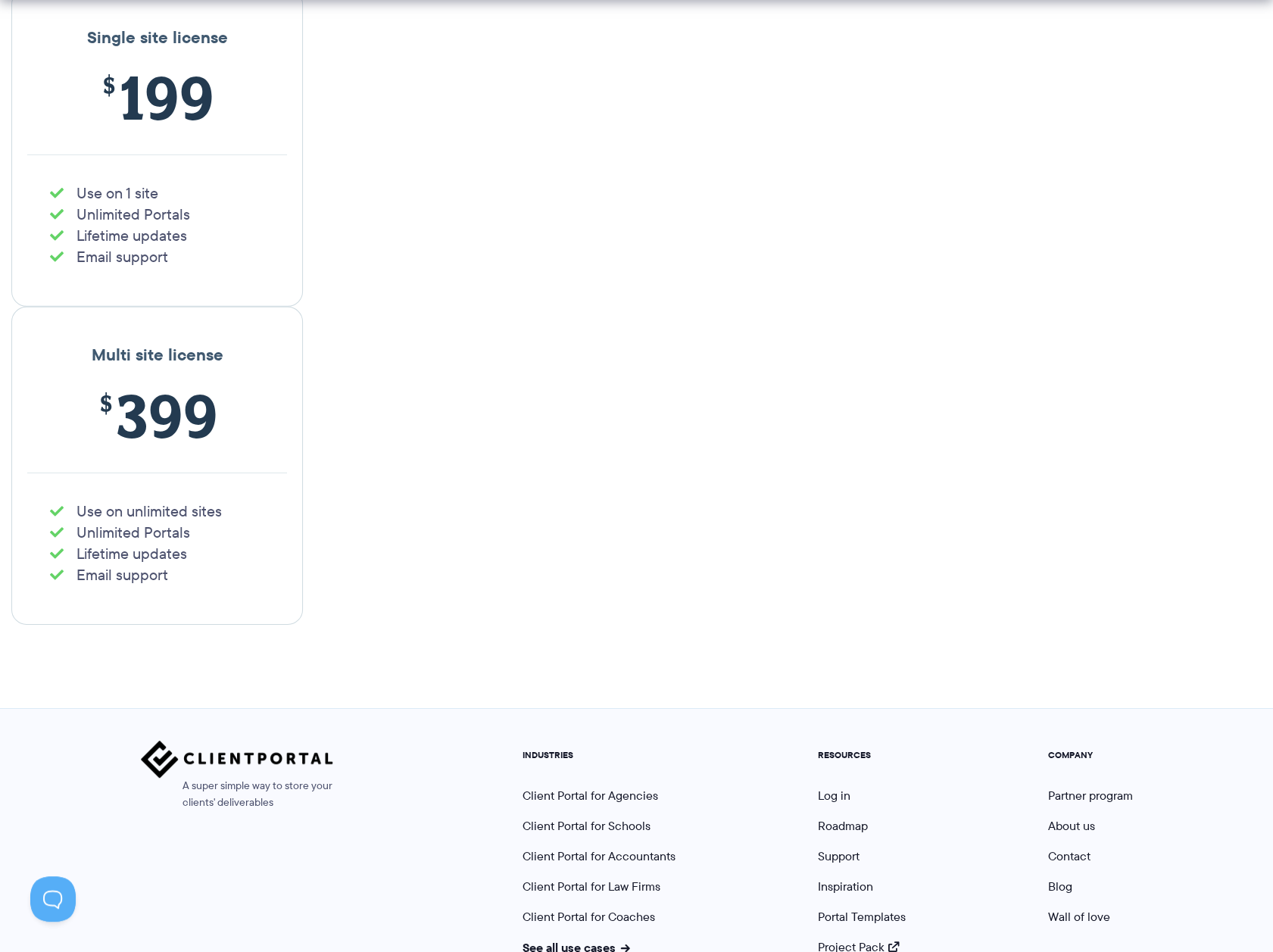
scroll to position [3018, 0]
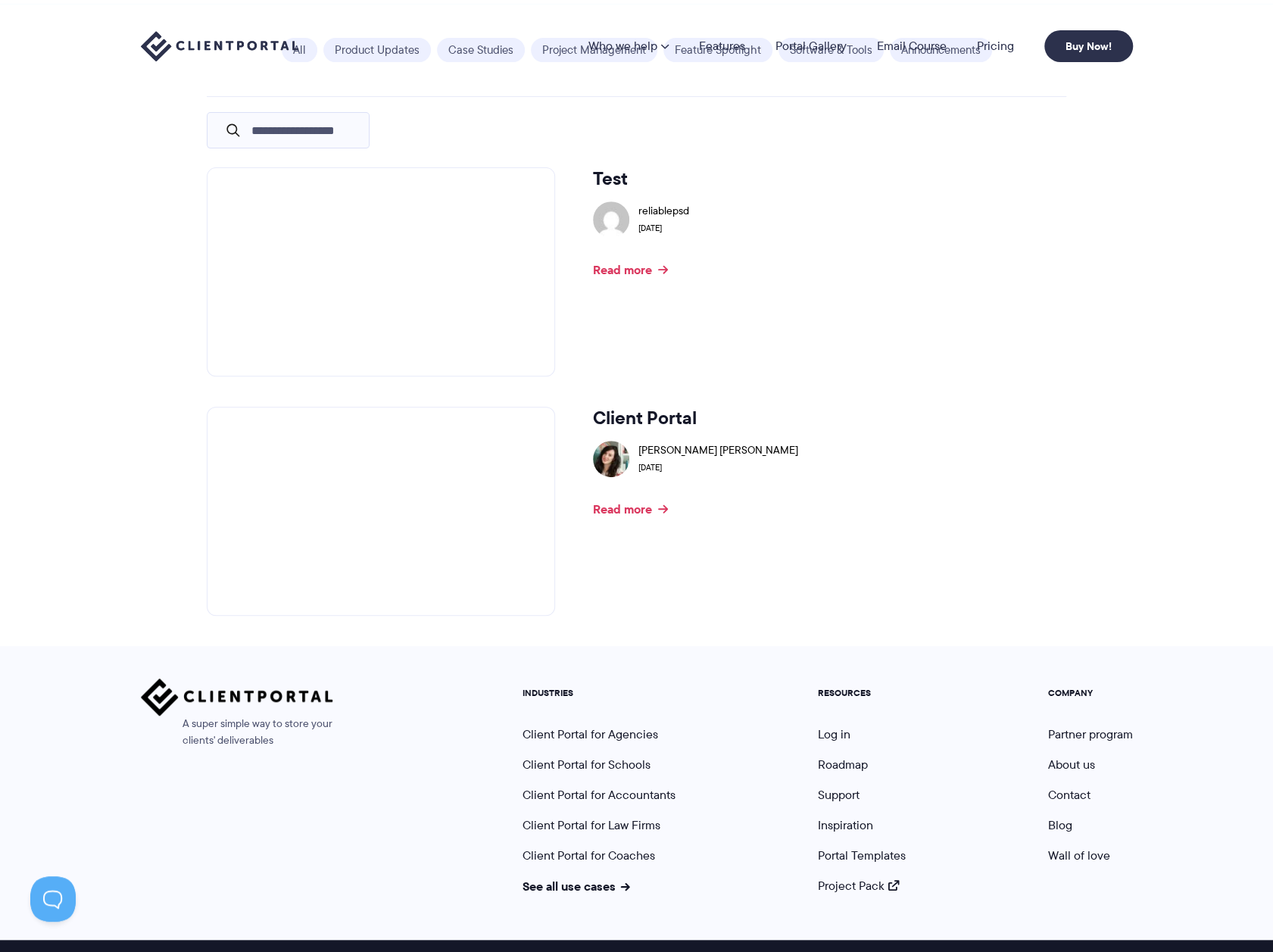
scroll to position [321, 0]
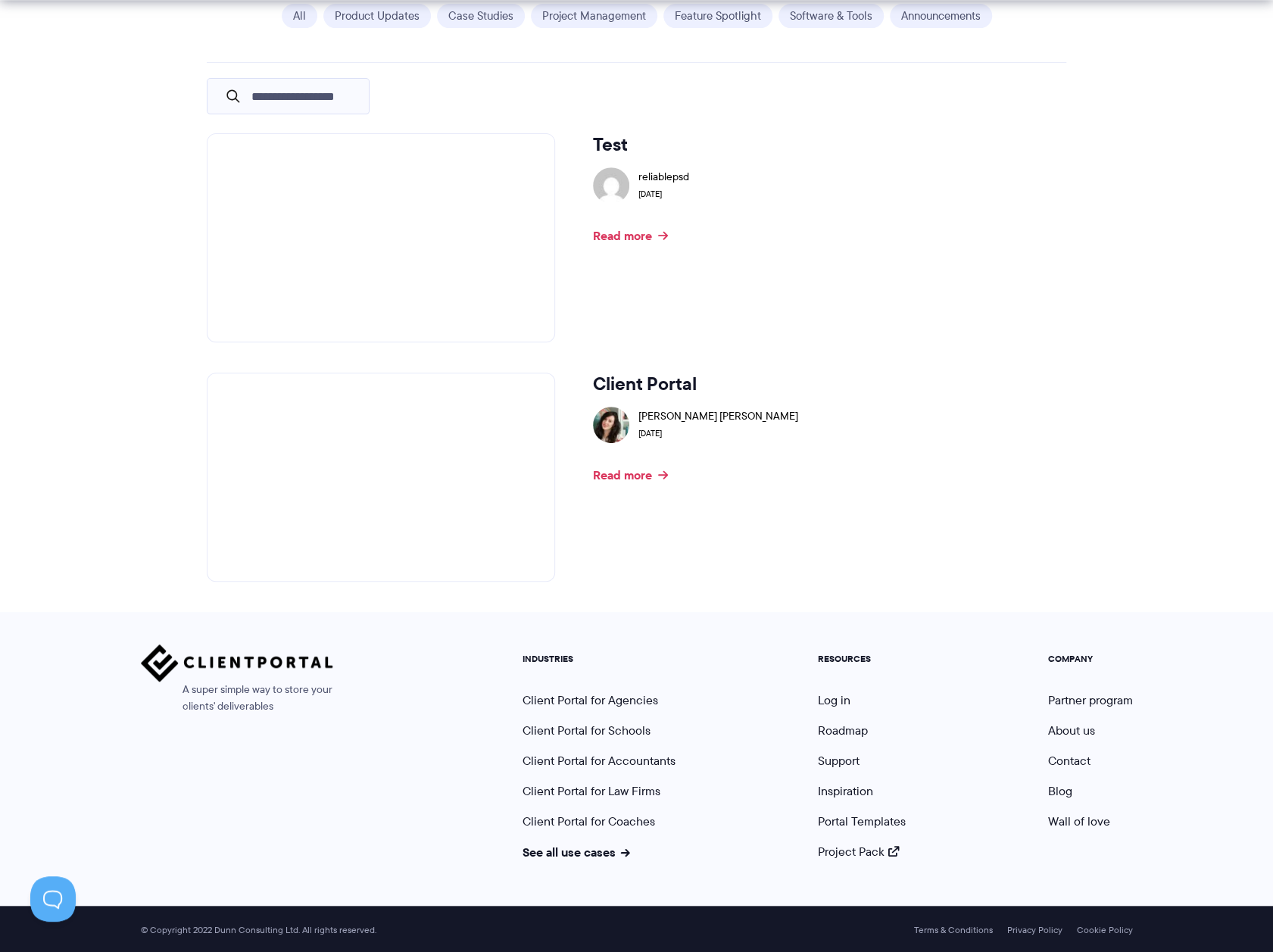
scroll to position [321, 0]
click at [637, 477] on link "Read more" at bounding box center [630, 474] width 75 height 12
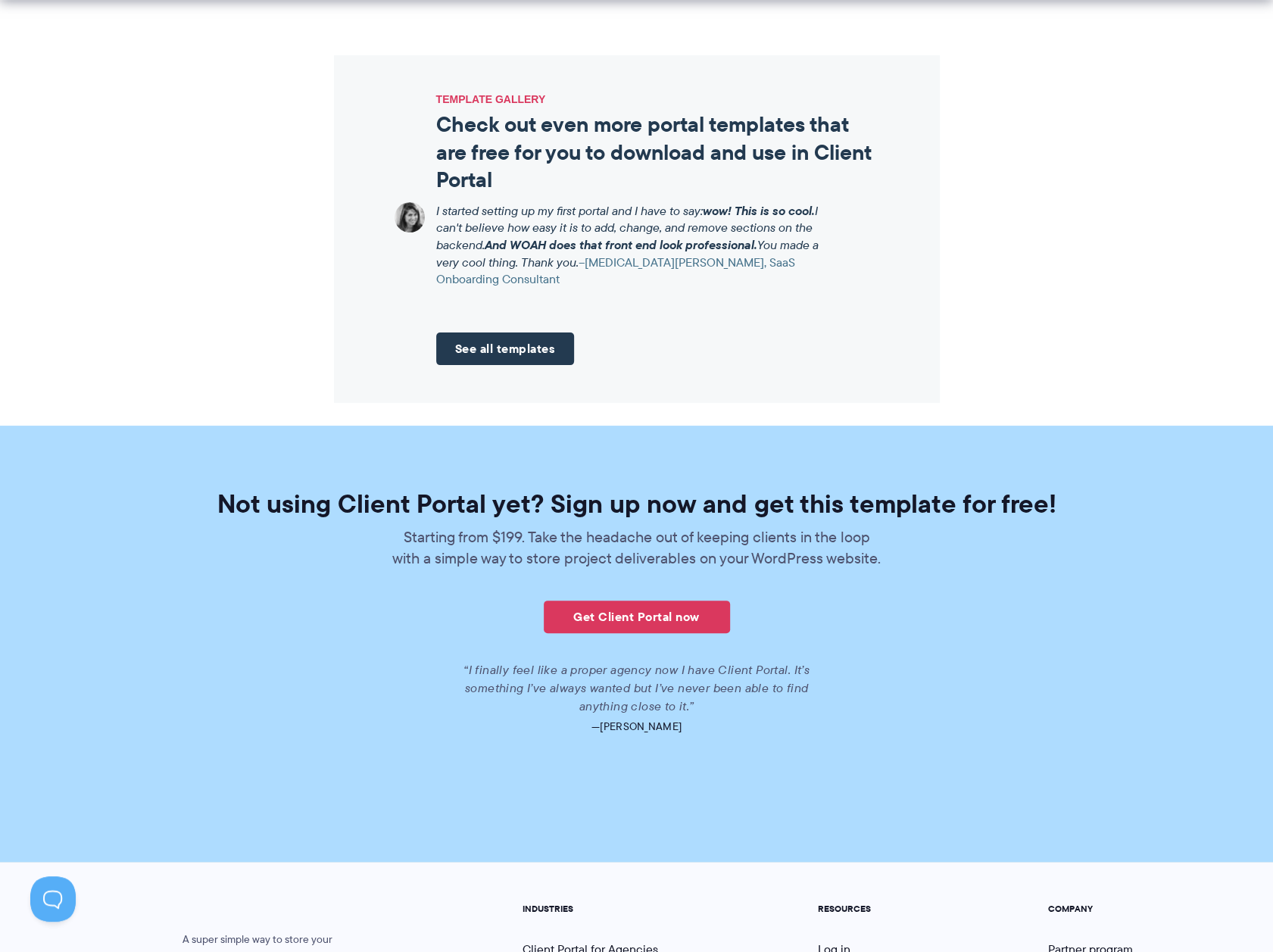
scroll to position [1928, 0]
